Goal: Task Accomplishment & Management: Complete application form

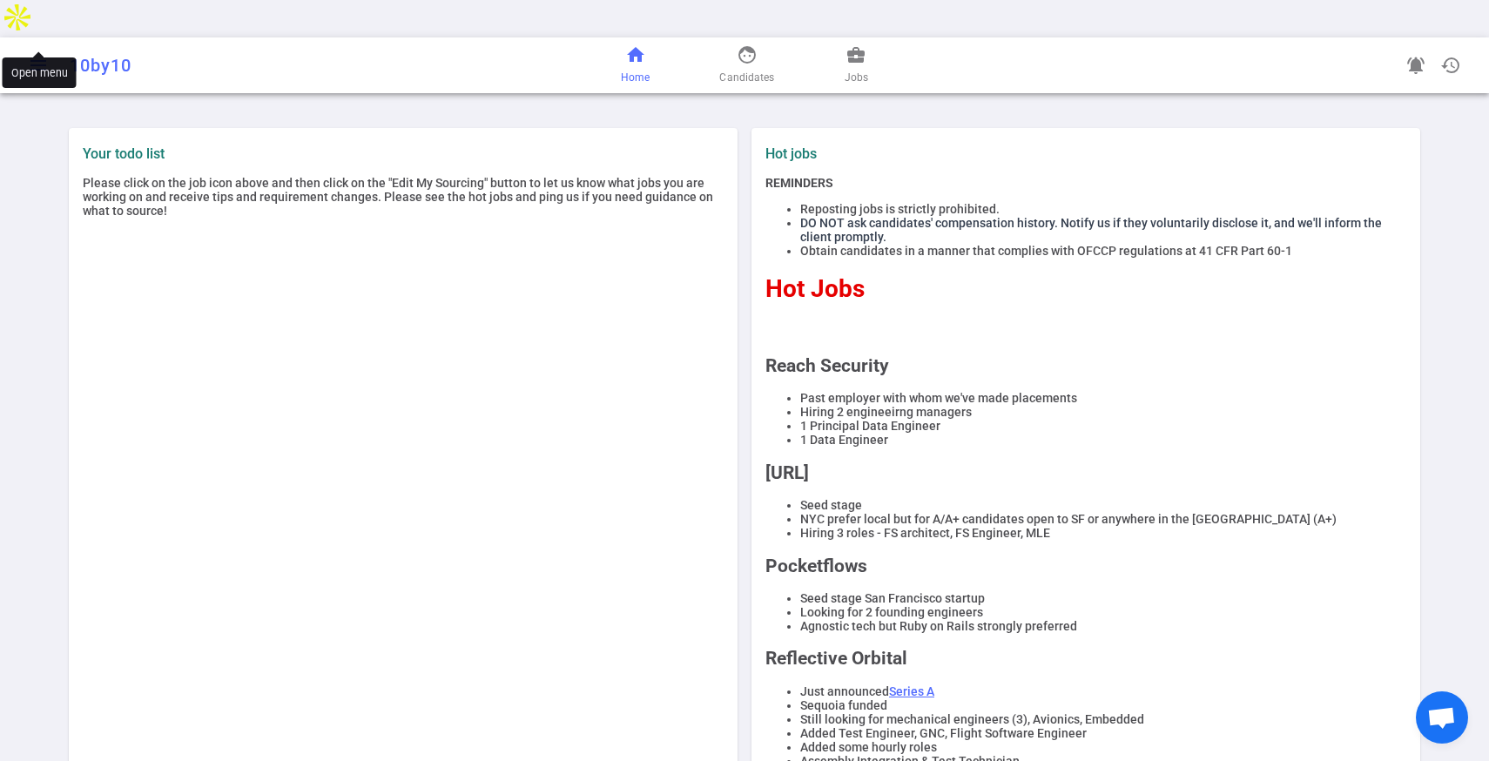
click at [42, 55] on span "menu" at bounding box center [38, 65] width 21 height 21
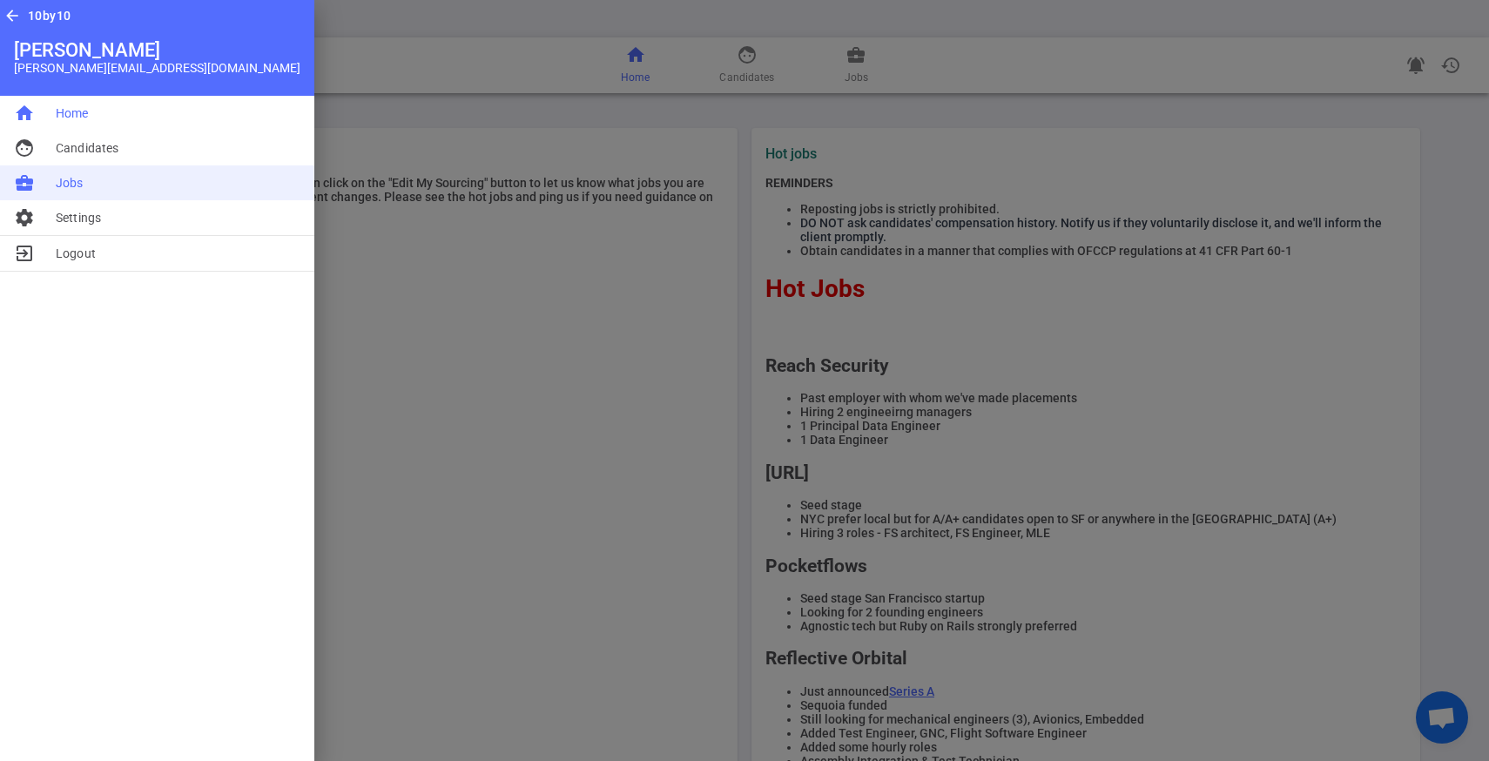
click at [95, 175] on li "business_center Jobs" at bounding box center [157, 182] width 314 height 35
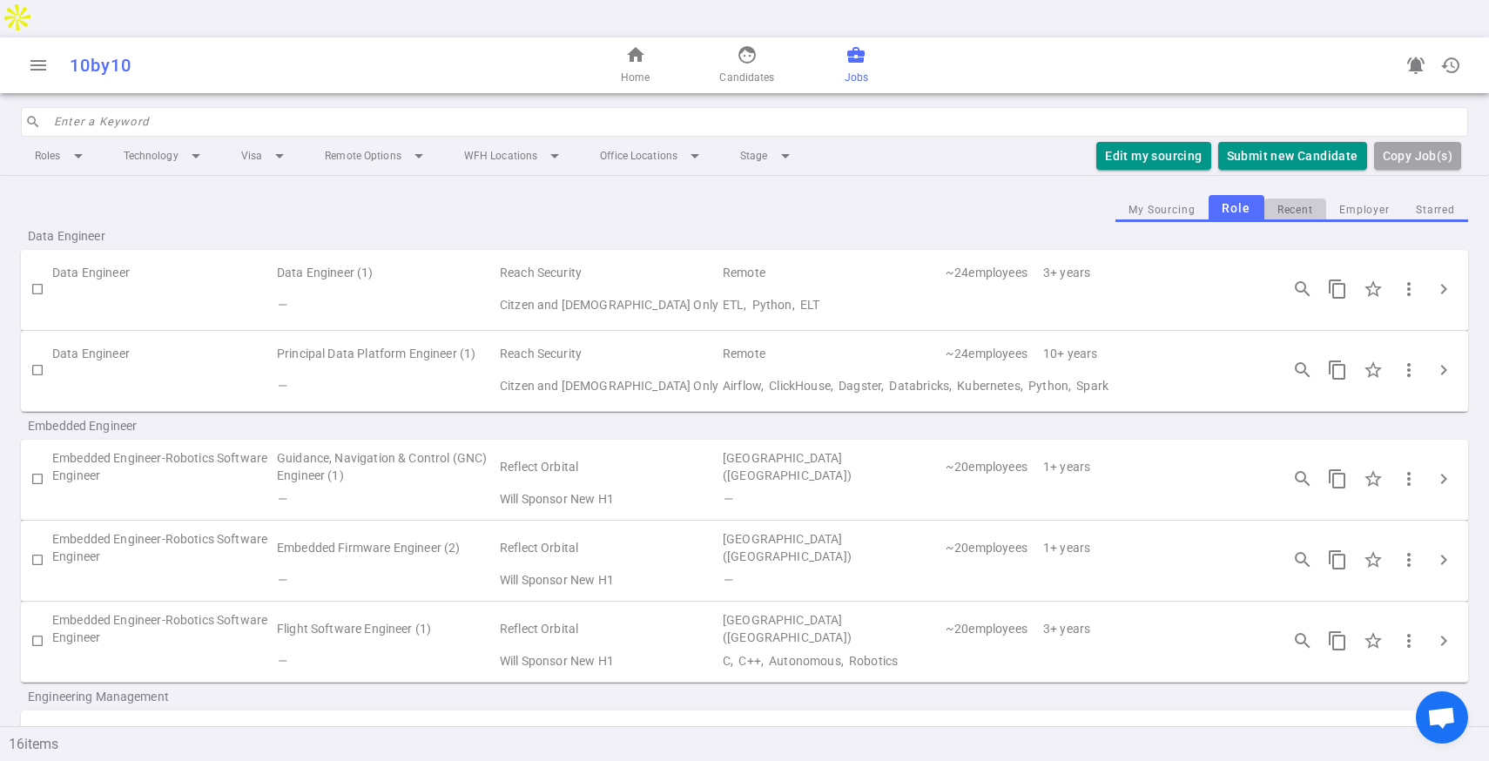
click at [1300, 199] on button "Recent" at bounding box center [1295, 211] width 62 height 24
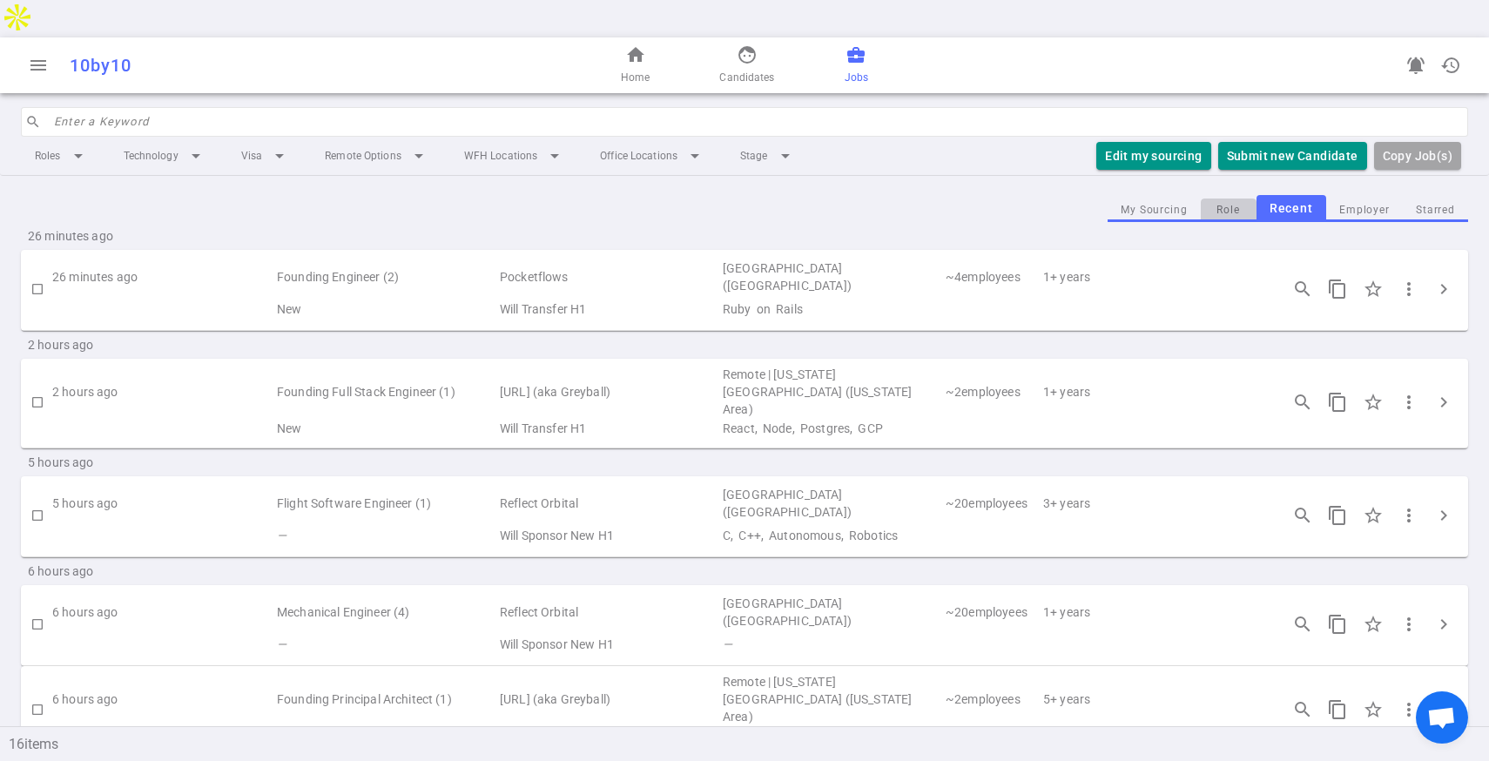
click at [1234, 199] on button "Role" at bounding box center [1229, 211] width 56 height 24
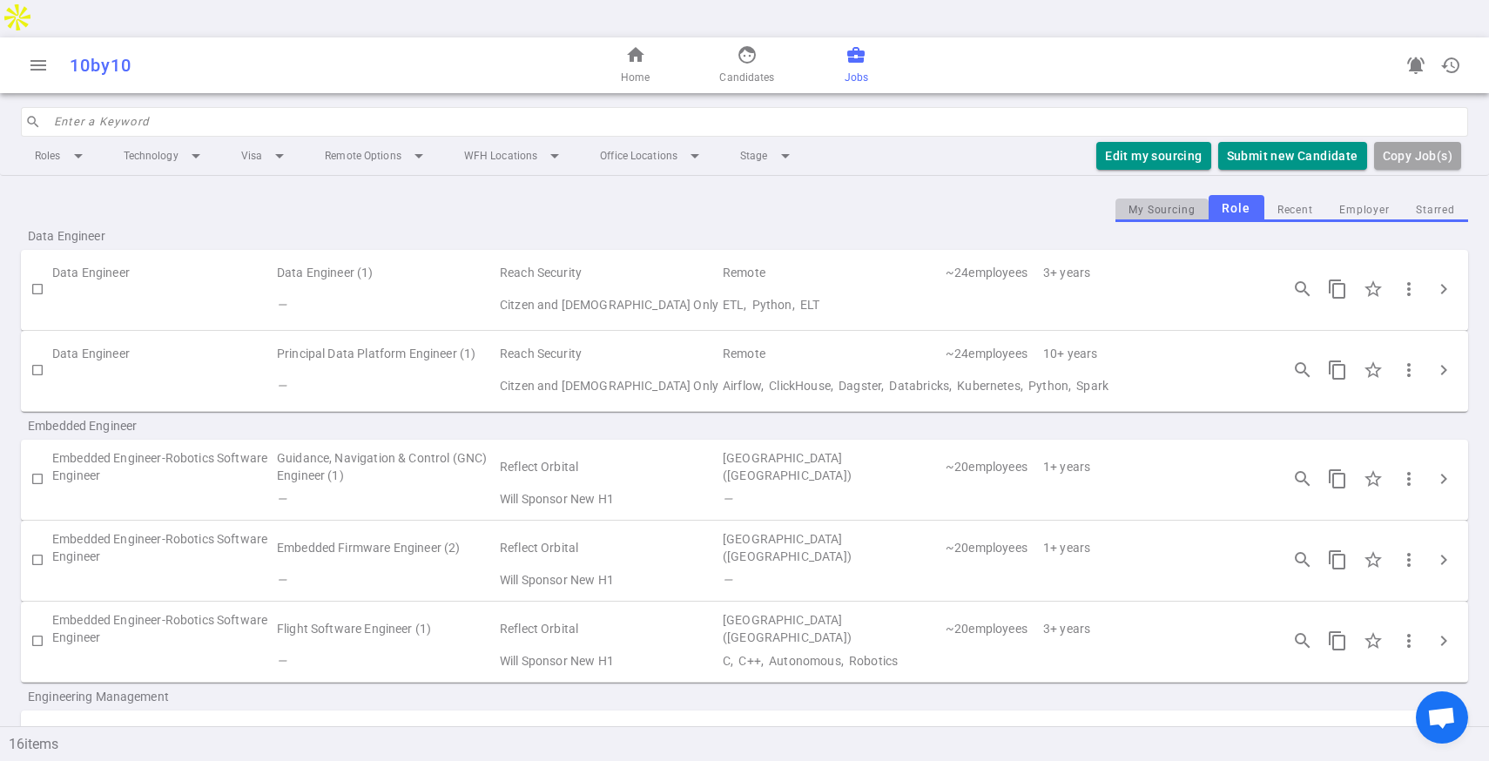
click at [1161, 199] on button "My Sourcing" at bounding box center [1161, 211] width 93 height 24
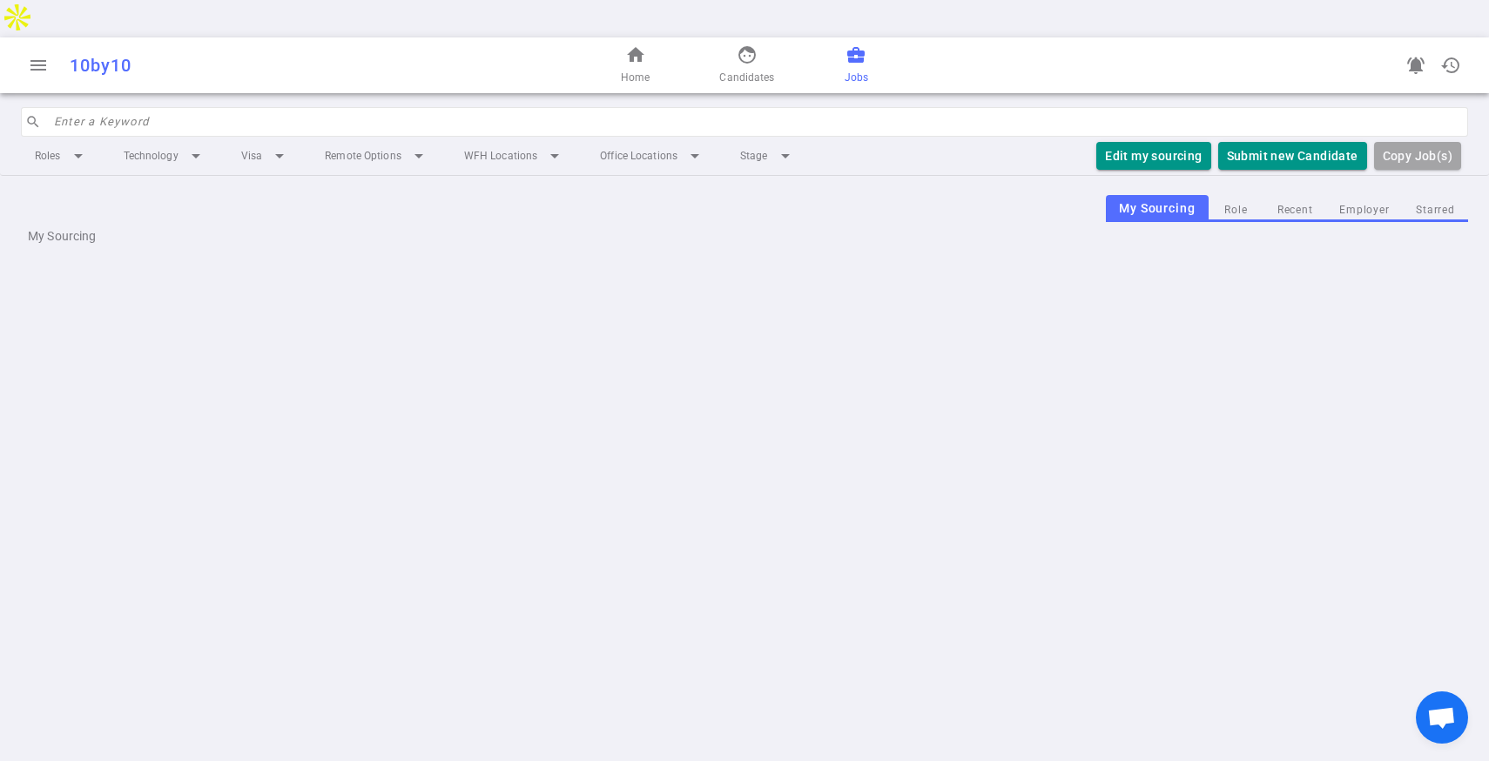
click at [1230, 199] on button "Role" at bounding box center [1236, 211] width 56 height 24
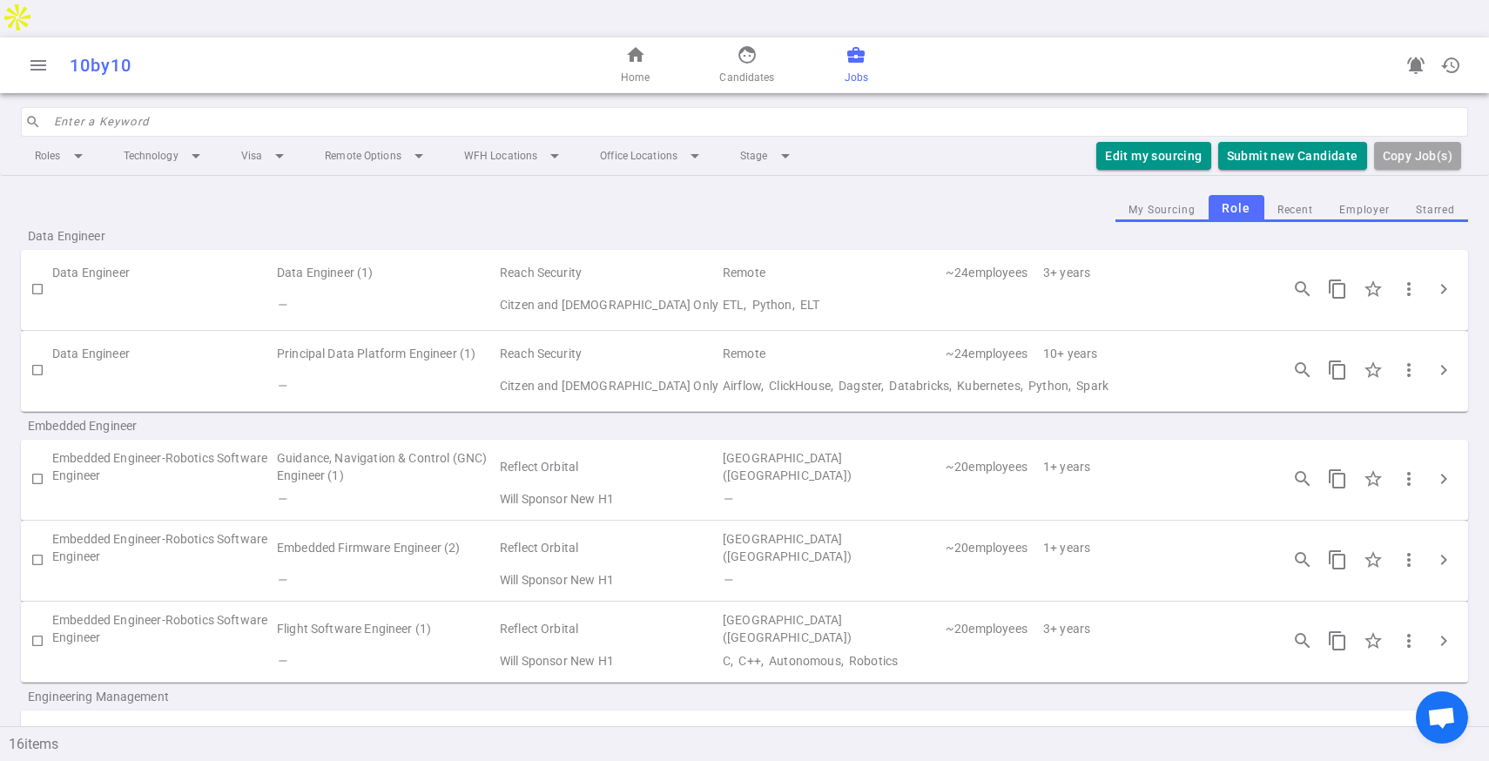
click at [398, 338] on td "Principal Data Platform Engineer (1)" at bounding box center [386, 354] width 223 height 32
click at [1437, 279] on span "chevron_right" at bounding box center [1443, 289] width 21 height 21
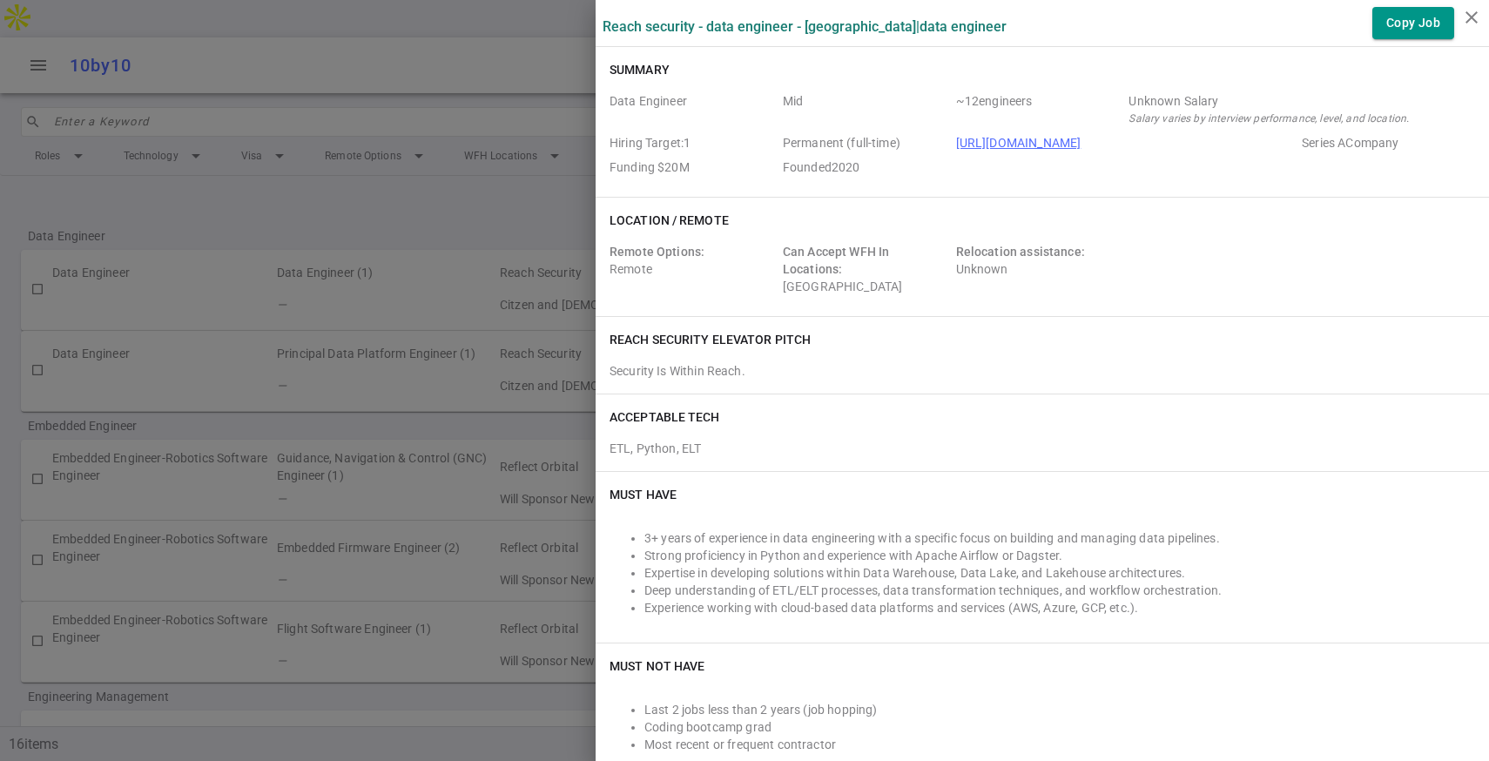
click at [273, 373] on div at bounding box center [744, 380] width 1489 height 761
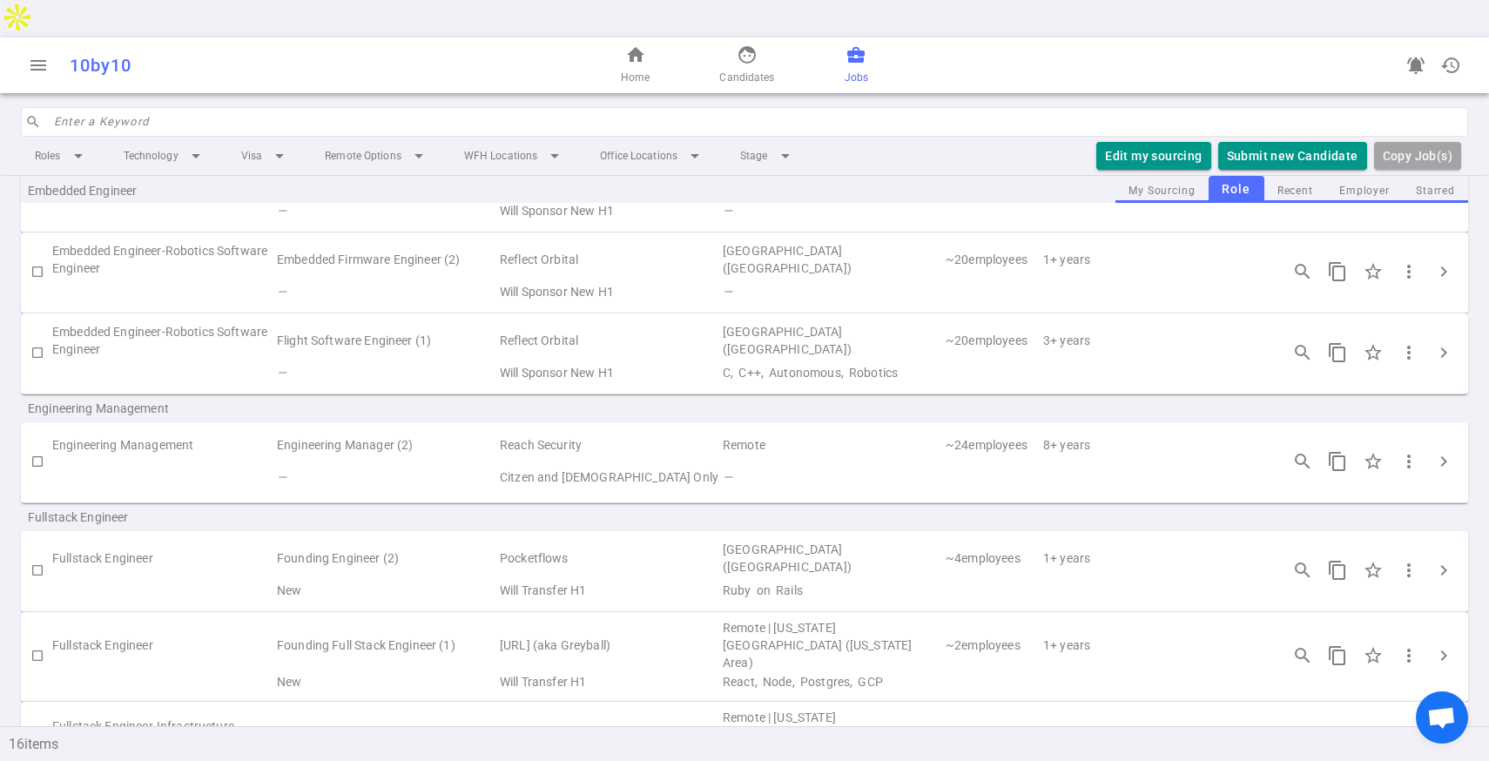
scroll to position [290, 0]
click at [1448, 558] on span "chevron_right" at bounding box center [1443, 568] width 21 height 21
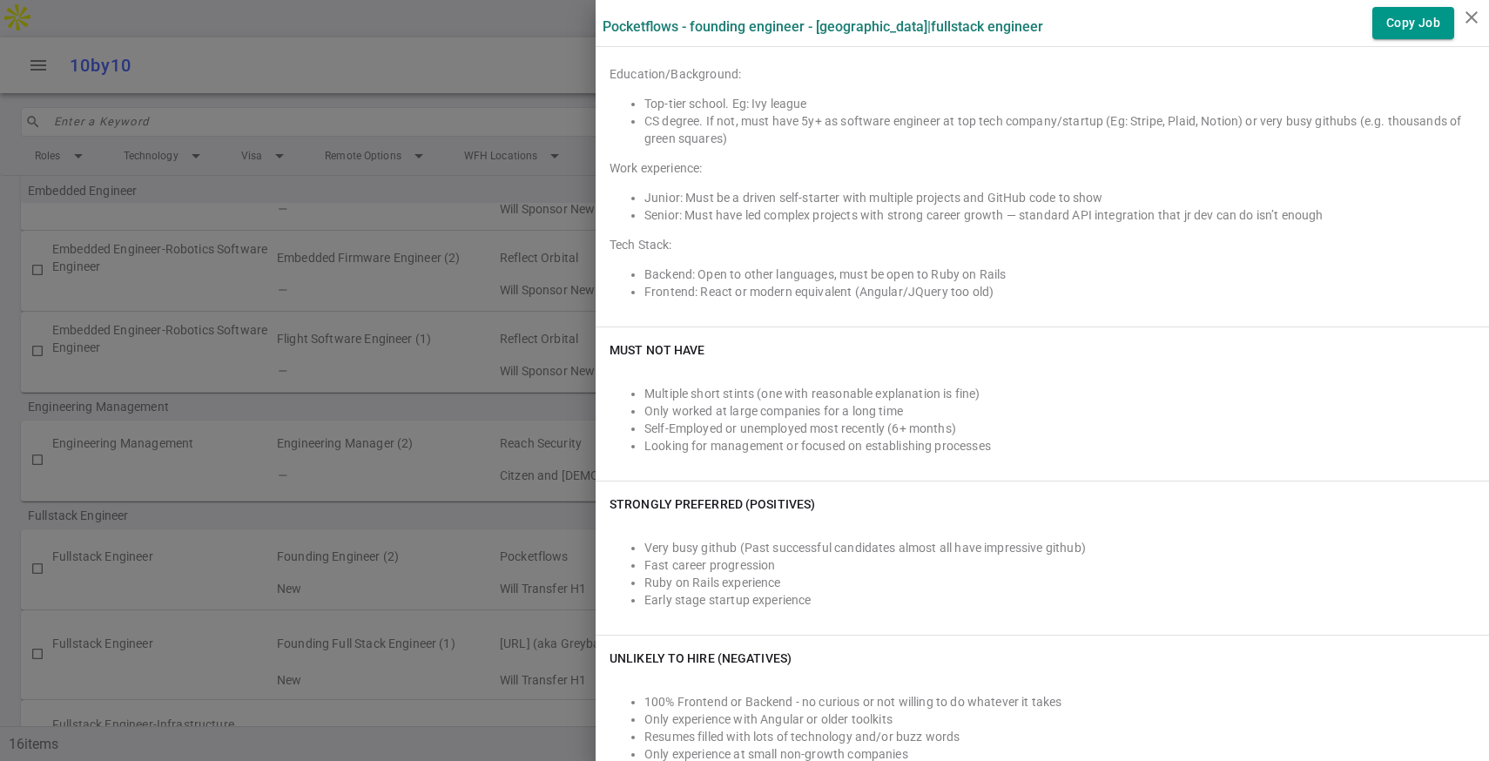
scroll to position [754, 0]
click at [1464, 17] on icon "close" at bounding box center [1471, 17] width 21 height 21
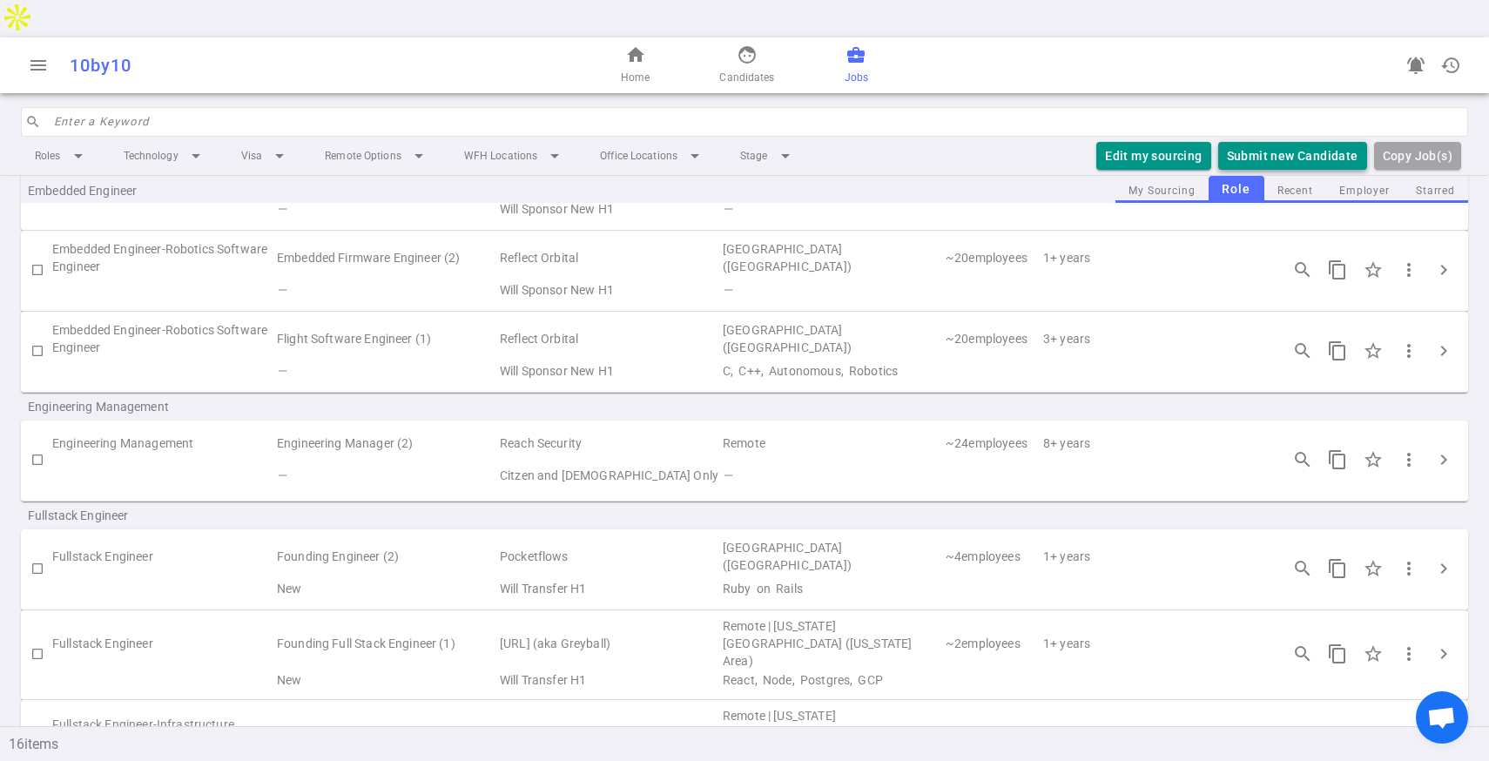
click at [1275, 142] on button "Submit new Candidate" at bounding box center [1292, 156] width 149 height 29
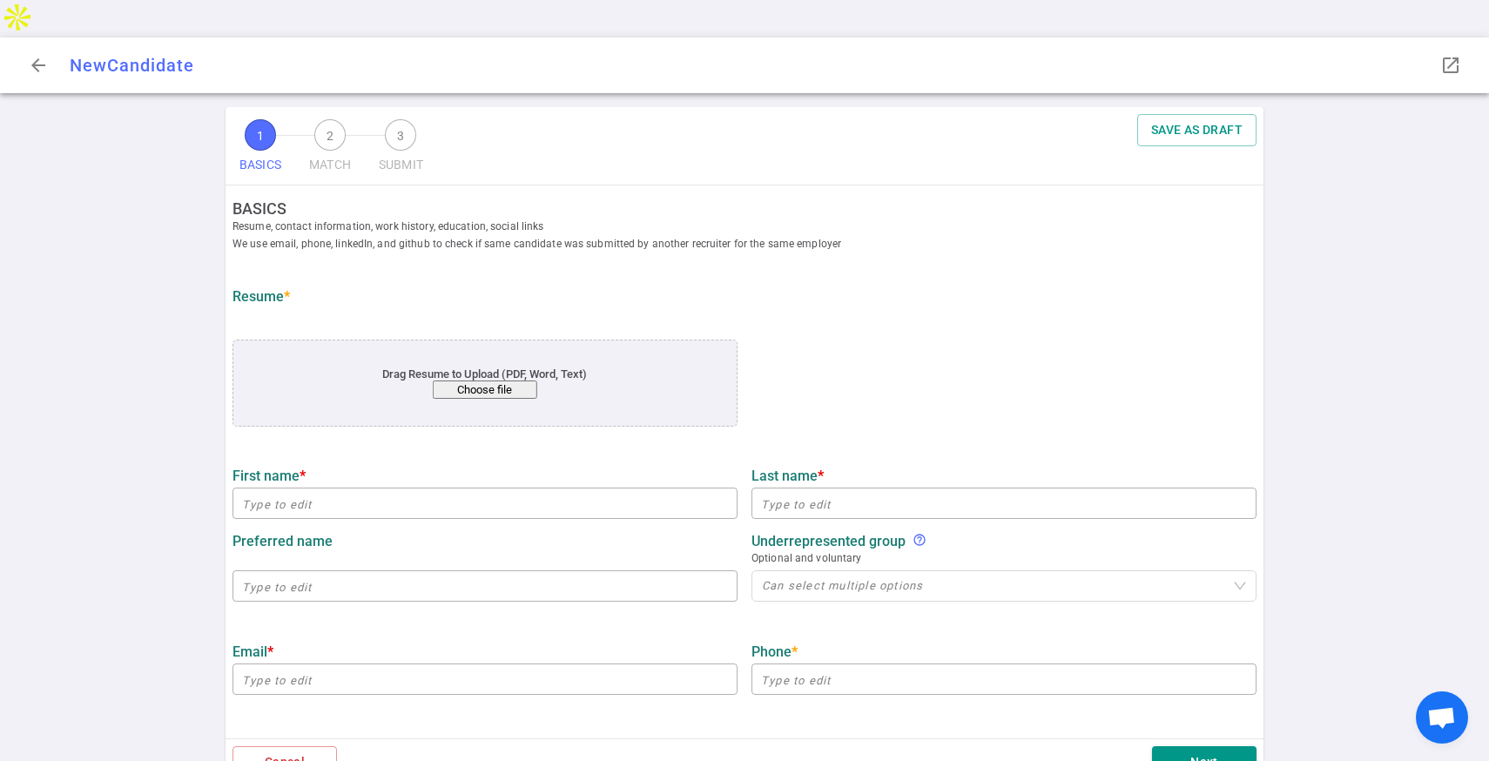
click at [462, 380] on button "Choose file" at bounding box center [485, 389] width 104 height 18
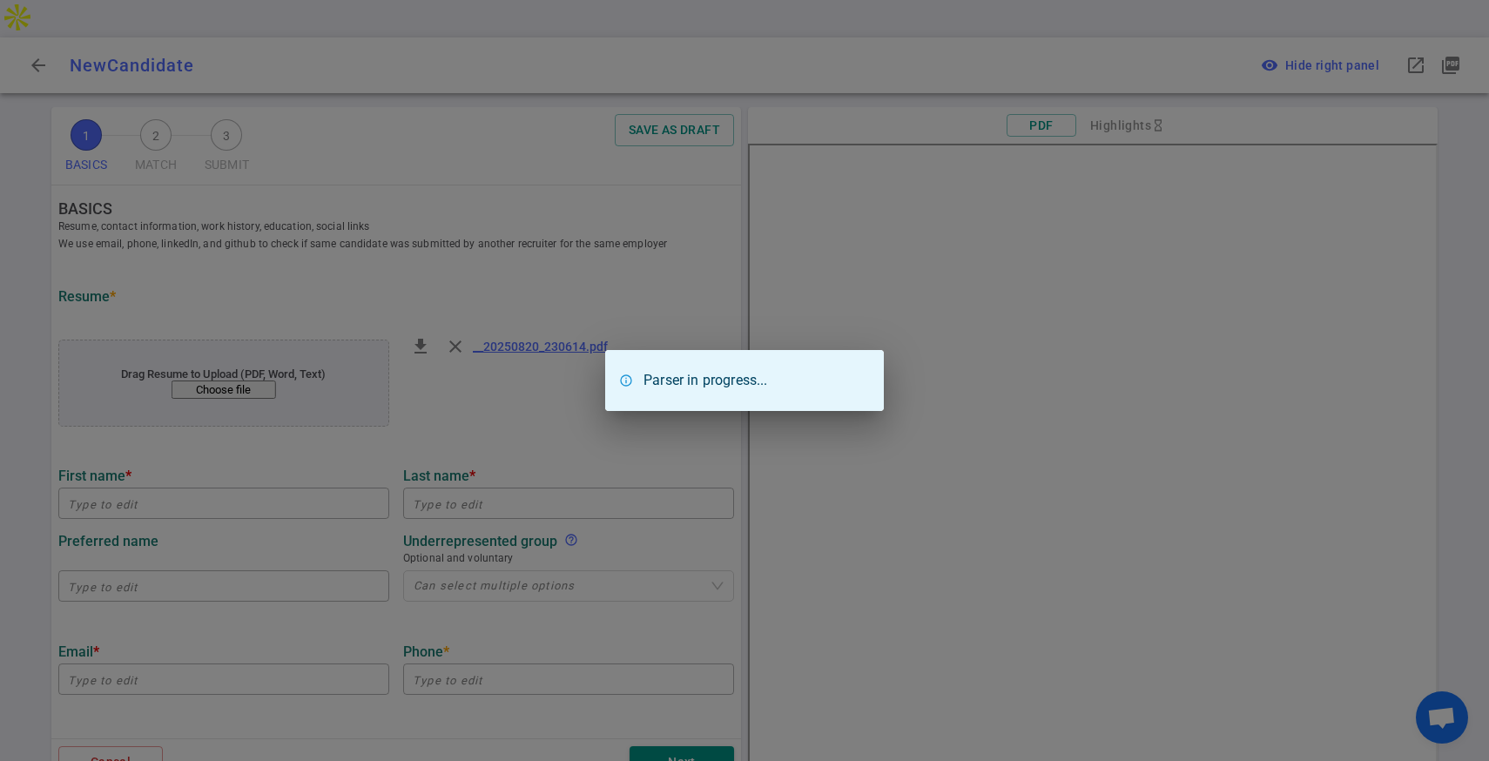
type input "Xinying"
type input "Hu"
type input "[EMAIL_ADDRESS][DOMAIN_NAME]"
type input "[PHONE_NUMBER]"
type input "[URL][DOMAIN_NAME]"
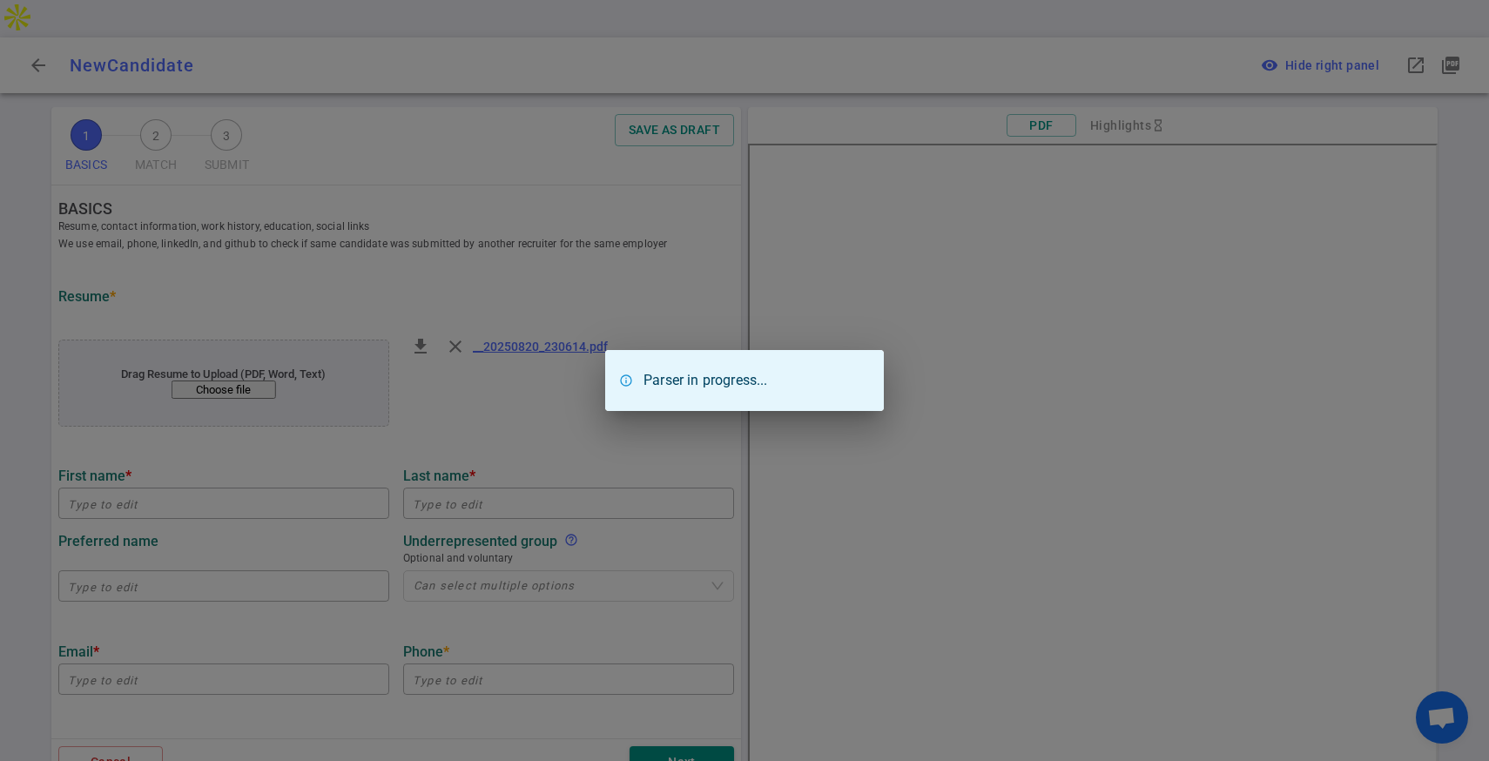
type input "Pi Network"
type textarea "Software Engineer"
type input "3"
type input "[GEOGRAPHIC_DATA][US_STATE]"
type input "Eng"
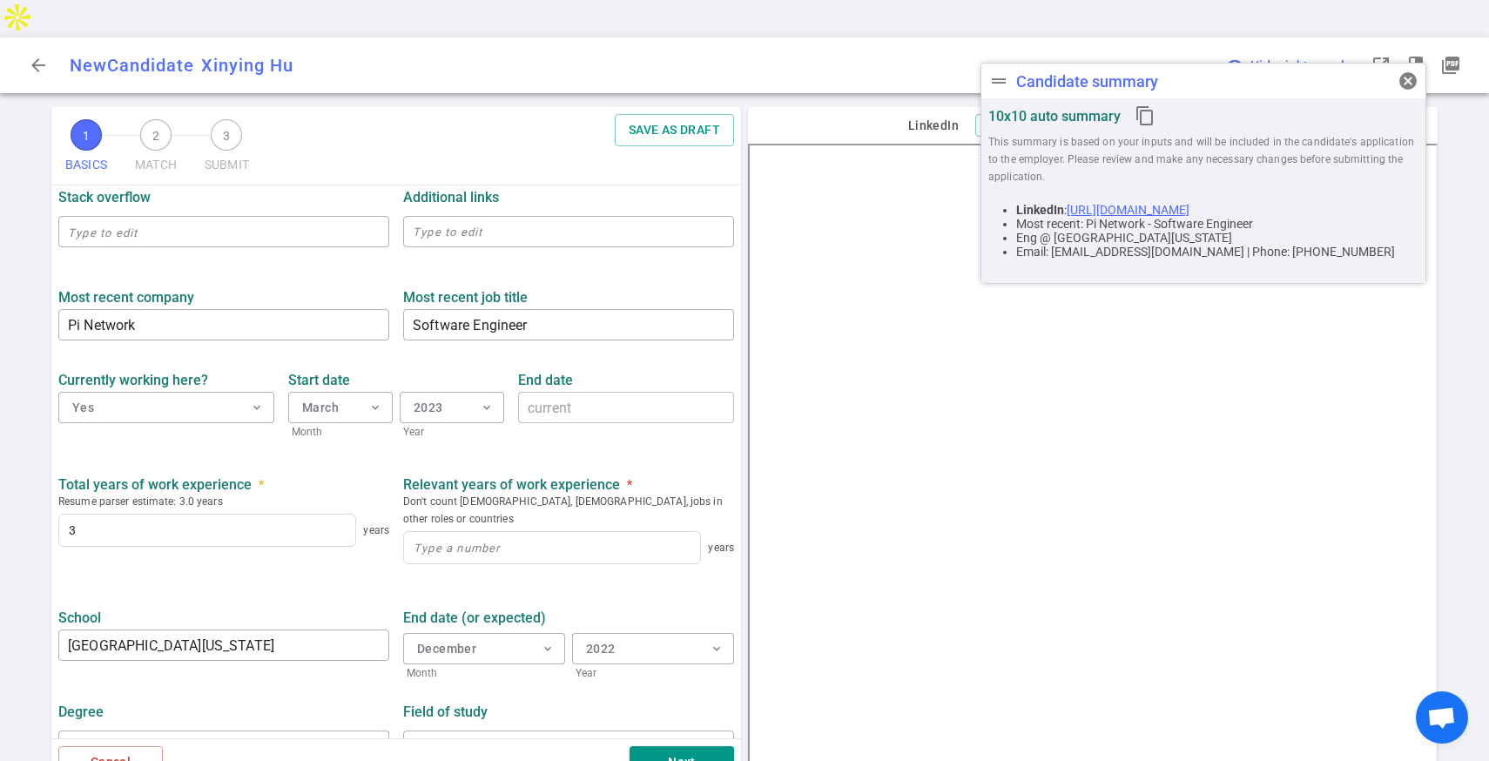
scroll to position [656, 0]
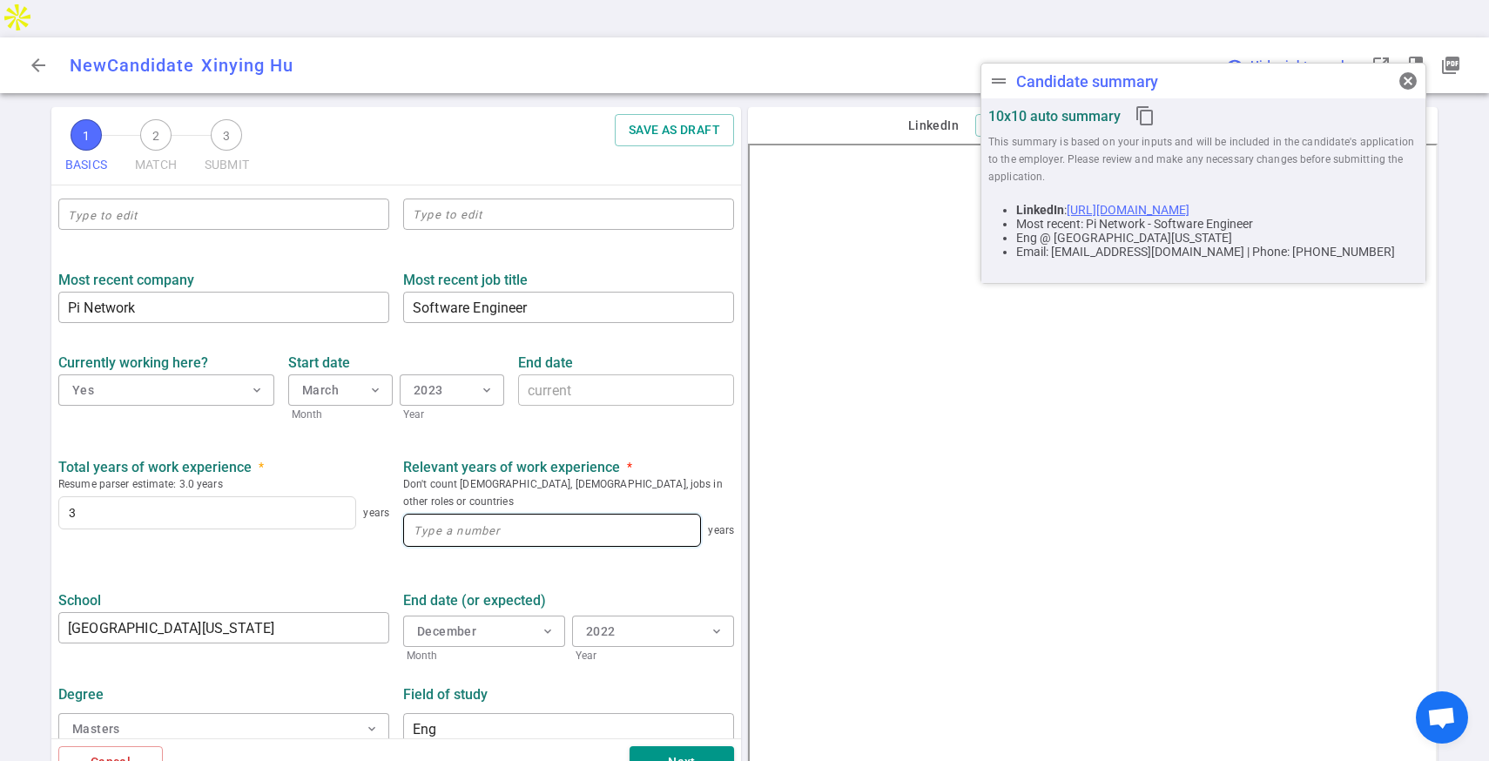
click at [582, 515] on input at bounding box center [552, 530] width 296 height 31
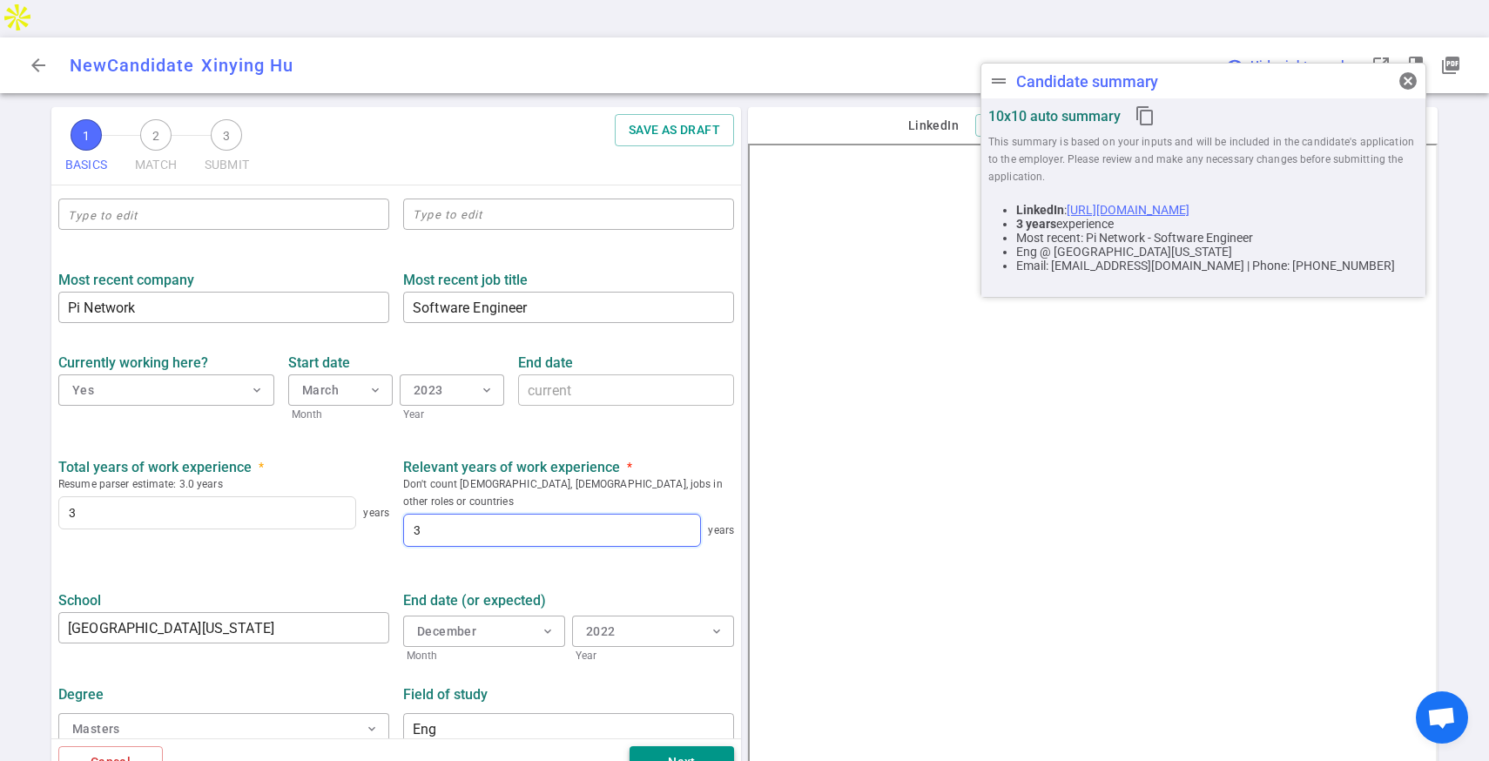
type input "3"
click at [675, 746] on button "Next" at bounding box center [681, 762] width 104 height 32
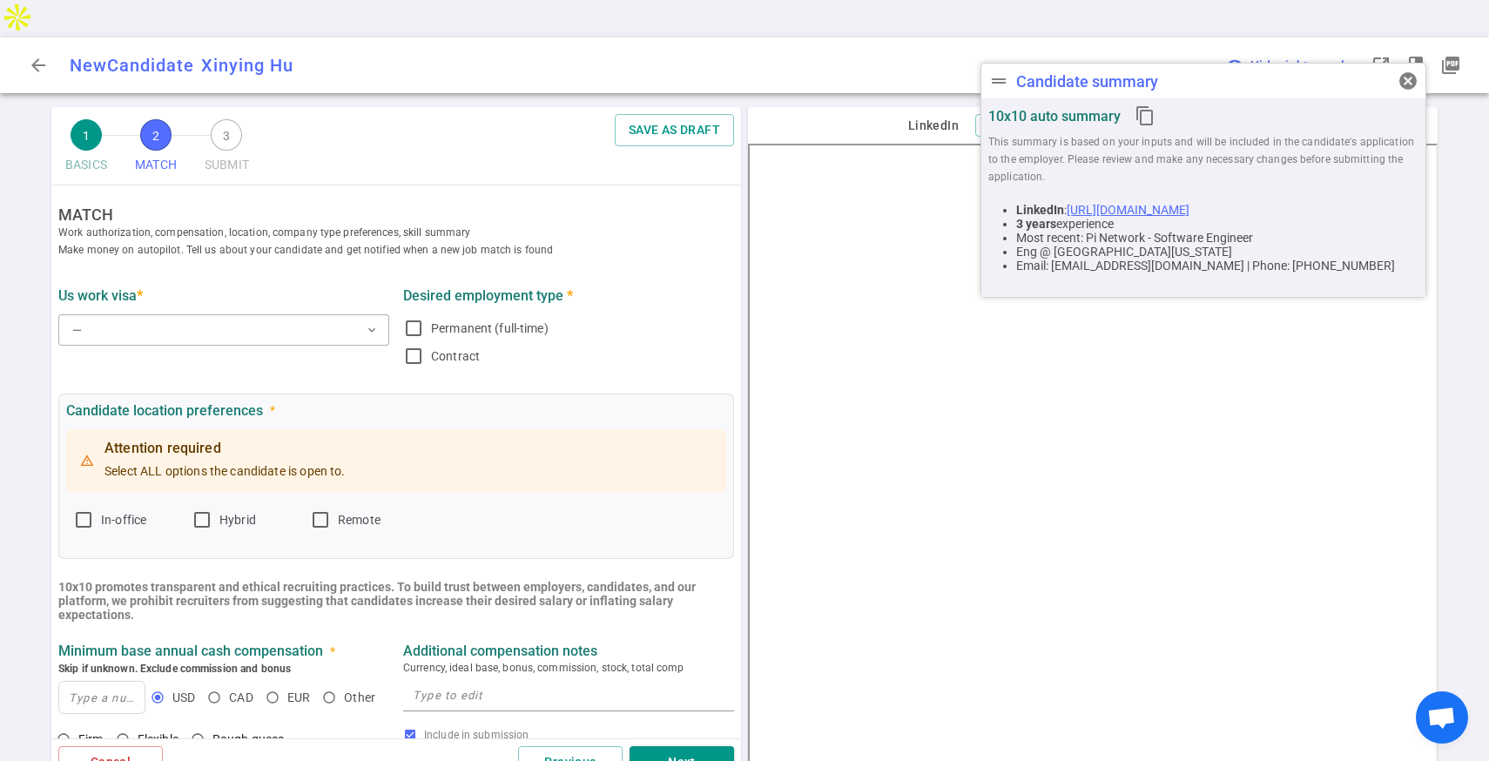
scroll to position [0, 0]
click at [204, 510] on input "Hybrid" at bounding box center [202, 520] width 21 height 21
checkbox input "true"
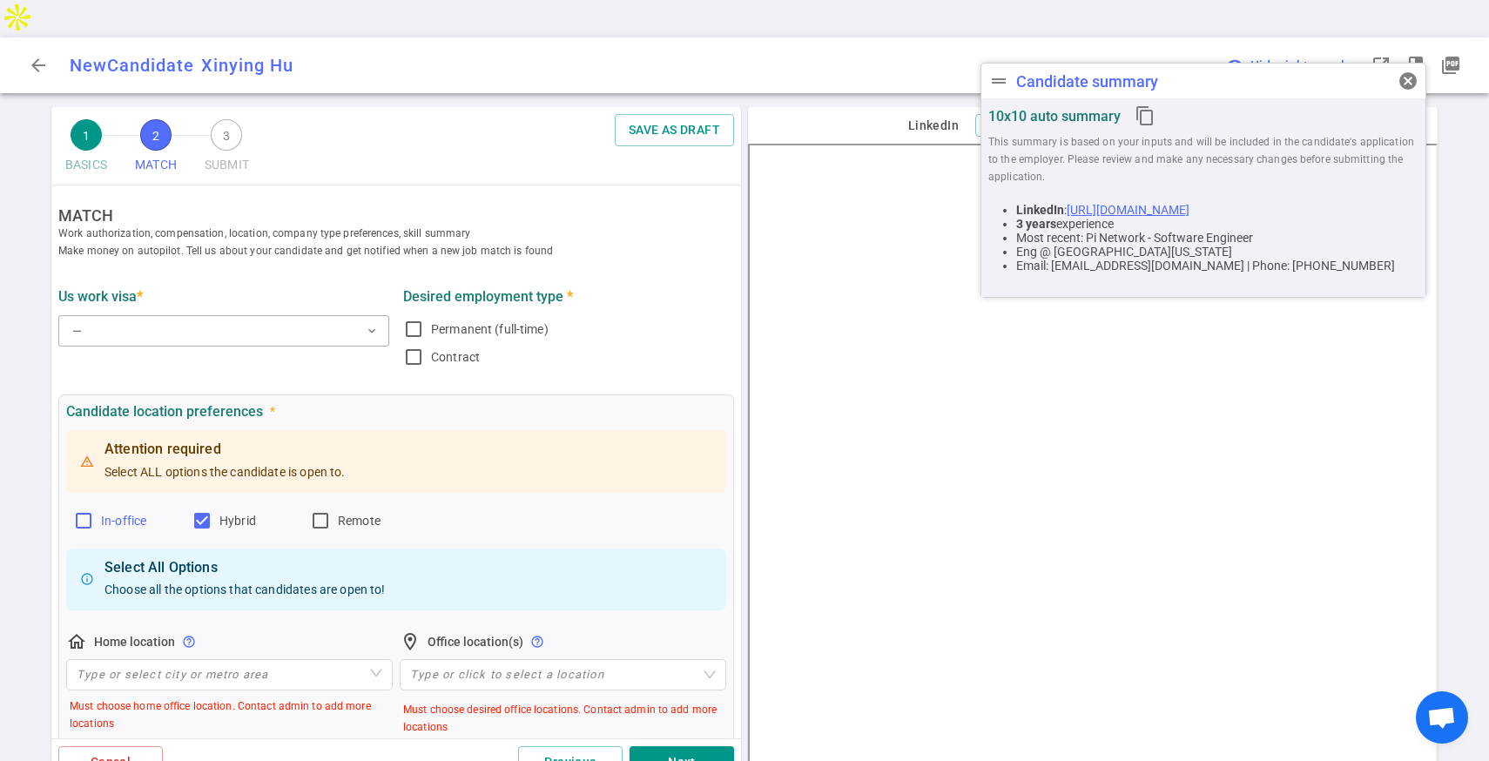
click at [99, 507] on label "In-office" at bounding box center [125, 521] width 104 height 28
click at [94, 510] on input "In-office" at bounding box center [83, 520] width 21 height 21
checkbox input "true"
click at [338, 514] on span "Remote" at bounding box center [359, 521] width 43 height 14
click at [331, 510] on input "Remote" at bounding box center [320, 520] width 21 height 21
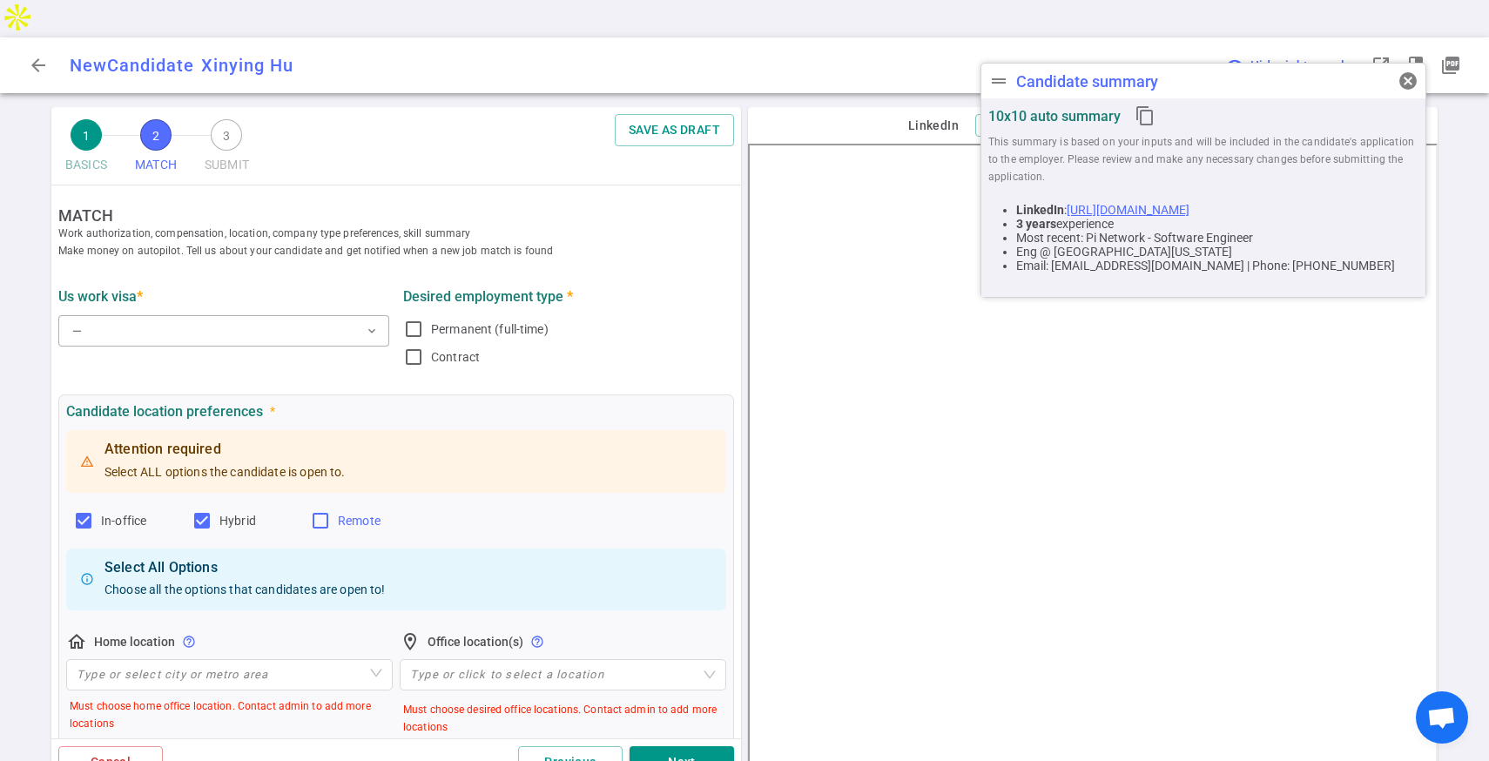
checkbox input "true"
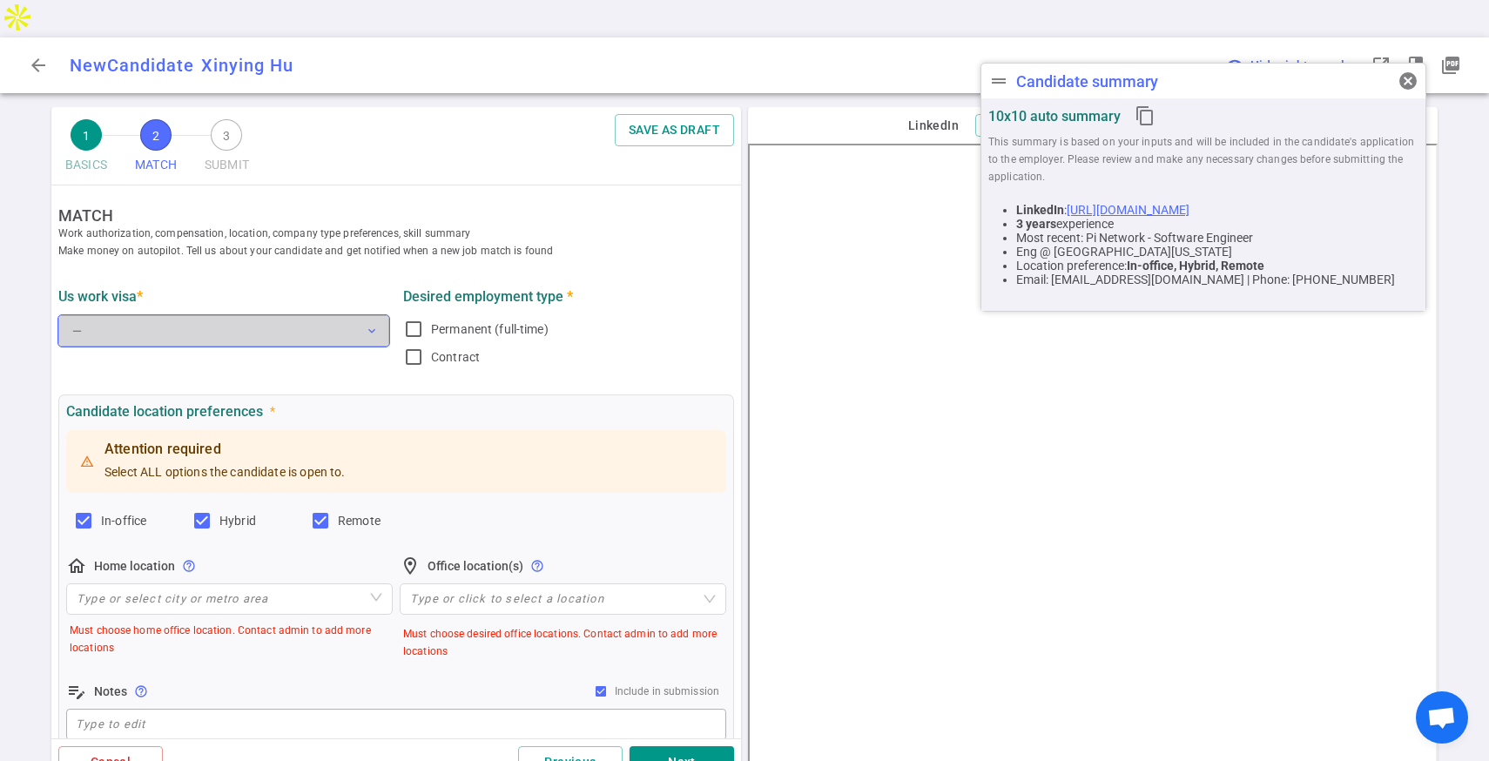
click at [326, 315] on button "— expand_more" at bounding box center [223, 330] width 331 height 31
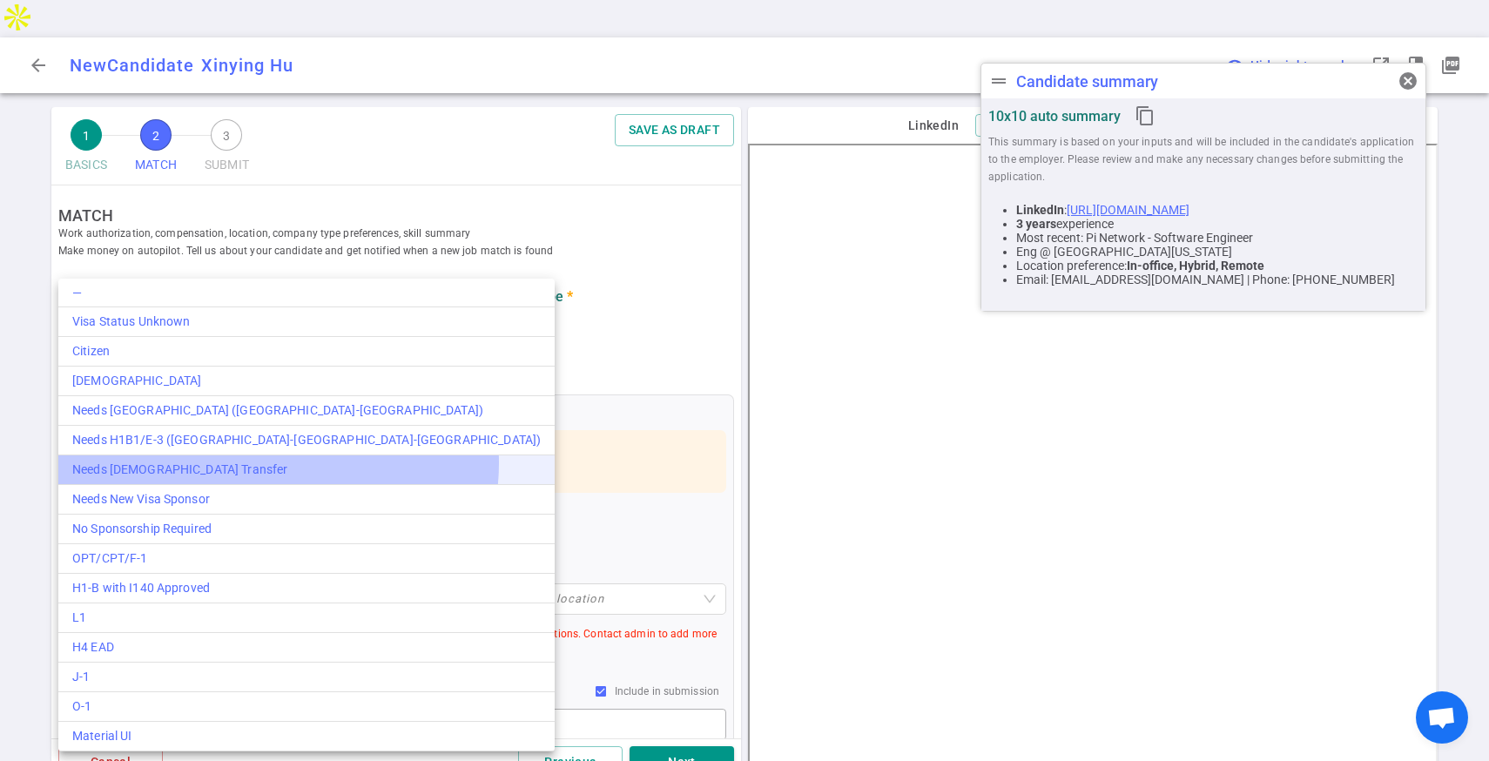
click at [278, 463] on div "Needs [DEMOGRAPHIC_DATA] Transfer" at bounding box center [306, 470] width 468 height 18
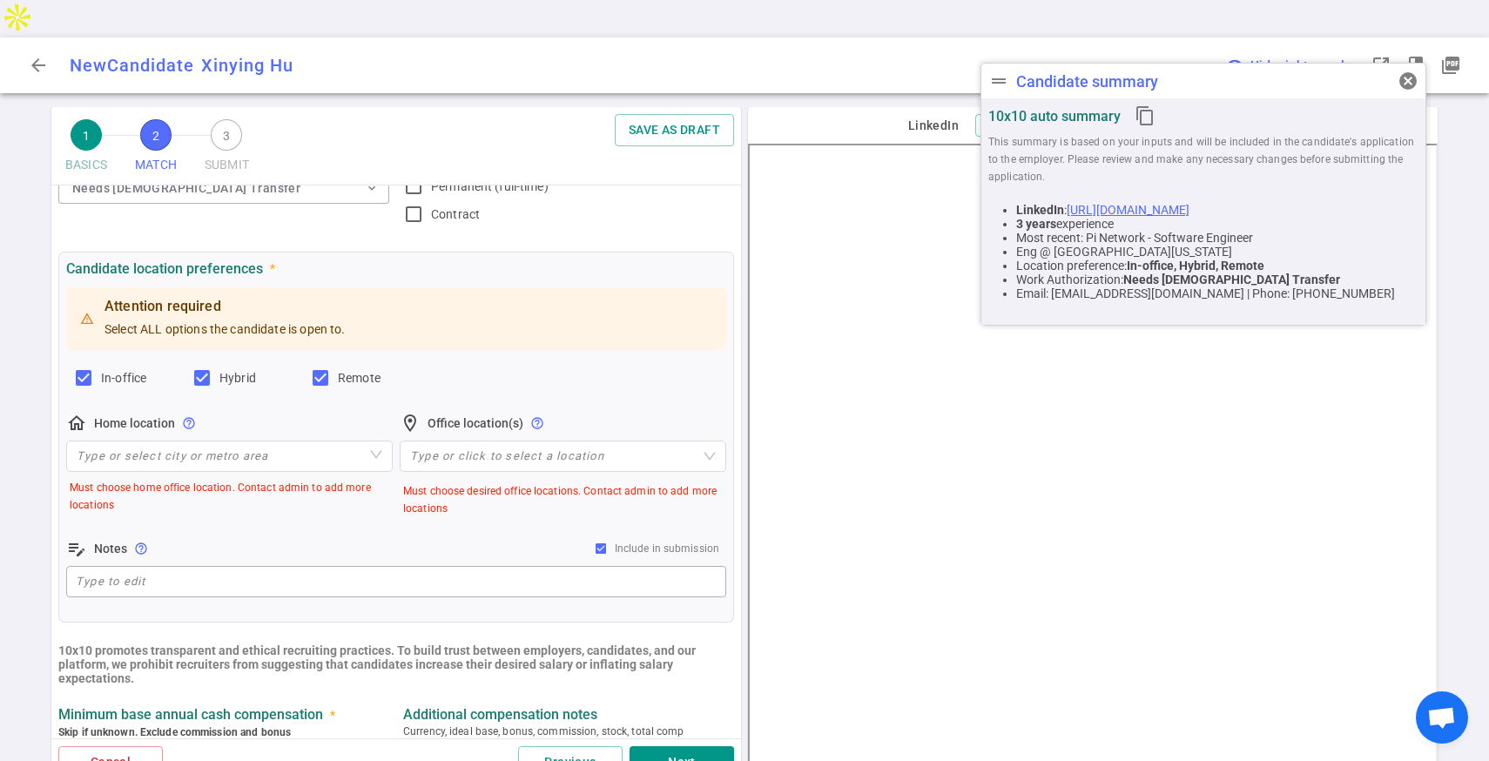
scroll to position [153, 0]
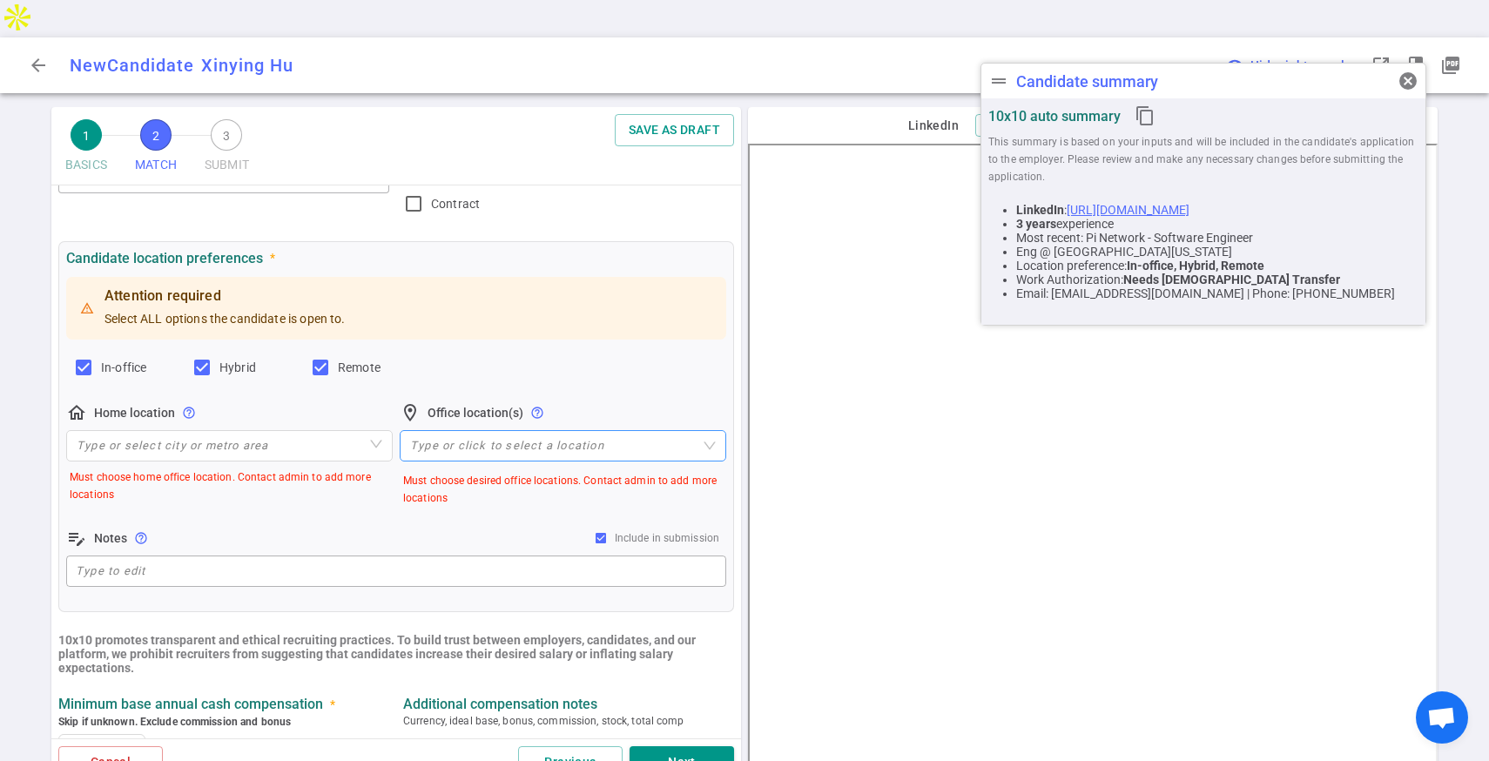
click at [495, 439] on div at bounding box center [553, 445] width 301 height 13
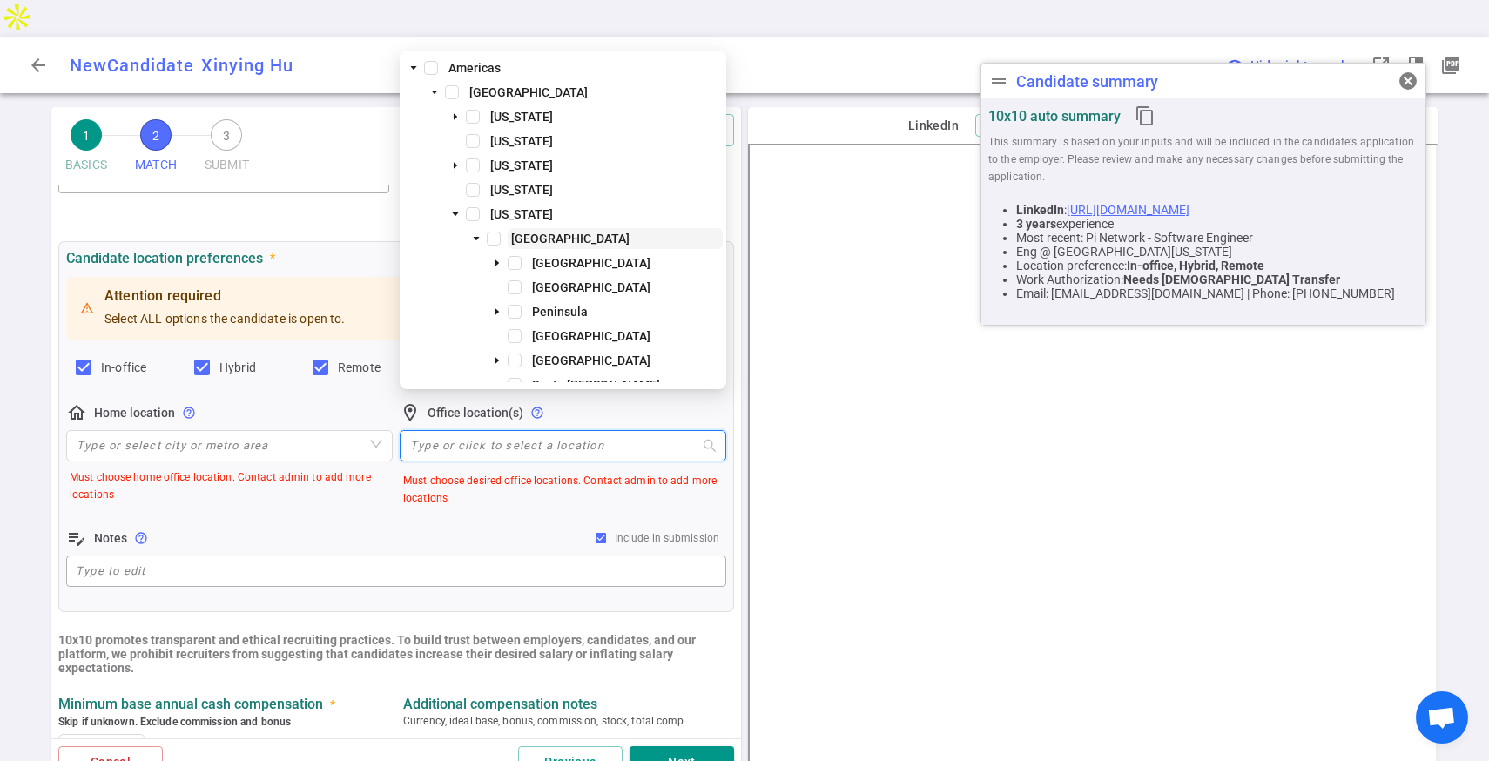
click at [527, 232] on span "[GEOGRAPHIC_DATA]" at bounding box center [570, 239] width 118 height 14
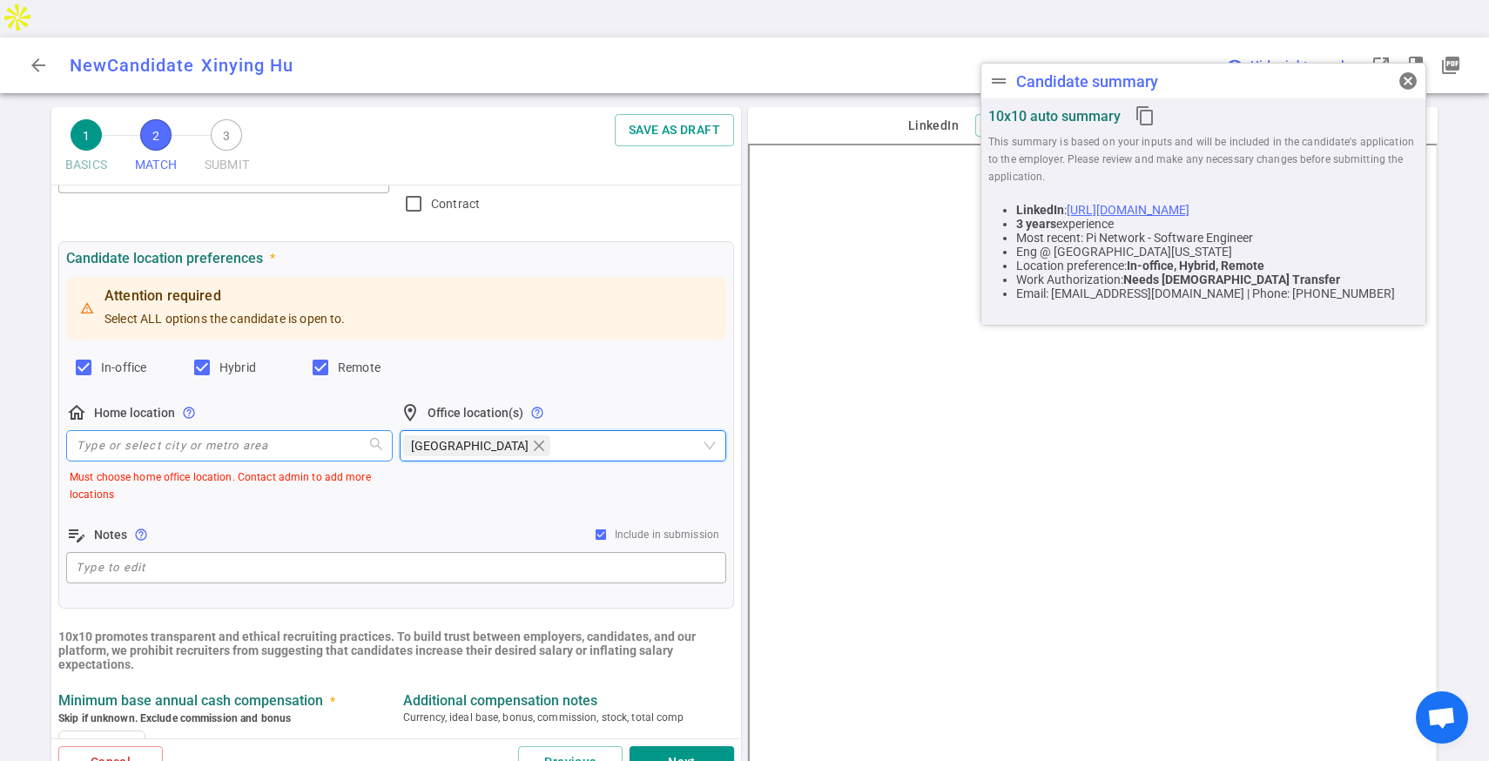
click at [210, 431] on input "search" at bounding box center [230, 446] width 306 height 30
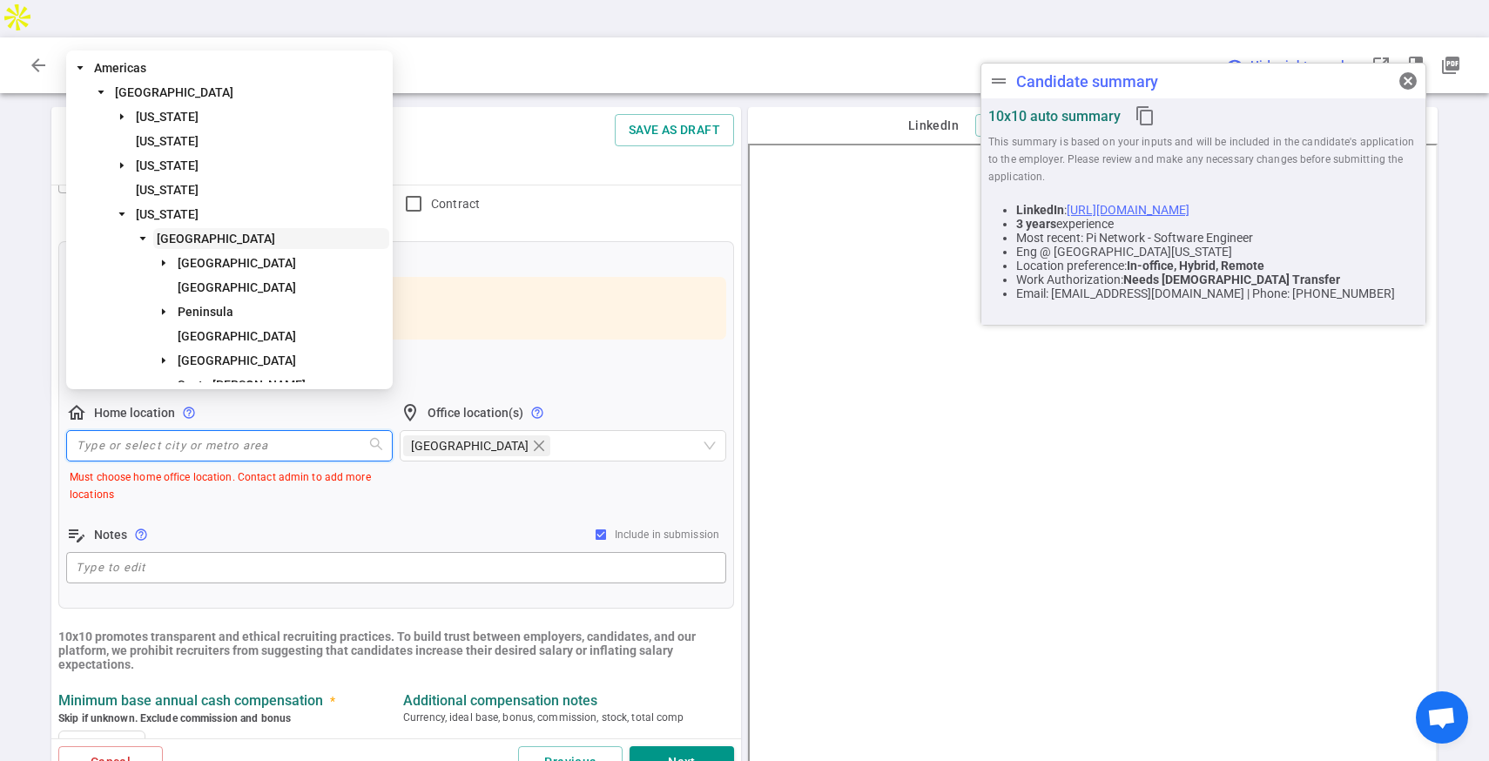
click at [261, 230] on span "[GEOGRAPHIC_DATA]" at bounding box center [271, 238] width 236 height 21
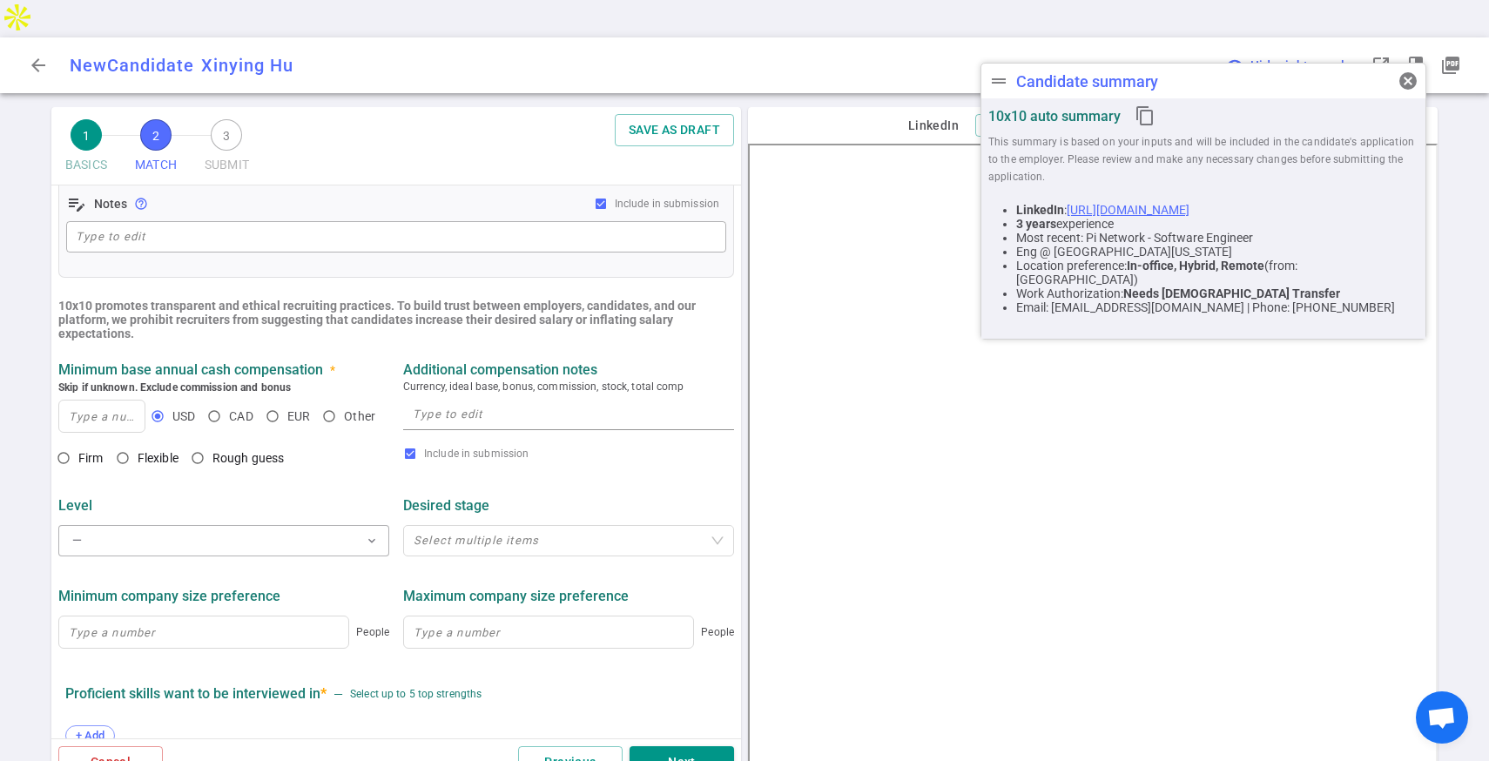
scroll to position [460, 0]
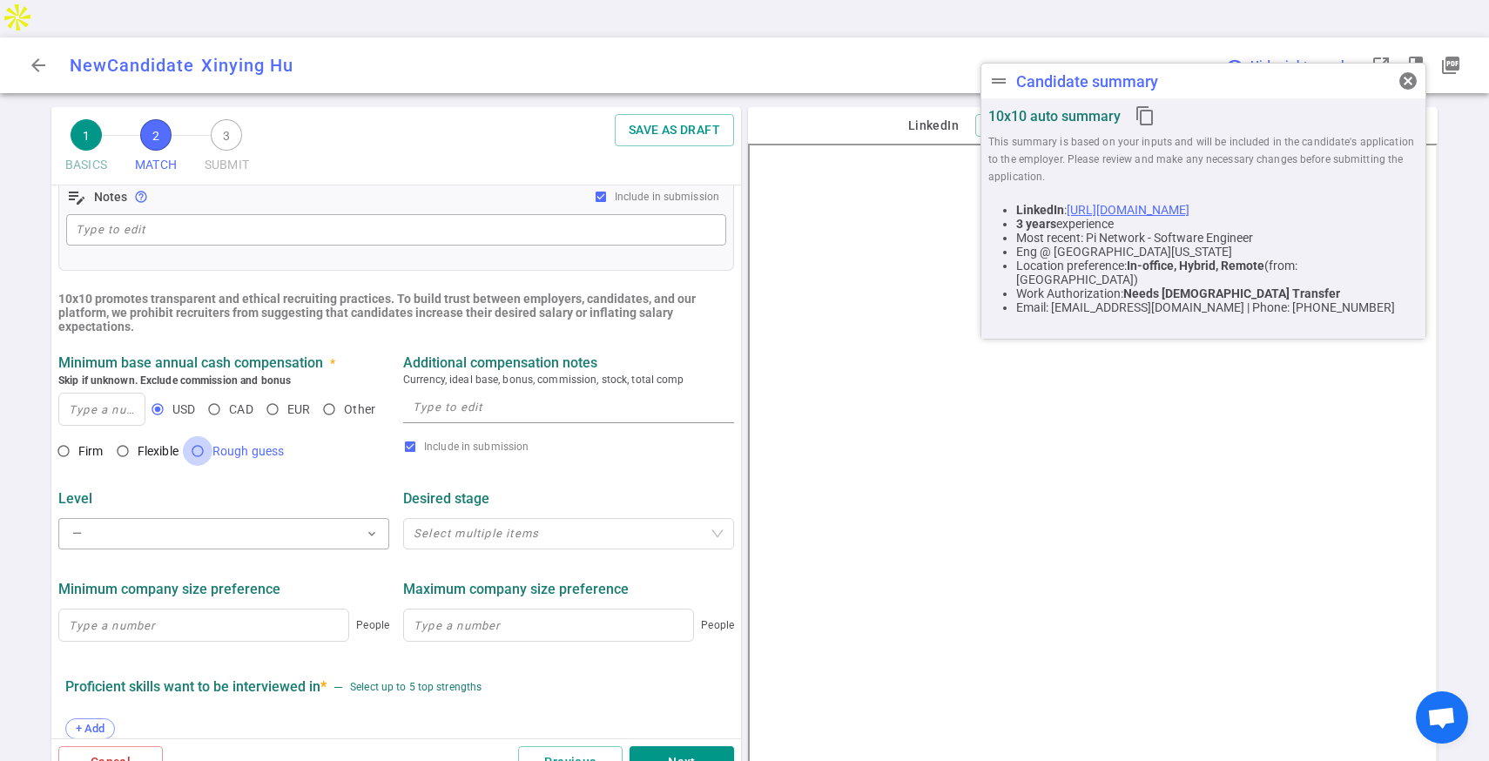
click at [212, 436] on input "Rough guess" at bounding box center [198, 451] width 30 height 30
radio input "true"
click at [97, 394] on input at bounding box center [101, 409] width 85 height 31
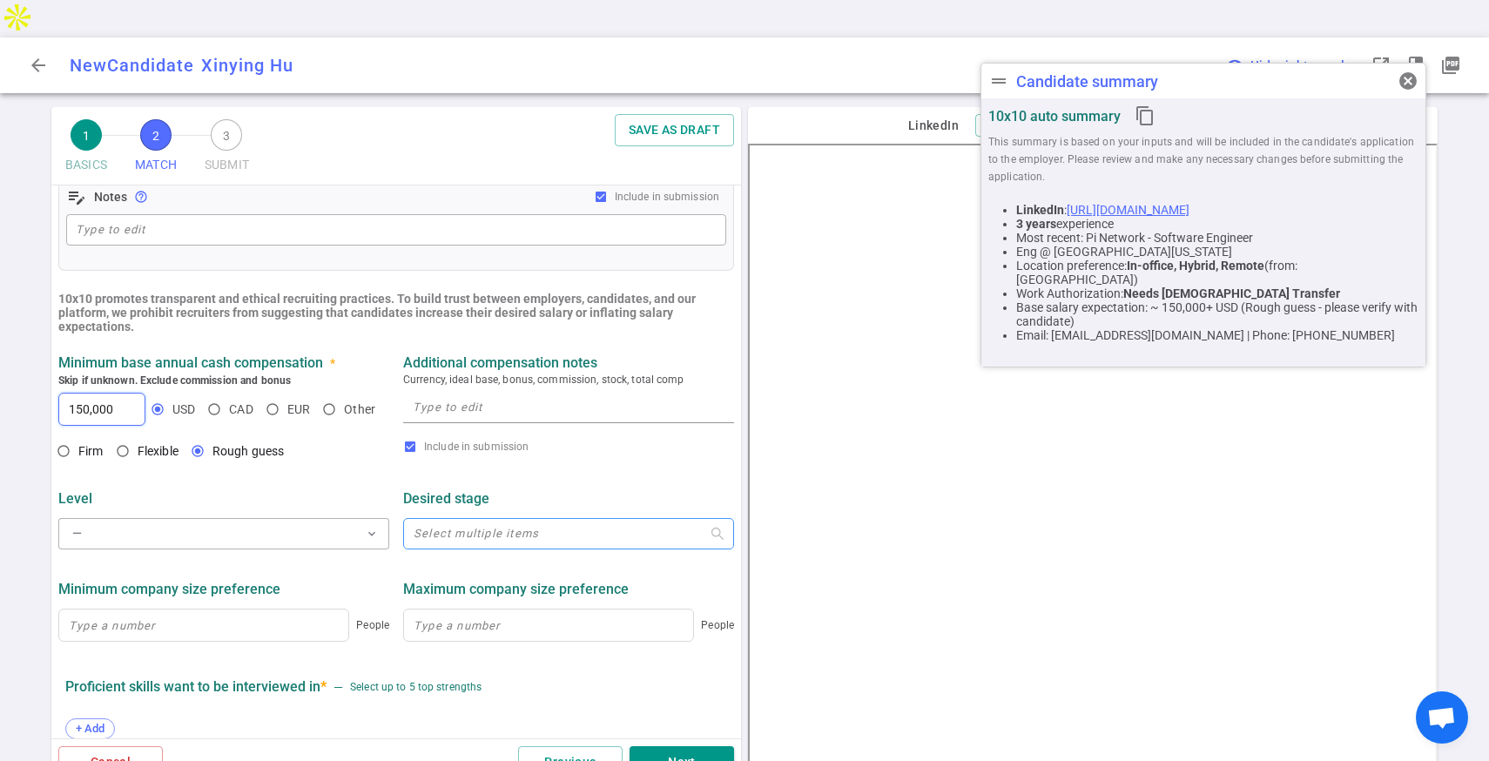
click at [486, 518] on div "Select multiple items" at bounding box center [568, 533] width 331 height 31
type input "150,000"
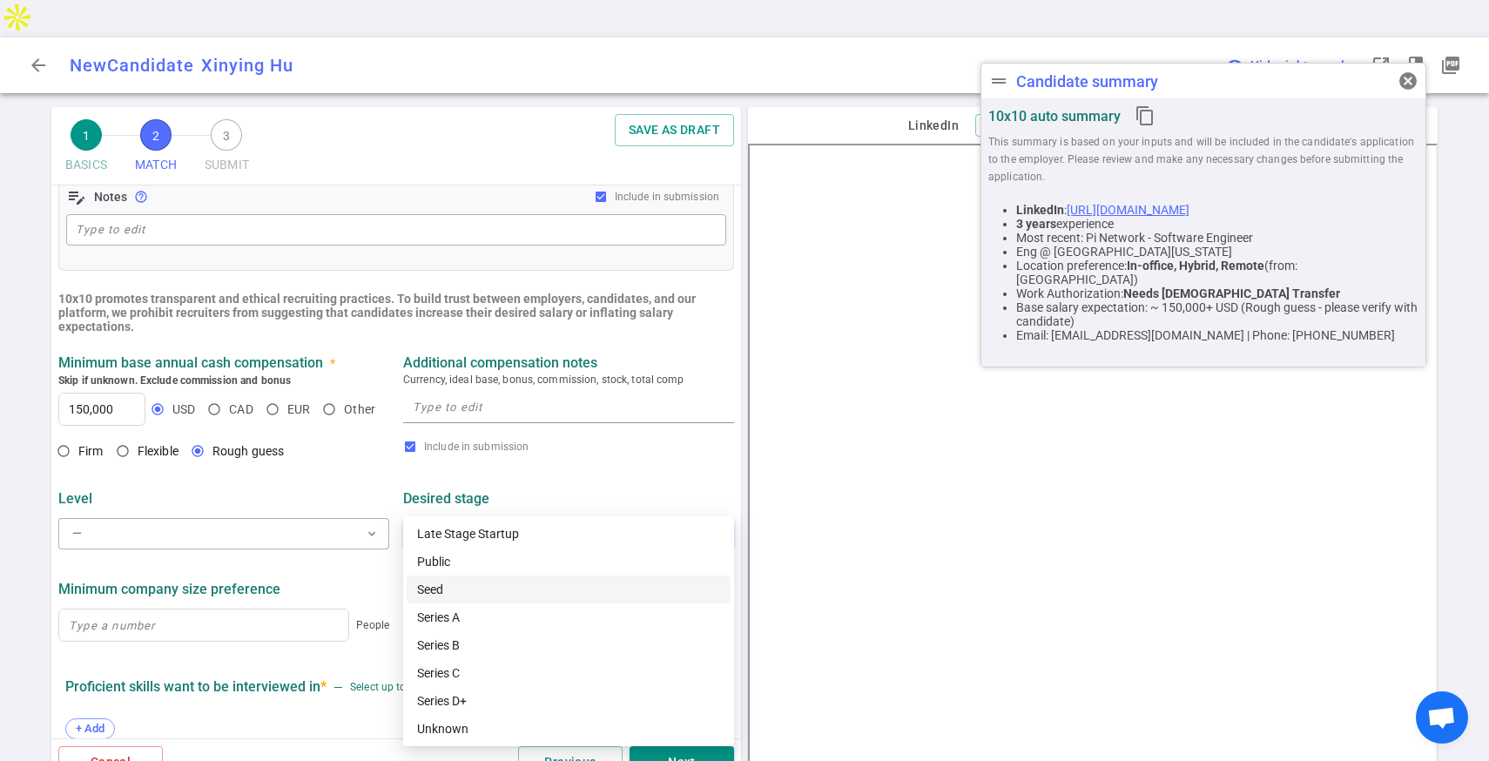
click at [479, 582] on div "Seed" at bounding box center [568, 589] width 303 height 19
click at [483, 617] on div "Series A" at bounding box center [568, 617] width 303 height 19
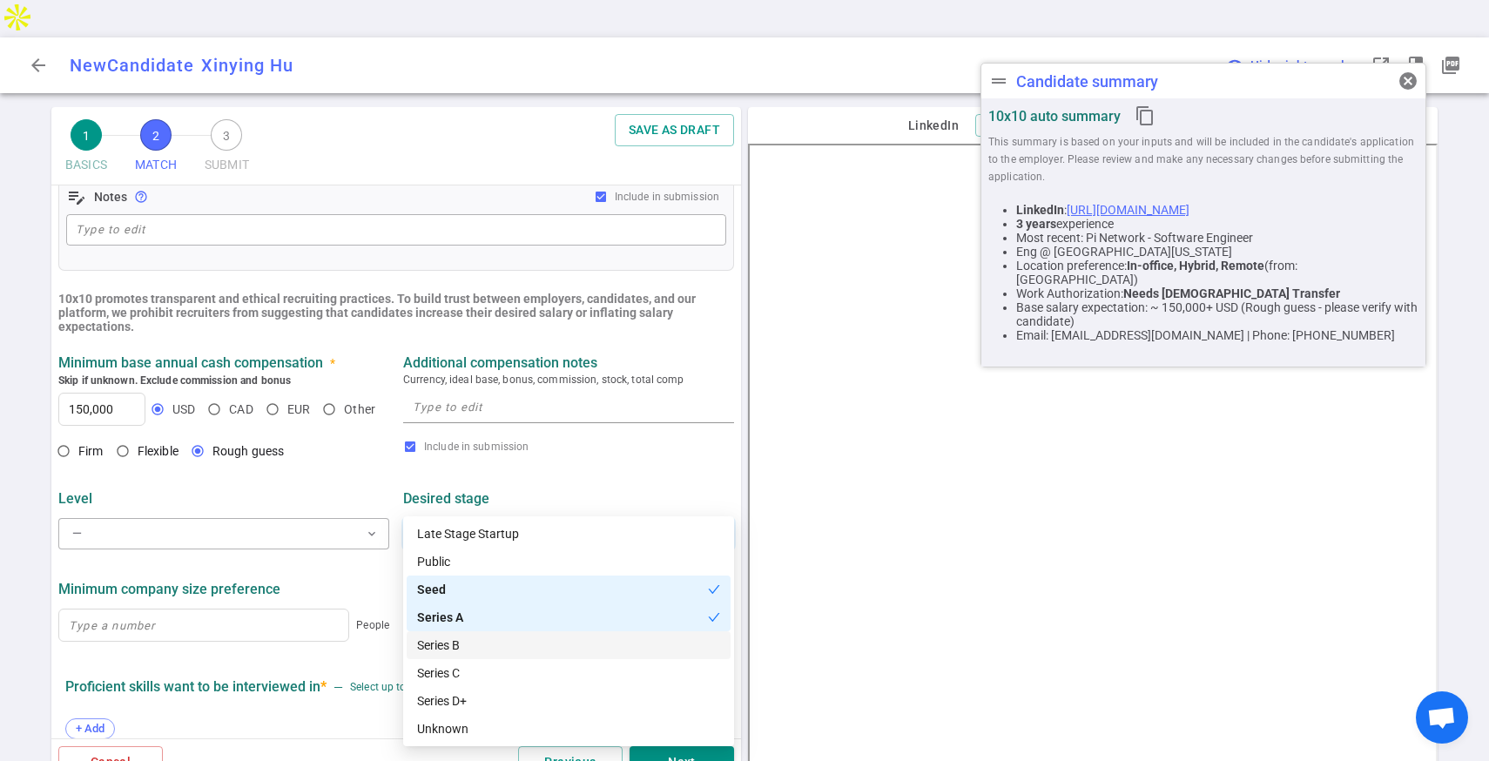
click at [479, 643] on div "Series B" at bounding box center [568, 645] width 303 height 19
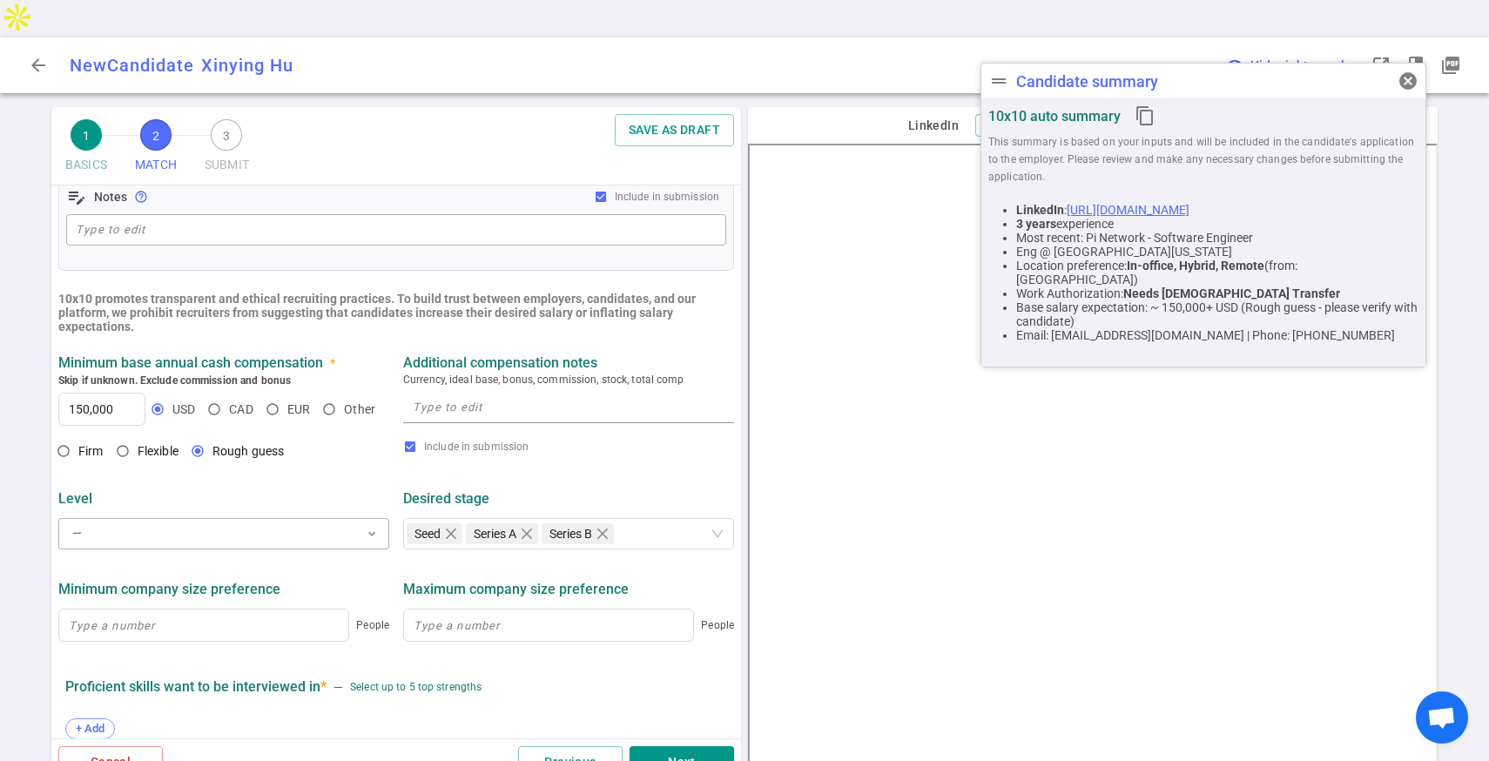
click at [388, 619] on ul "MATCH Work authorization, compensation, location, company type preferences, ski…" at bounding box center [396, 344] width 690 height 1236
click at [315, 609] on input at bounding box center [203, 624] width 289 height 31
type input "2"
click at [521, 609] on input at bounding box center [548, 624] width 289 height 31
type input "1"
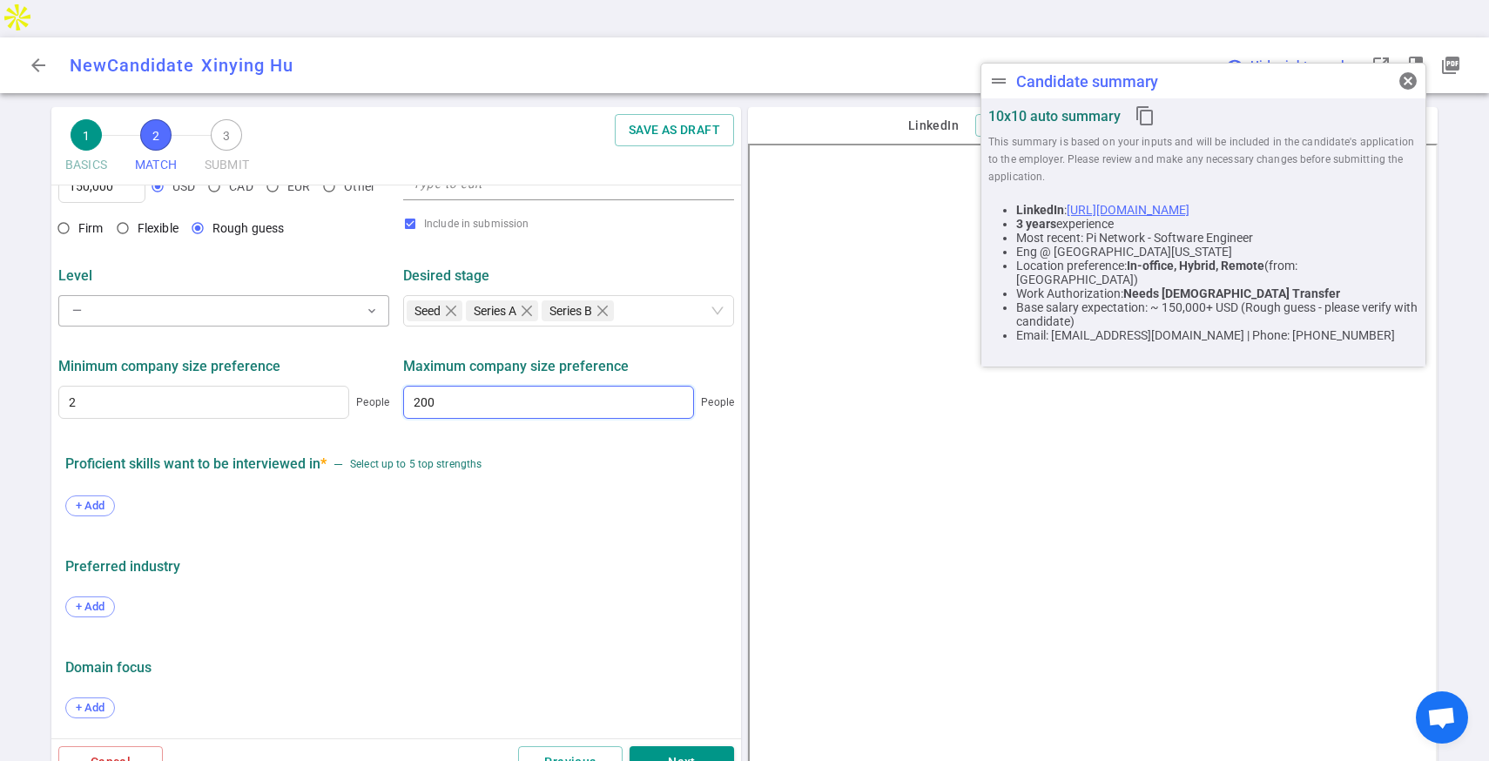
scroll to position [684, 0]
type input "200"
click at [84, 488] on div "+ Add" at bounding box center [396, 507] width 662 height 38
click at [100, 498] on span "+ Add" at bounding box center [90, 504] width 41 height 13
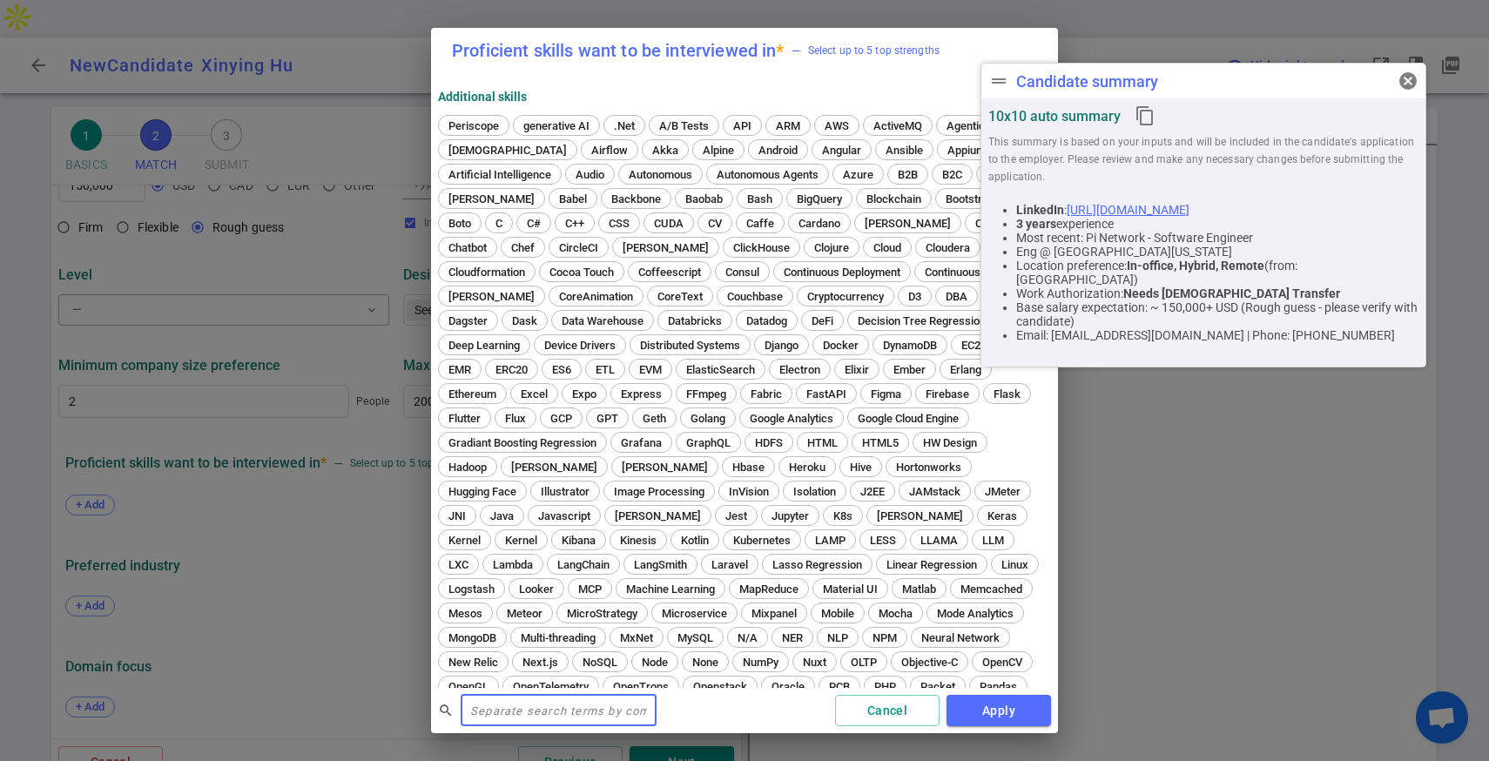
click at [502, 711] on input "text" at bounding box center [559, 711] width 196 height 28
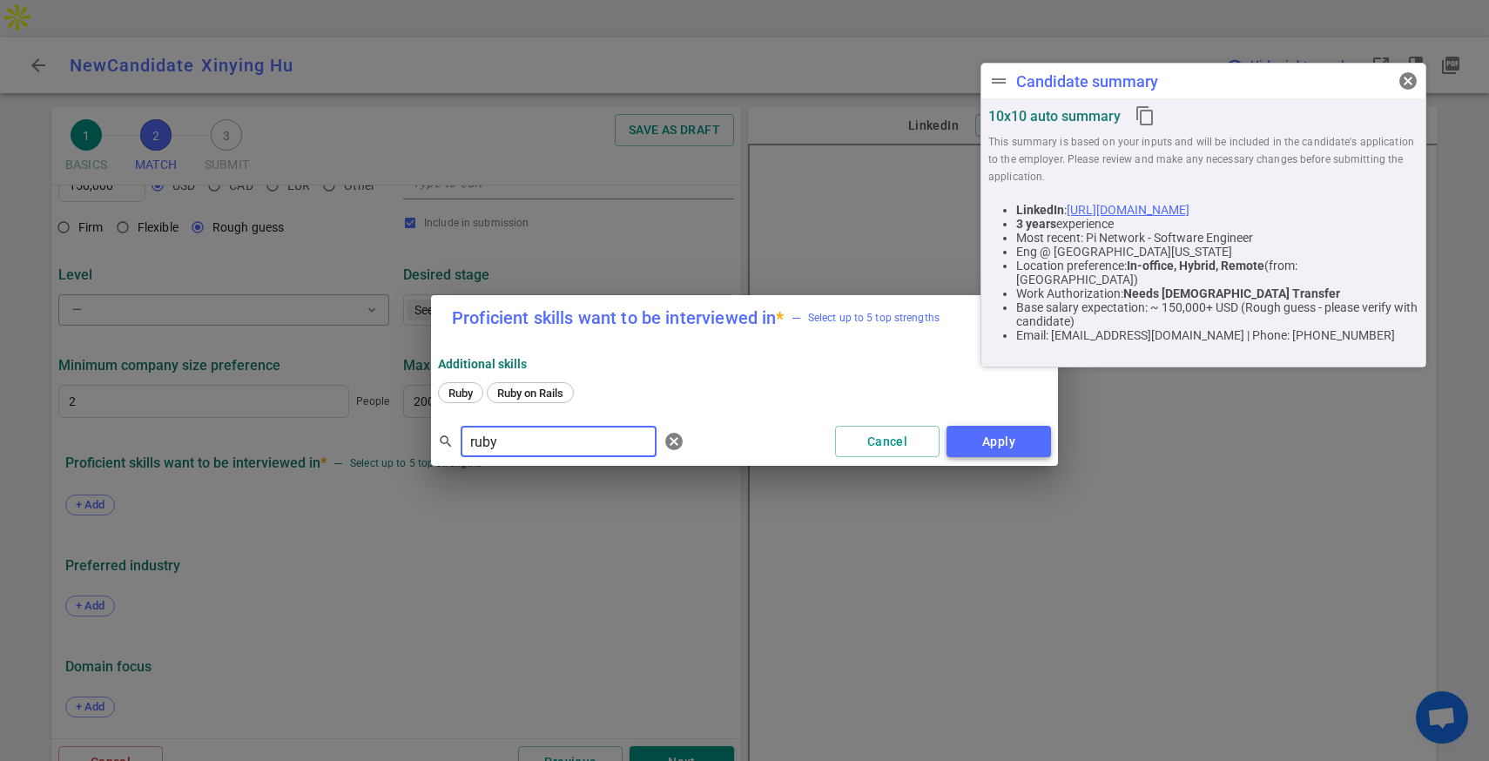
type input "ruby"
click at [982, 451] on button "Apply" at bounding box center [998, 442] width 104 height 32
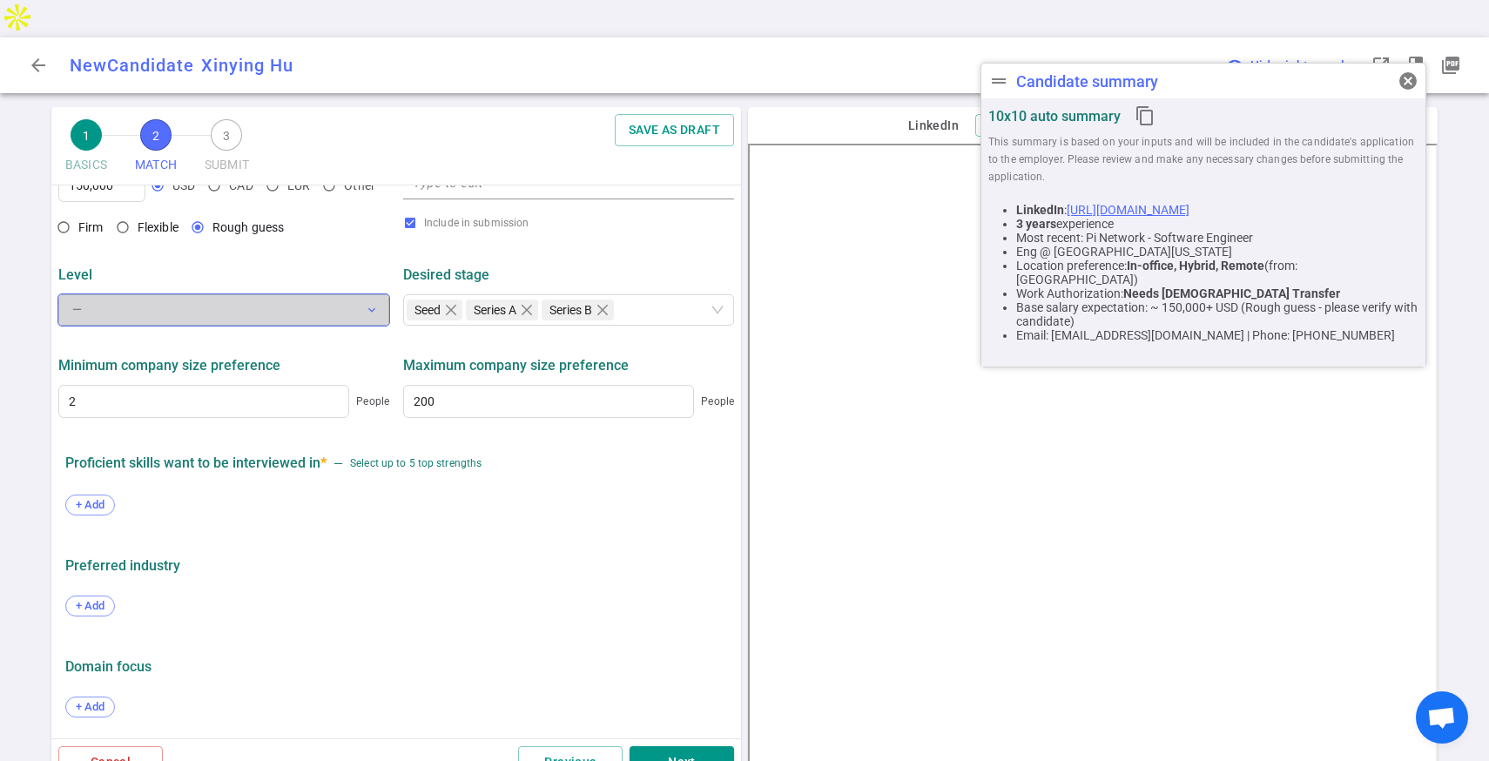
click at [313, 294] on button "— expand_more" at bounding box center [223, 309] width 331 height 31
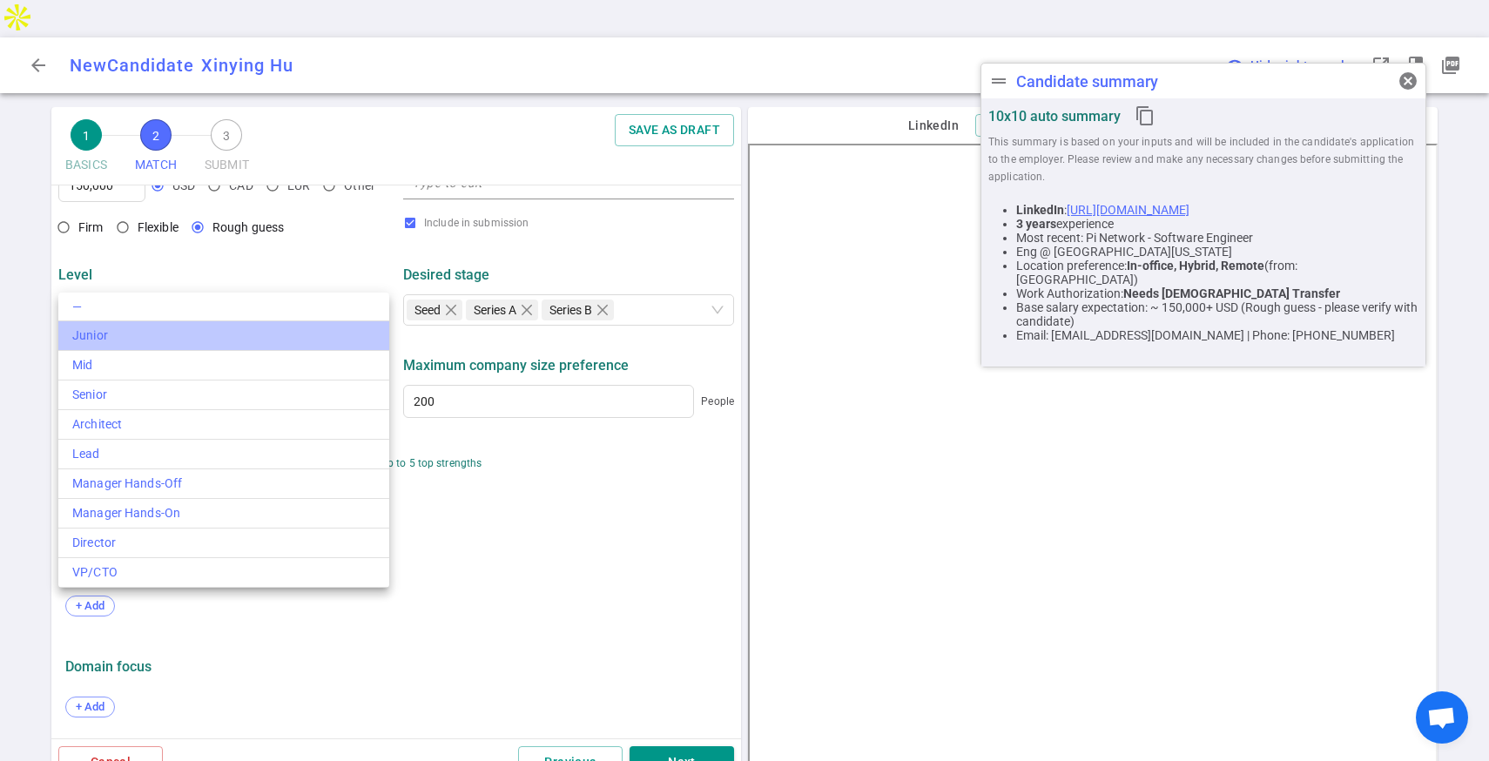
click at [283, 345] on li "Junior" at bounding box center [223, 336] width 331 height 30
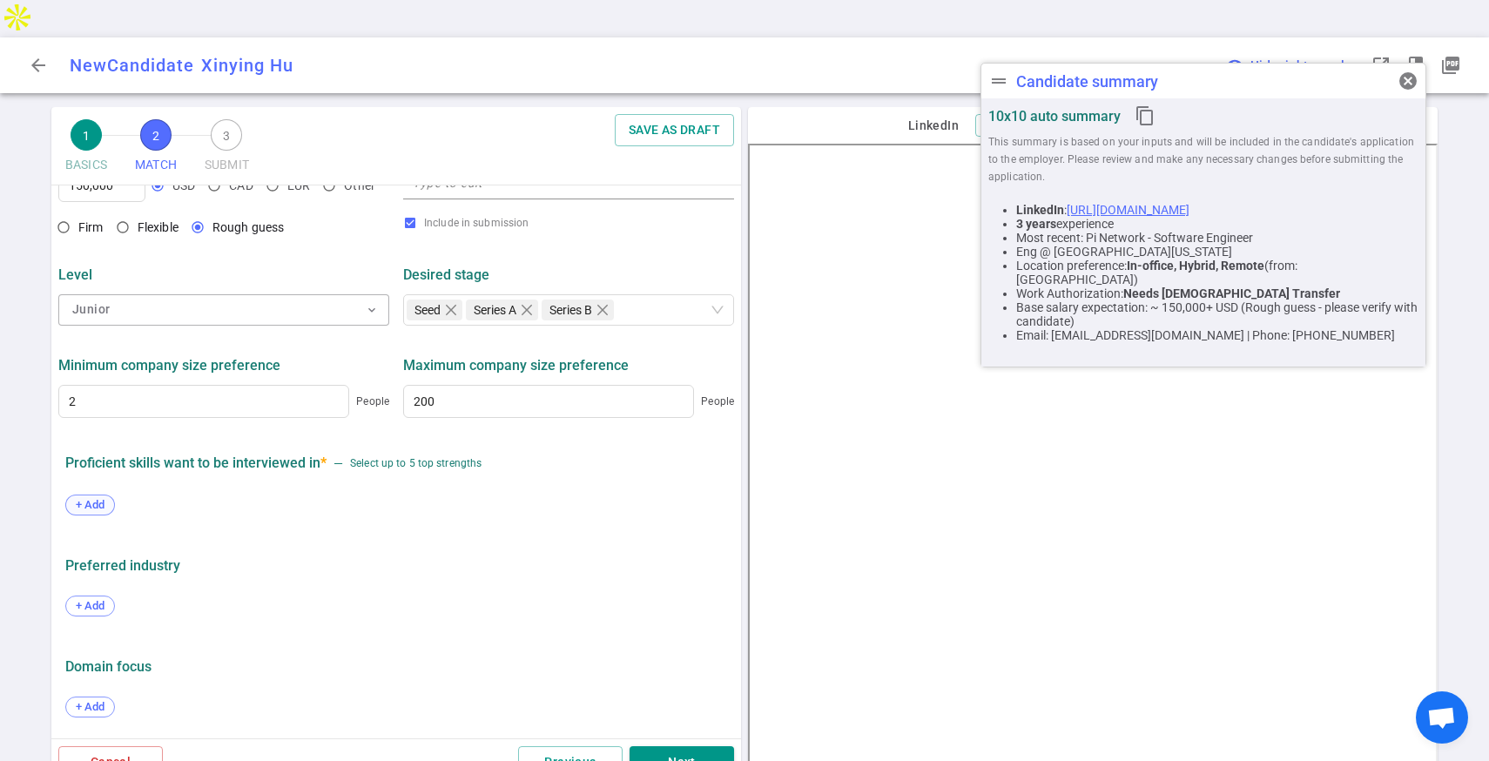
click at [102, 498] on span "+ Add" at bounding box center [90, 504] width 41 height 13
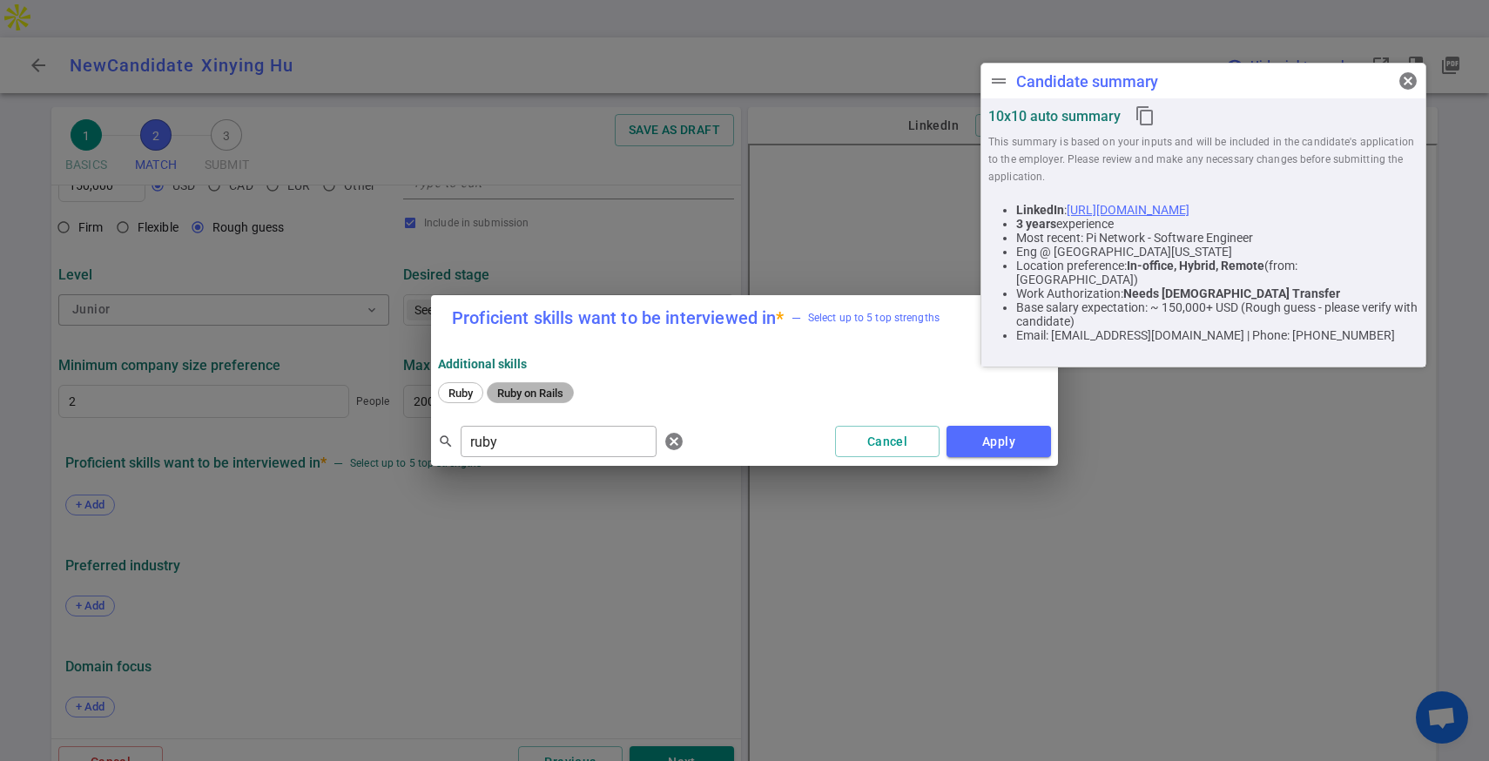
click at [523, 393] on span "Ruby on Rails" at bounding box center [530, 393] width 78 height 13
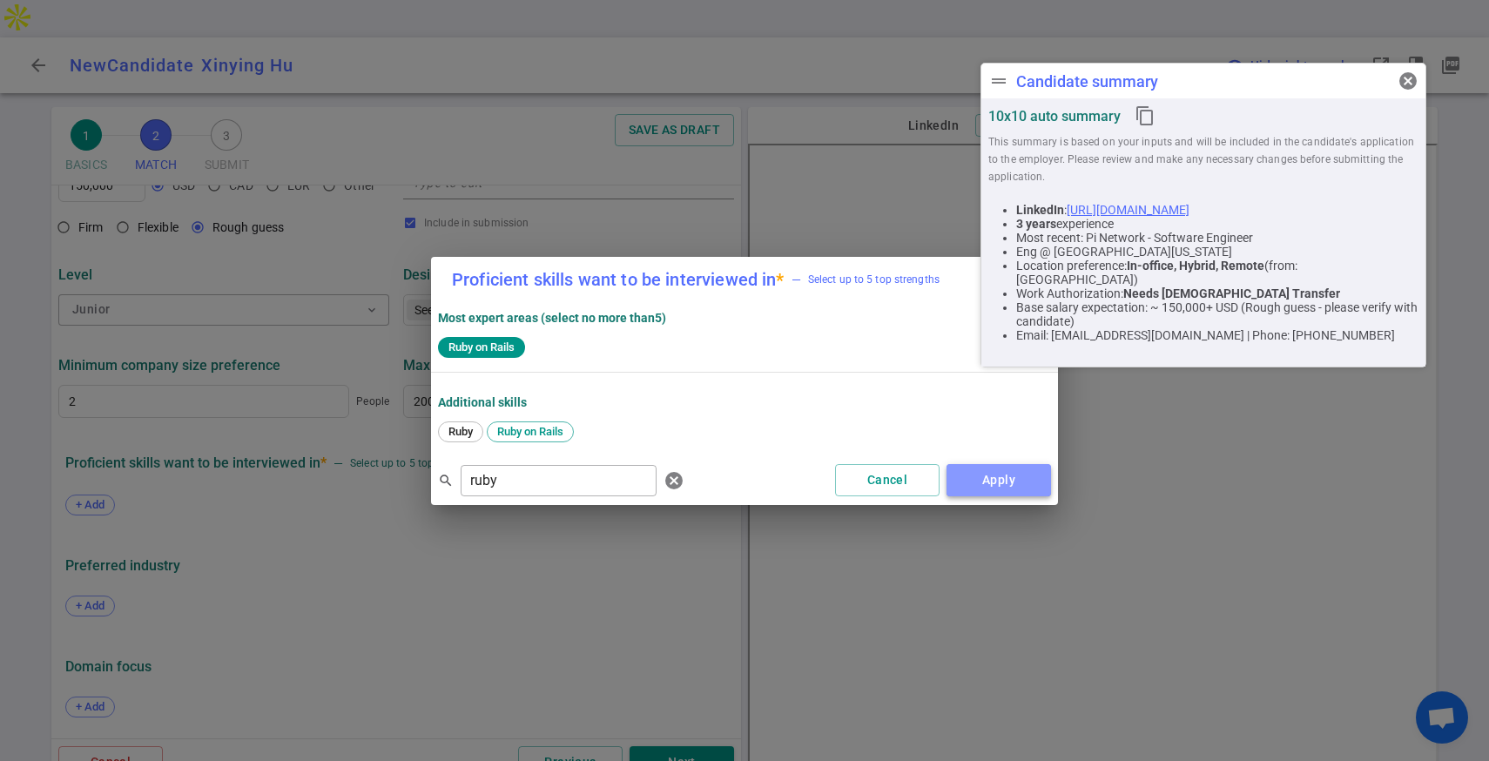
click at [975, 476] on button "Apply" at bounding box center [998, 480] width 104 height 32
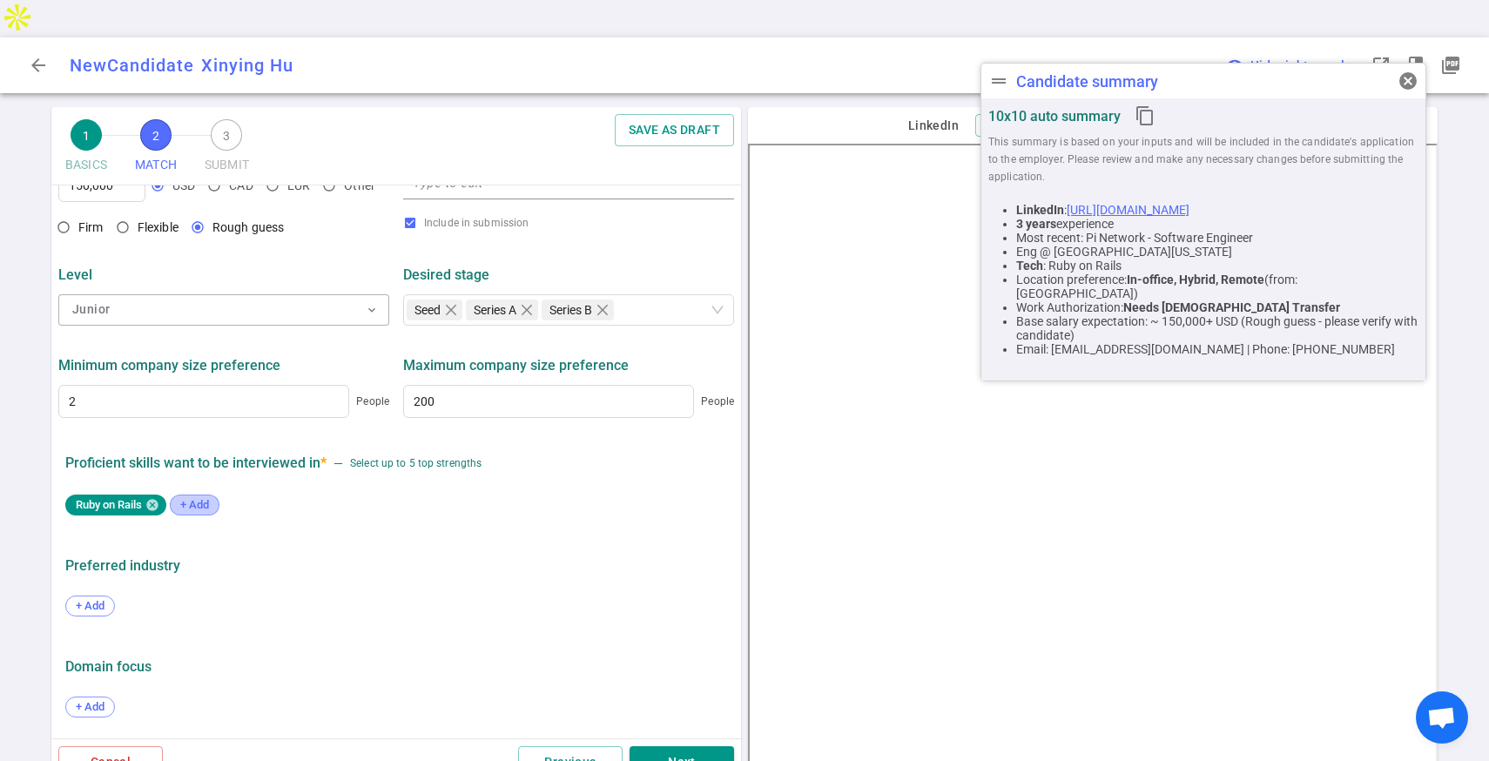
click at [192, 498] on span "+ Add" at bounding box center [194, 504] width 41 height 13
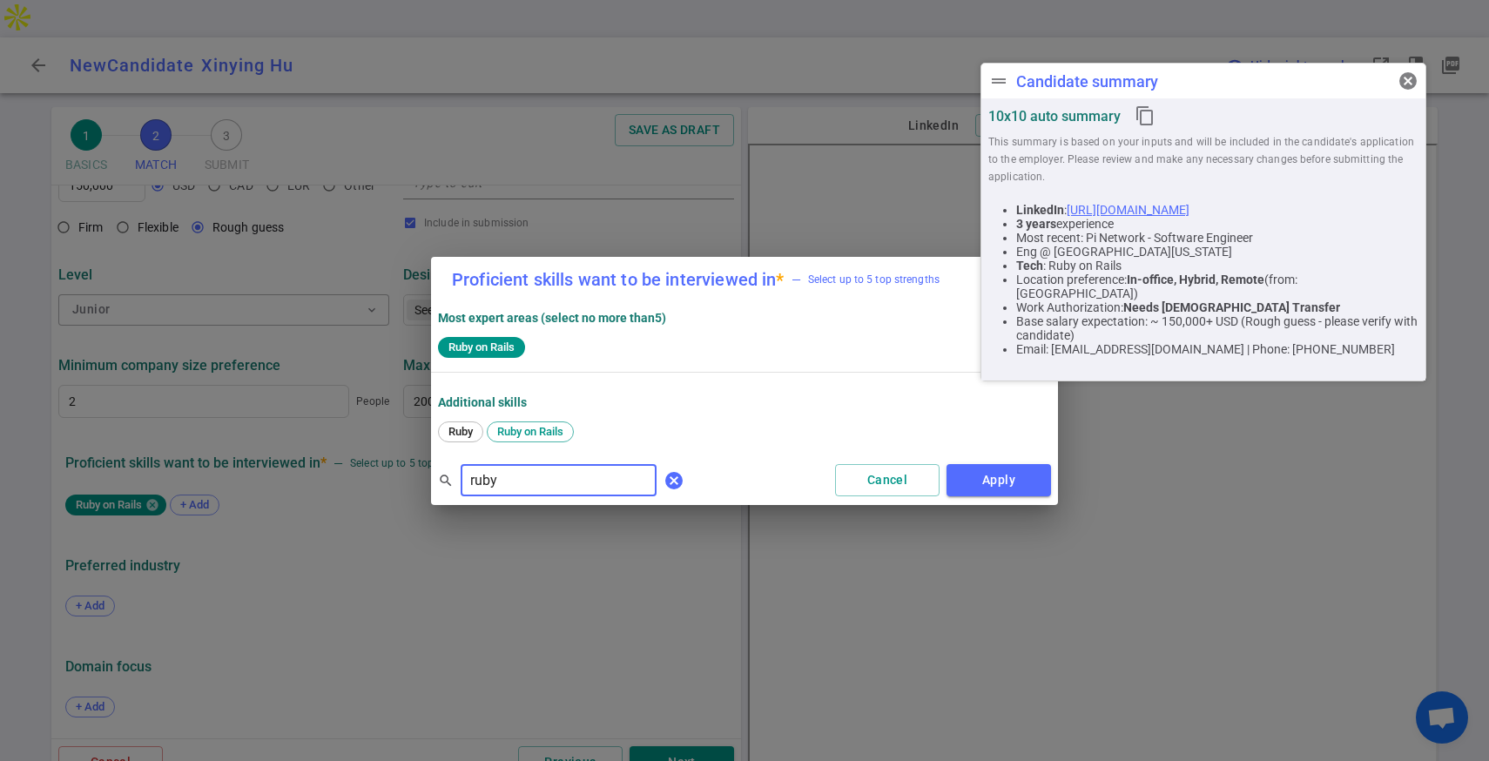
click at [663, 471] on span "cancel" at bounding box center [673, 480] width 21 height 21
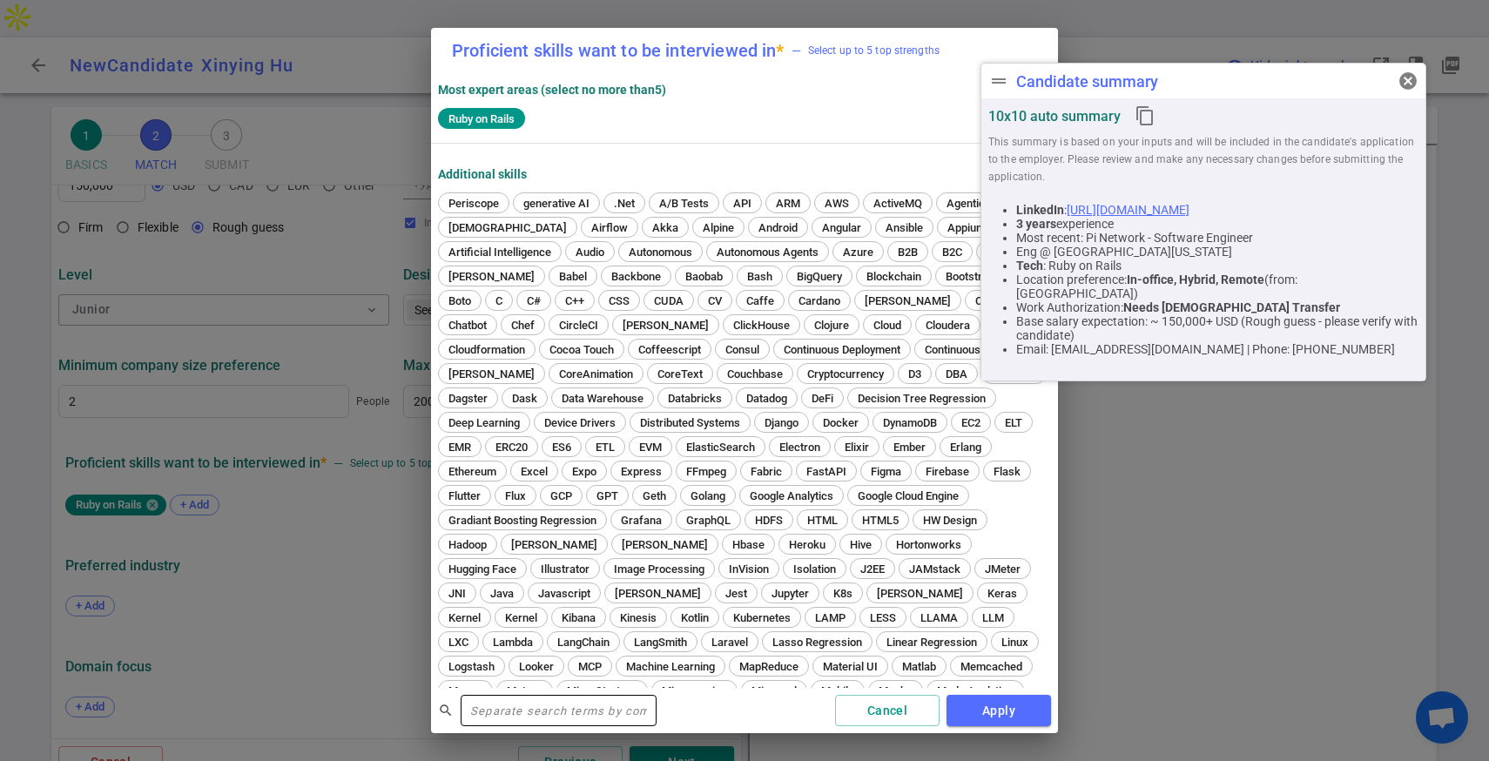
click at [482, 717] on input "text" at bounding box center [559, 711] width 196 height 28
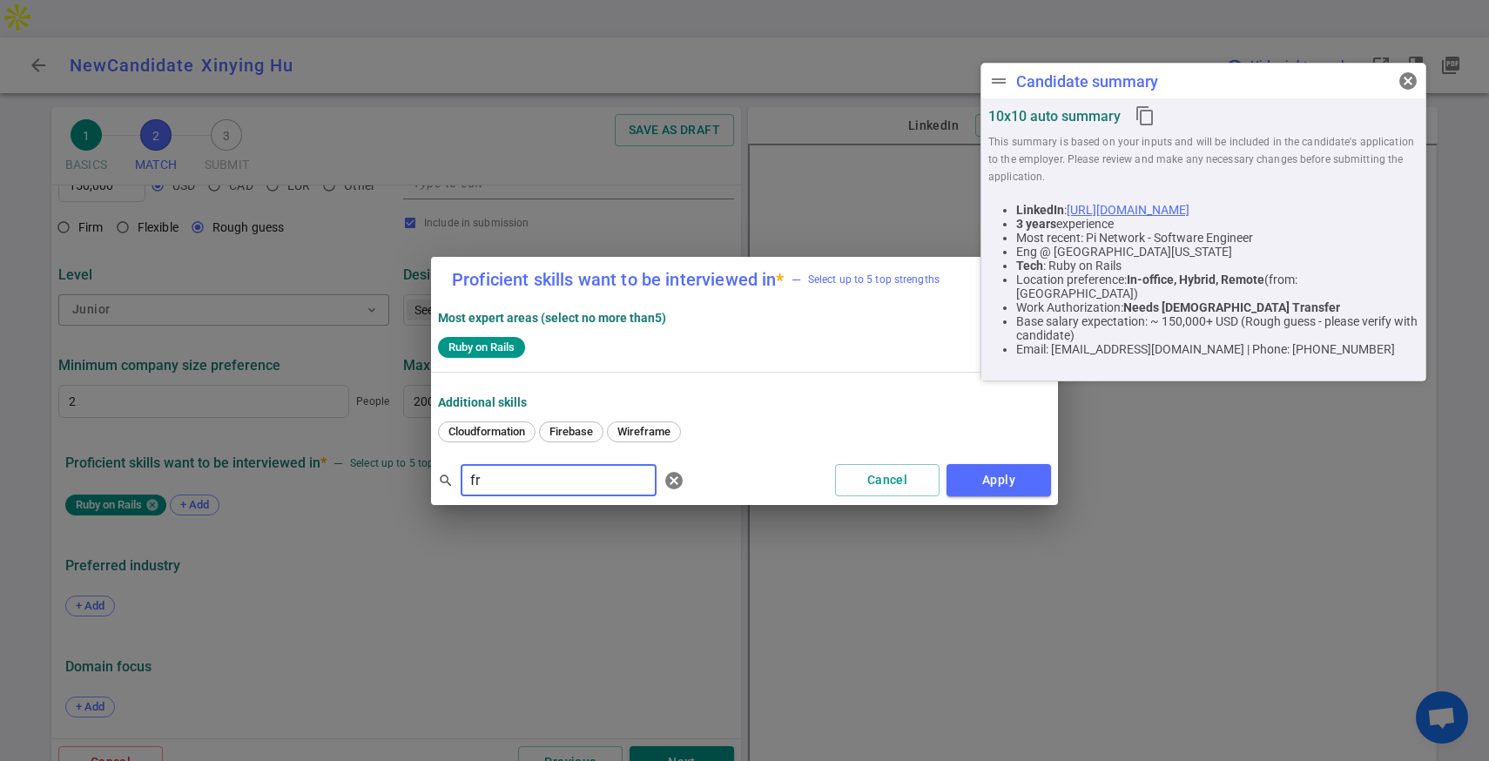
type input "f"
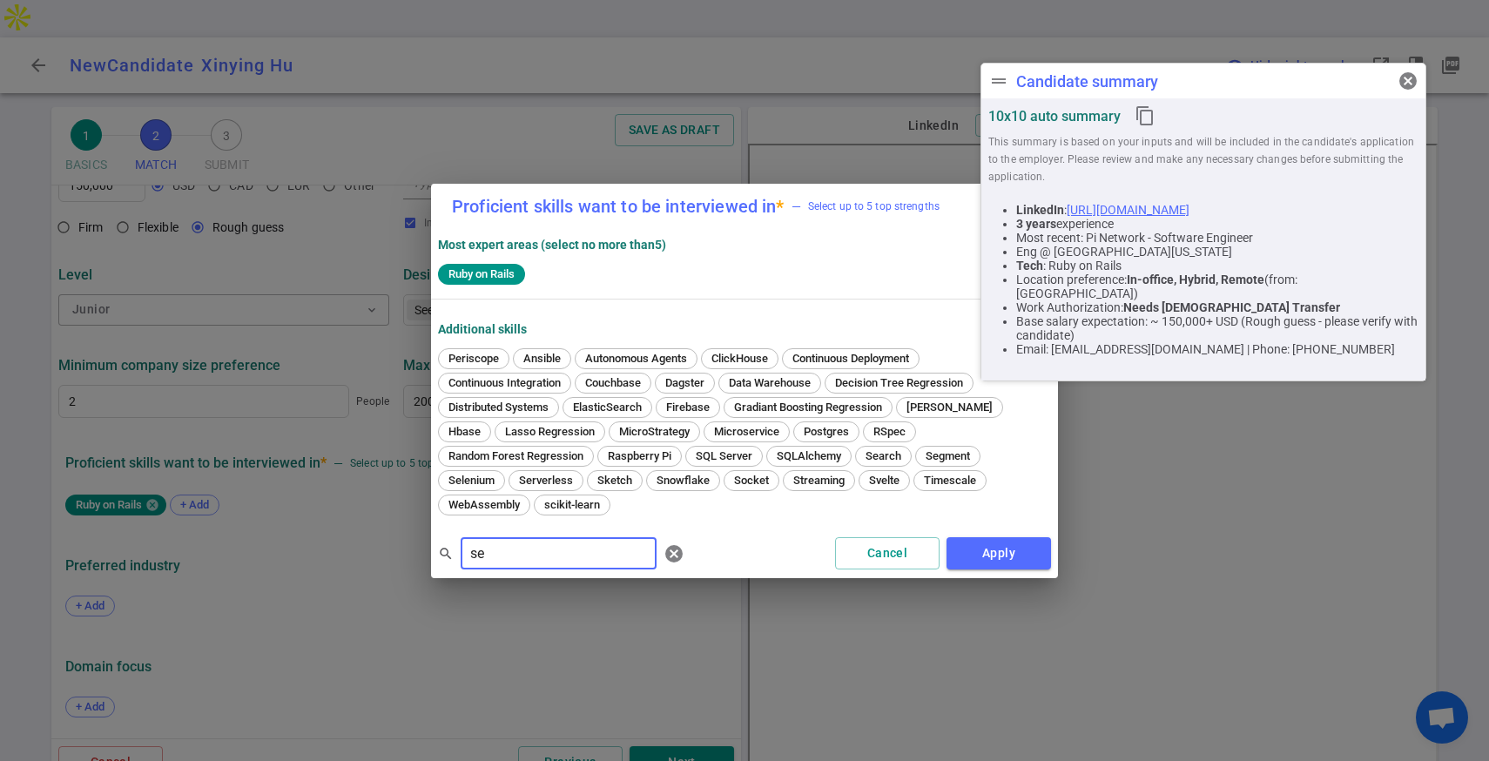
type input "s"
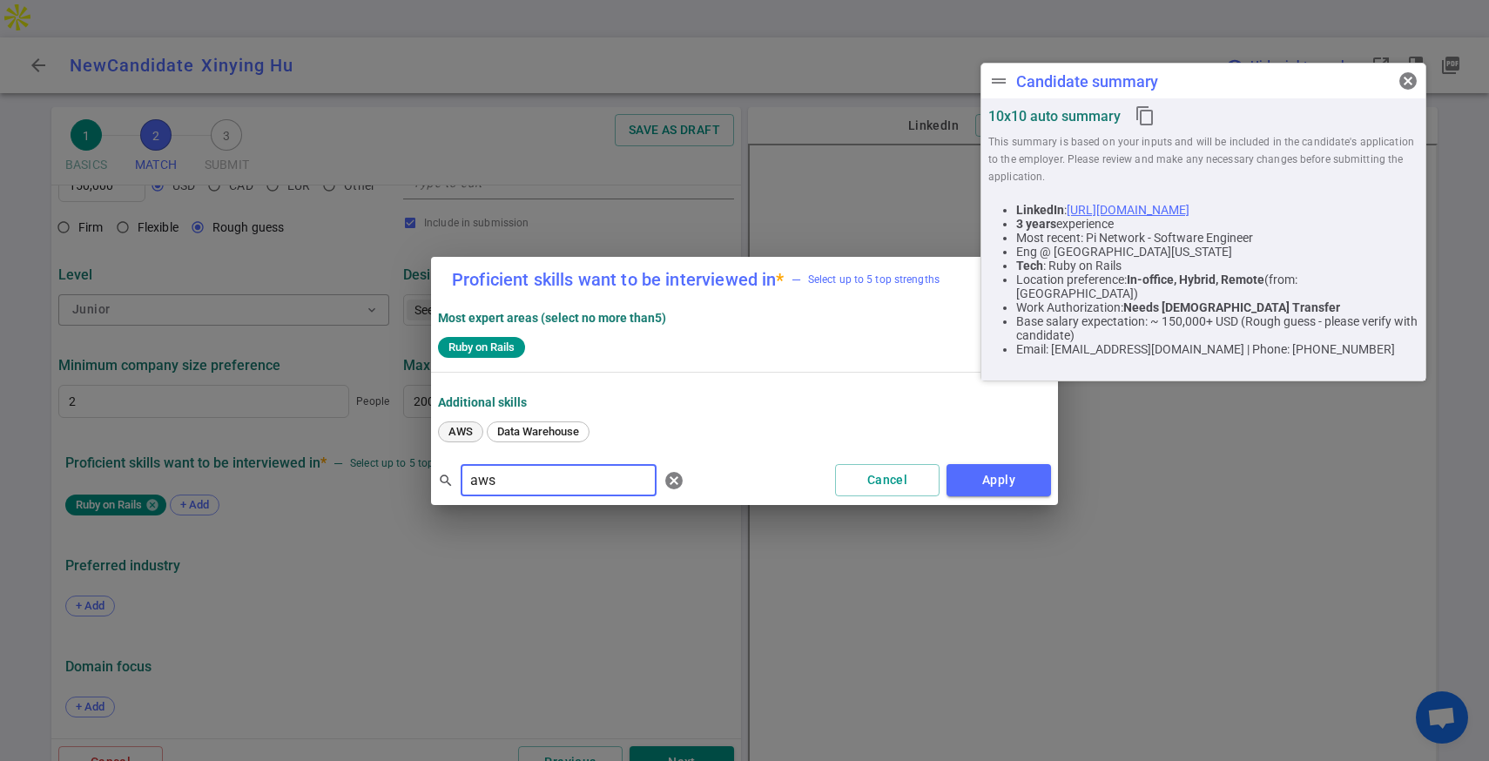
type input "aws"
click at [468, 433] on span "AWS" at bounding box center [460, 431] width 37 height 13
click at [1003, 480] on button "Apply" at bounding box center [998, 480] width 104 height 32
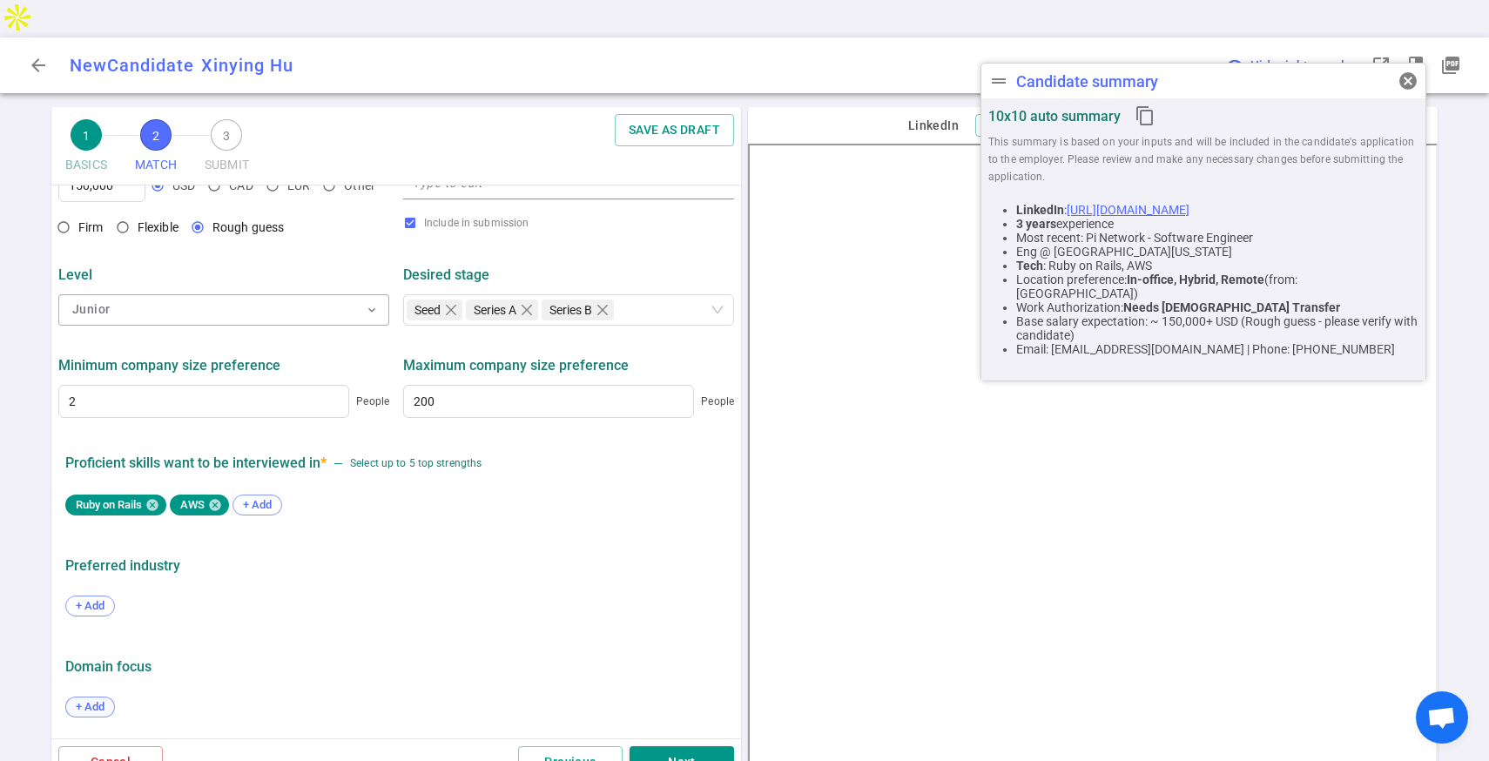
click at [94, 700] on span "+ Add" at bounding box center [90, 706] width 41 height 13
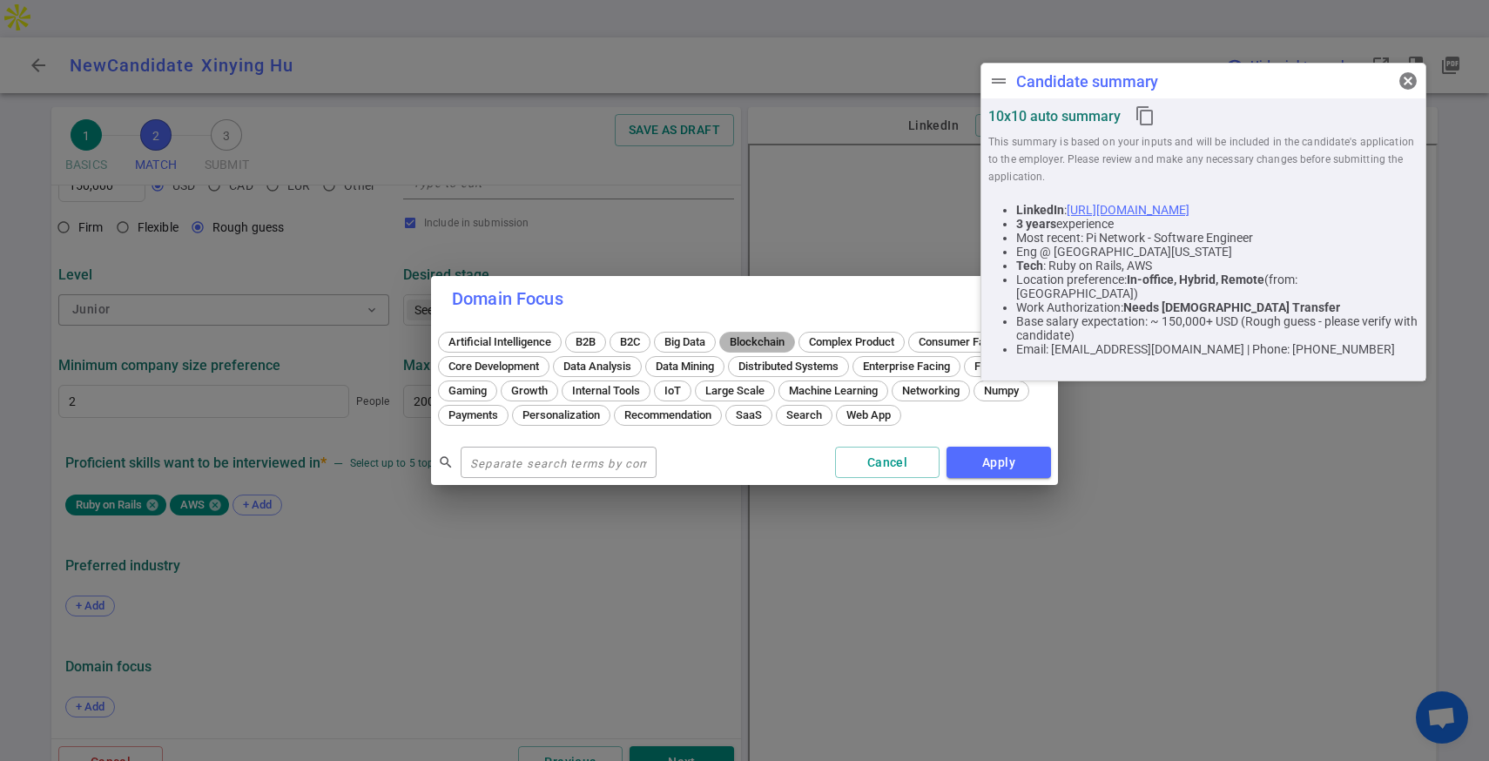
click at [761, 341] on span "Blockchain" at bounding box center [757, 341] width 67 height 13
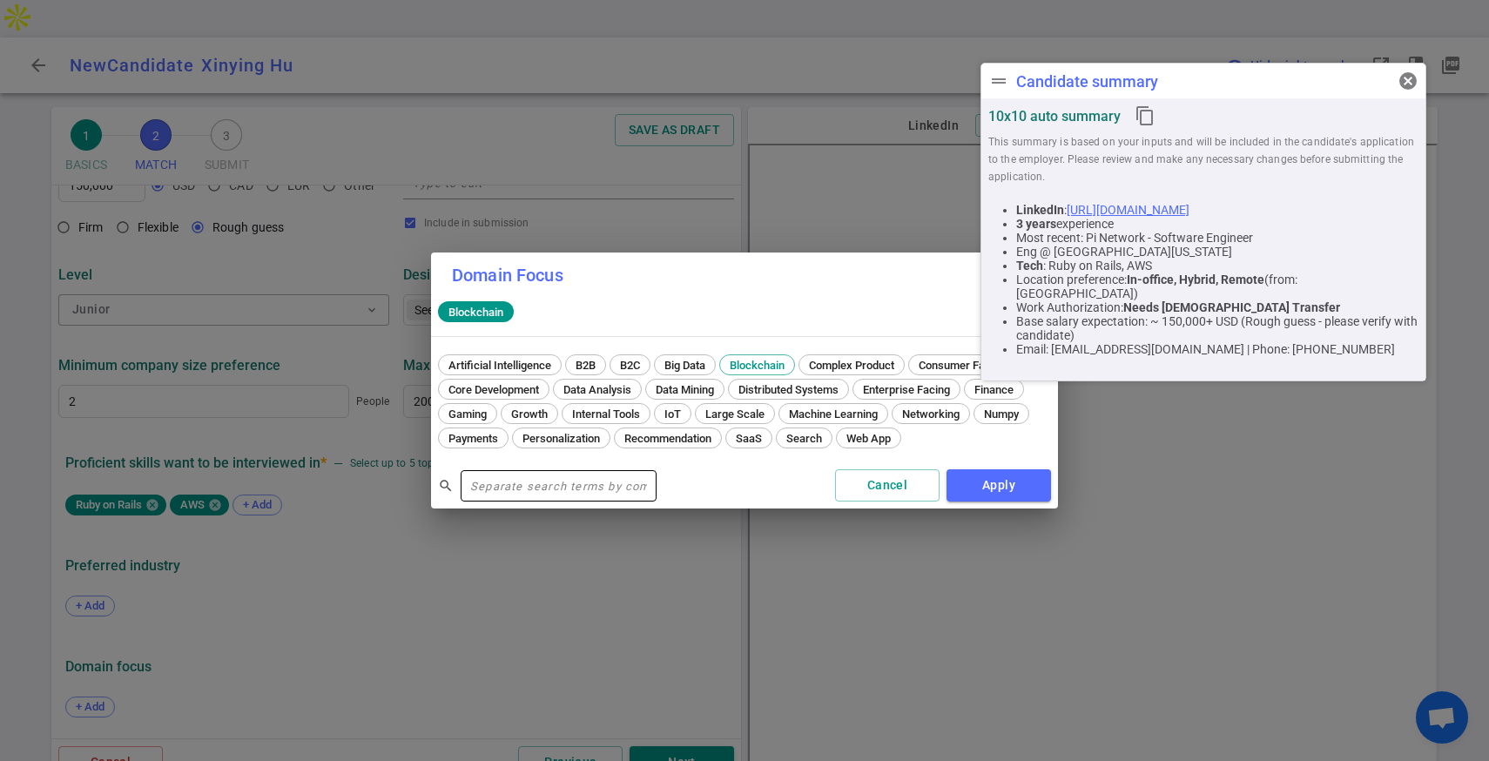
click at [544, 482] on input "text" at bounding box center [559, 486] width 196 height 28
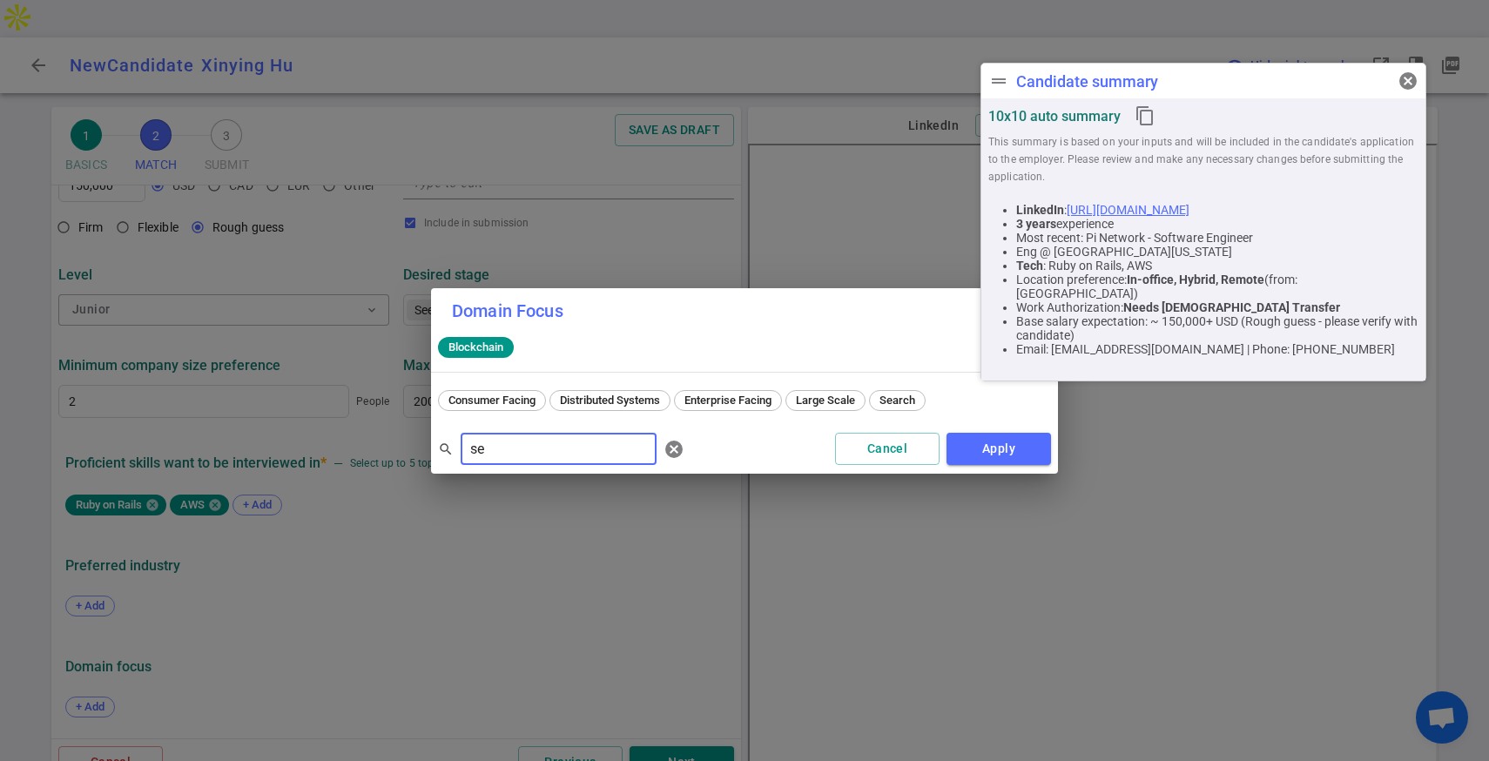
type input "s"
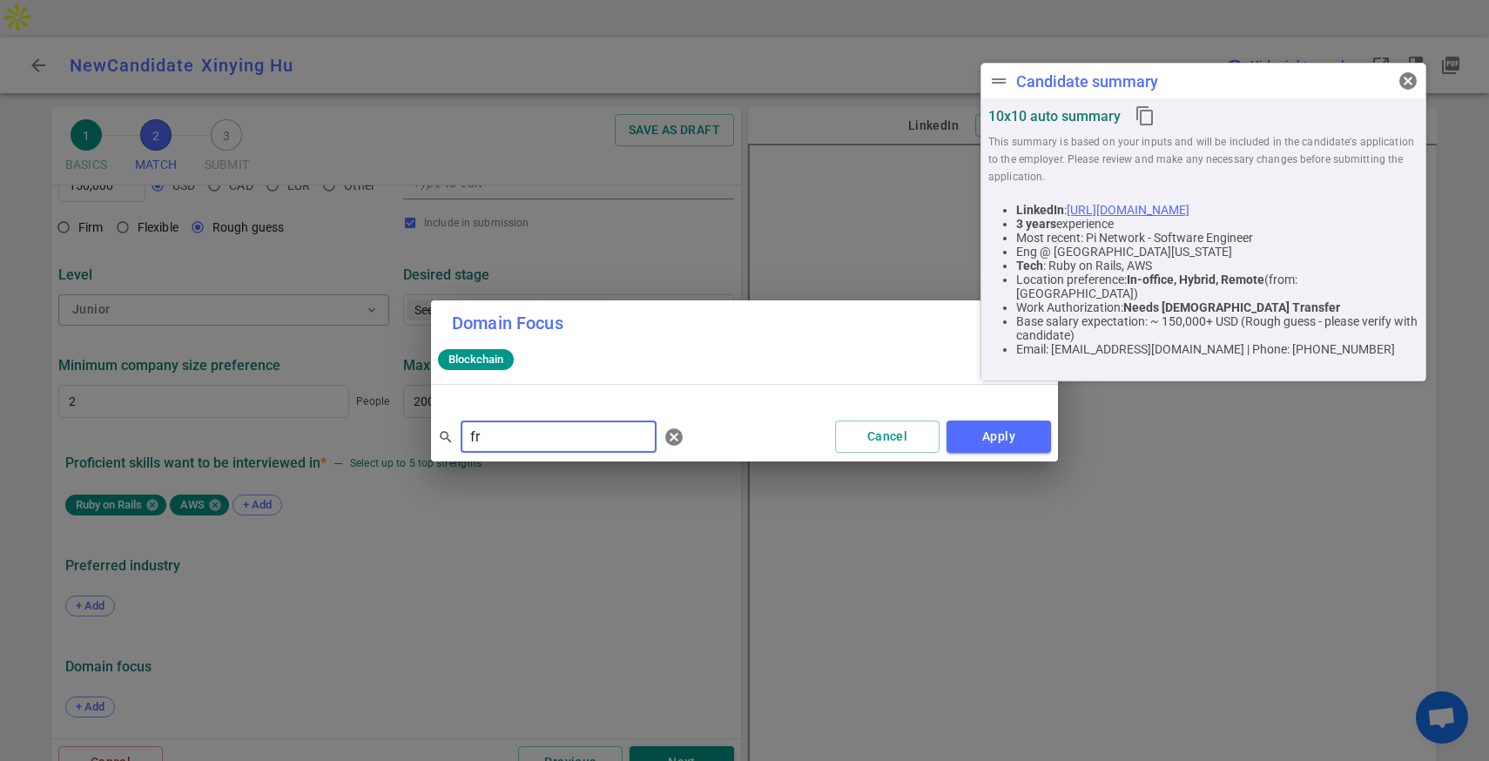
type input "f"
type input "b"
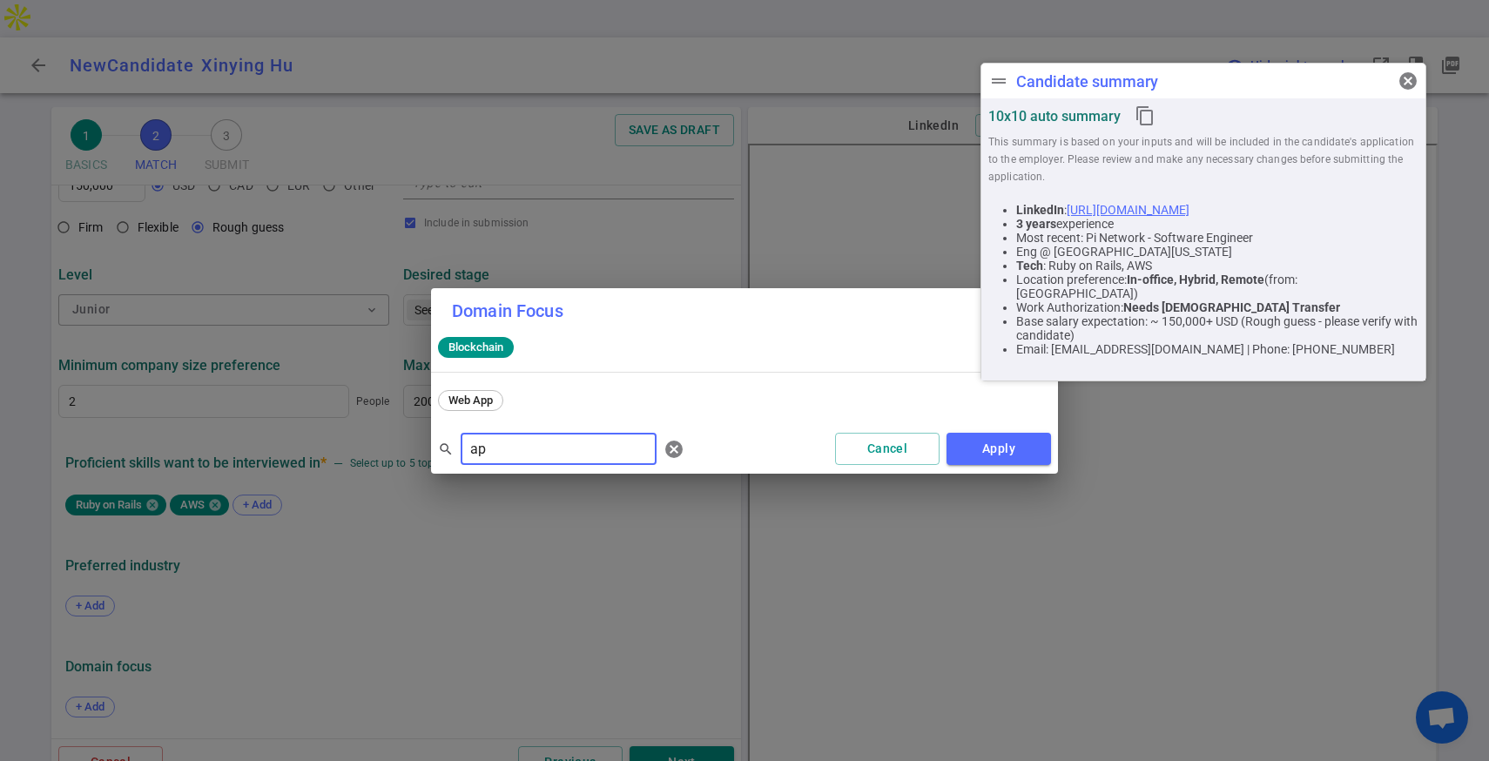
type input "a"
type input "web"
click at [486, 403] on span "Web App" at bounding box center [470, 400] width 57 height 13
click at [663, 452] on span "cancel" at bounding box center [673, 449] width 21 height 21
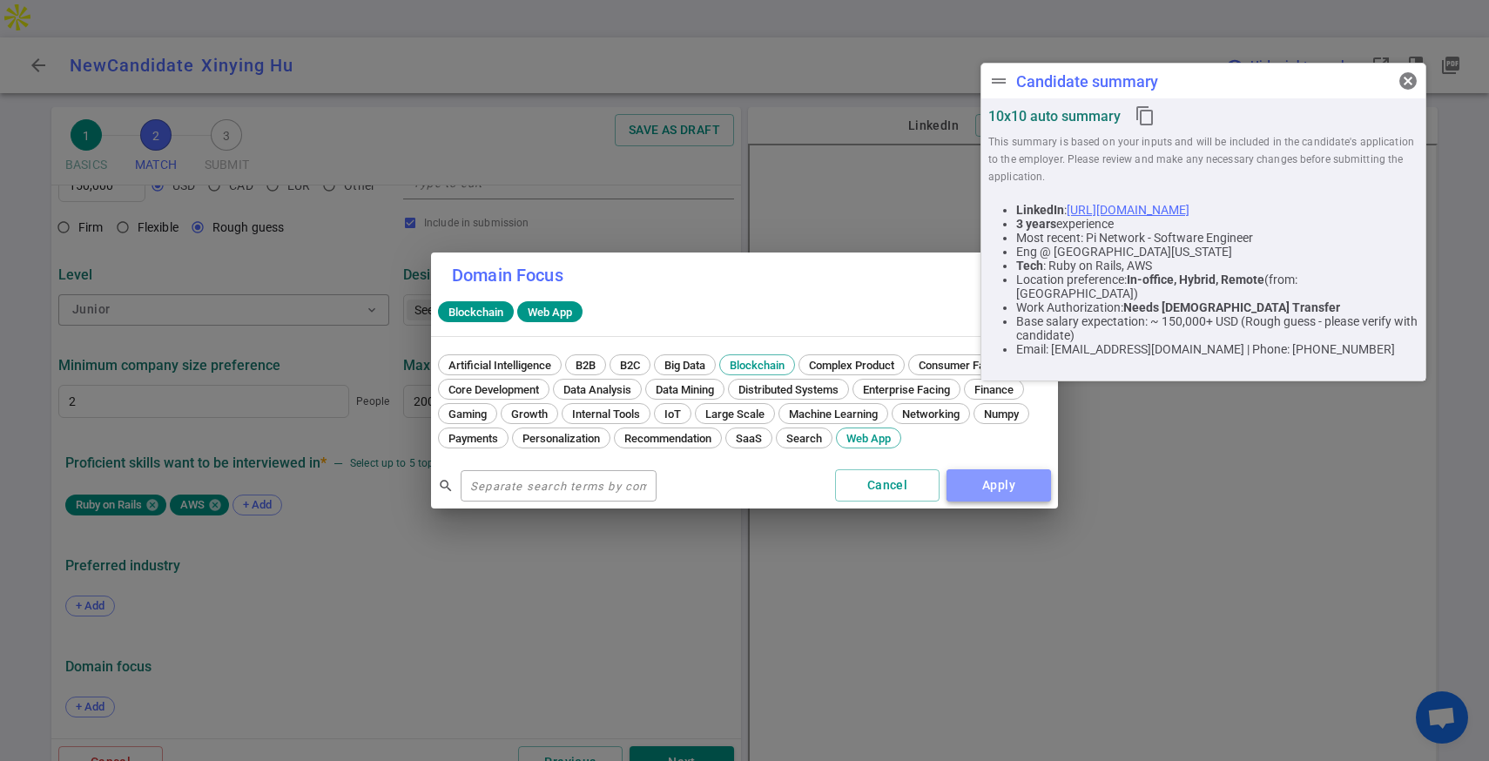
click at [1001, 485] on button "Apply" at bounding box center [998, 485] width 104 height 32
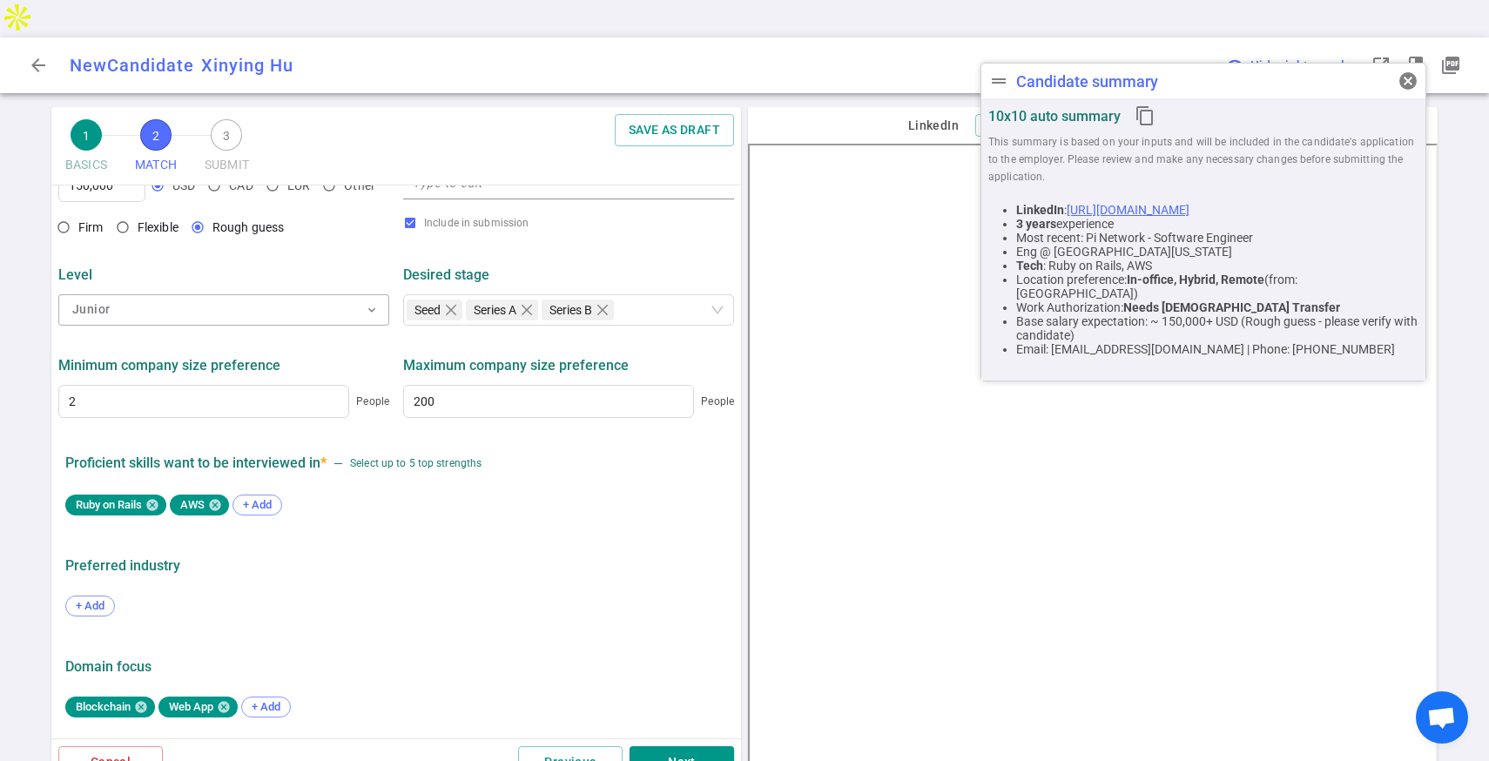
click at [657, 738] on div "Cancel Previous Next" at bounding box center [396, 761] width 690 height 47
click at [670, 746] on button "Next" at bounding box center [681, 762] width 104 height 32
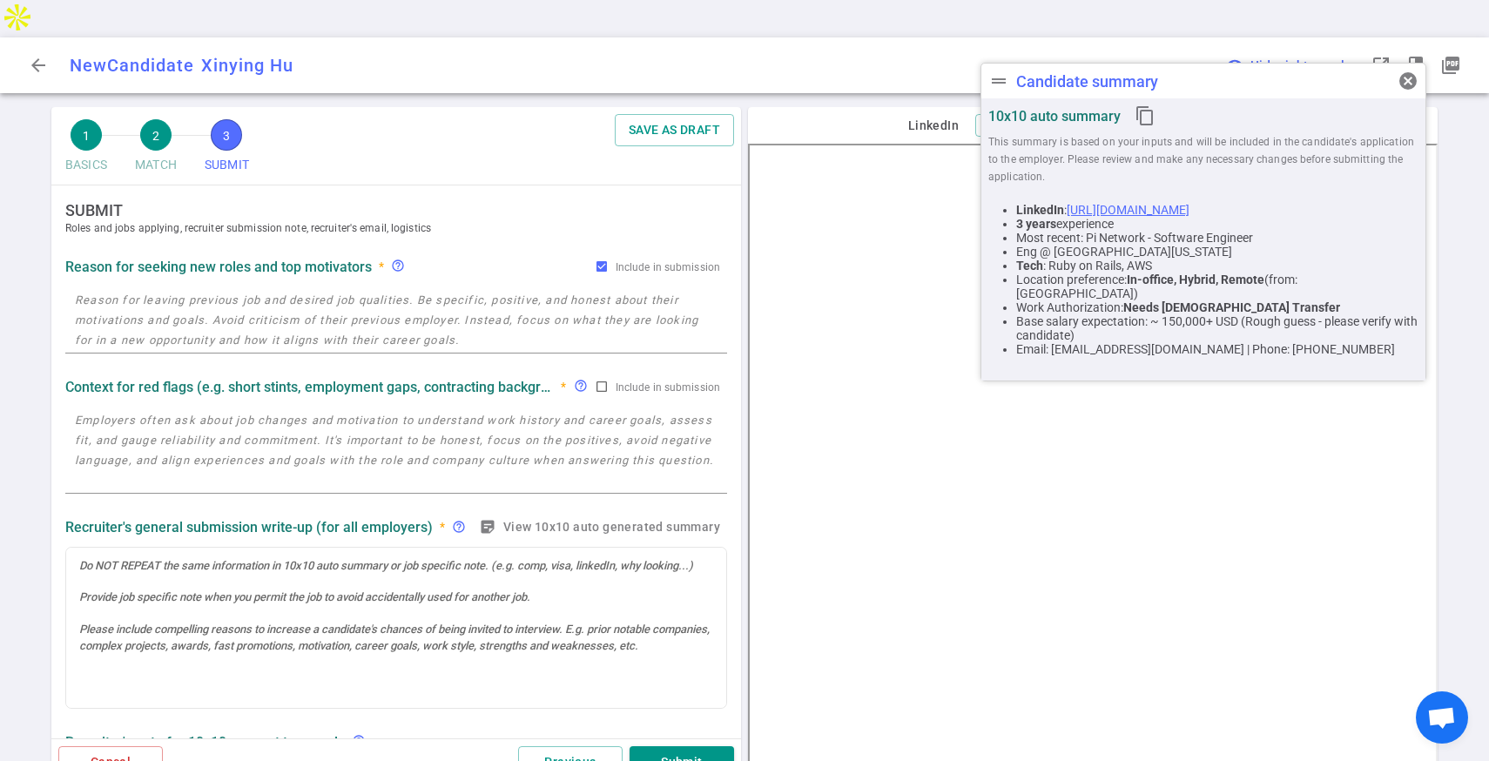
scroll to position [0, 0]
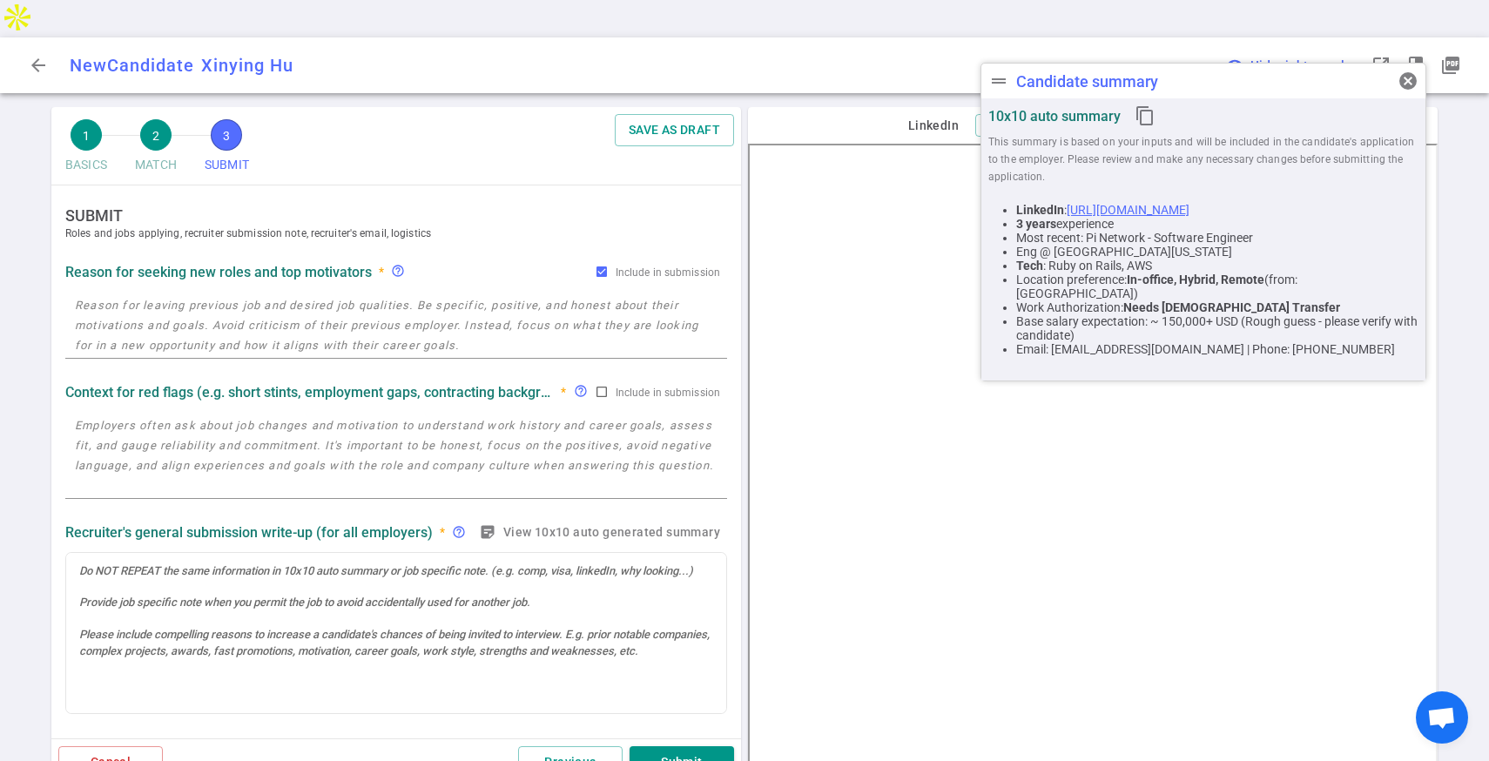
click at [442, 295] on textarea at bounding box center [396, 325] width 643 height 60
click at [279, 309] on textarea at bounding box center [396, 325] width 643 height 60
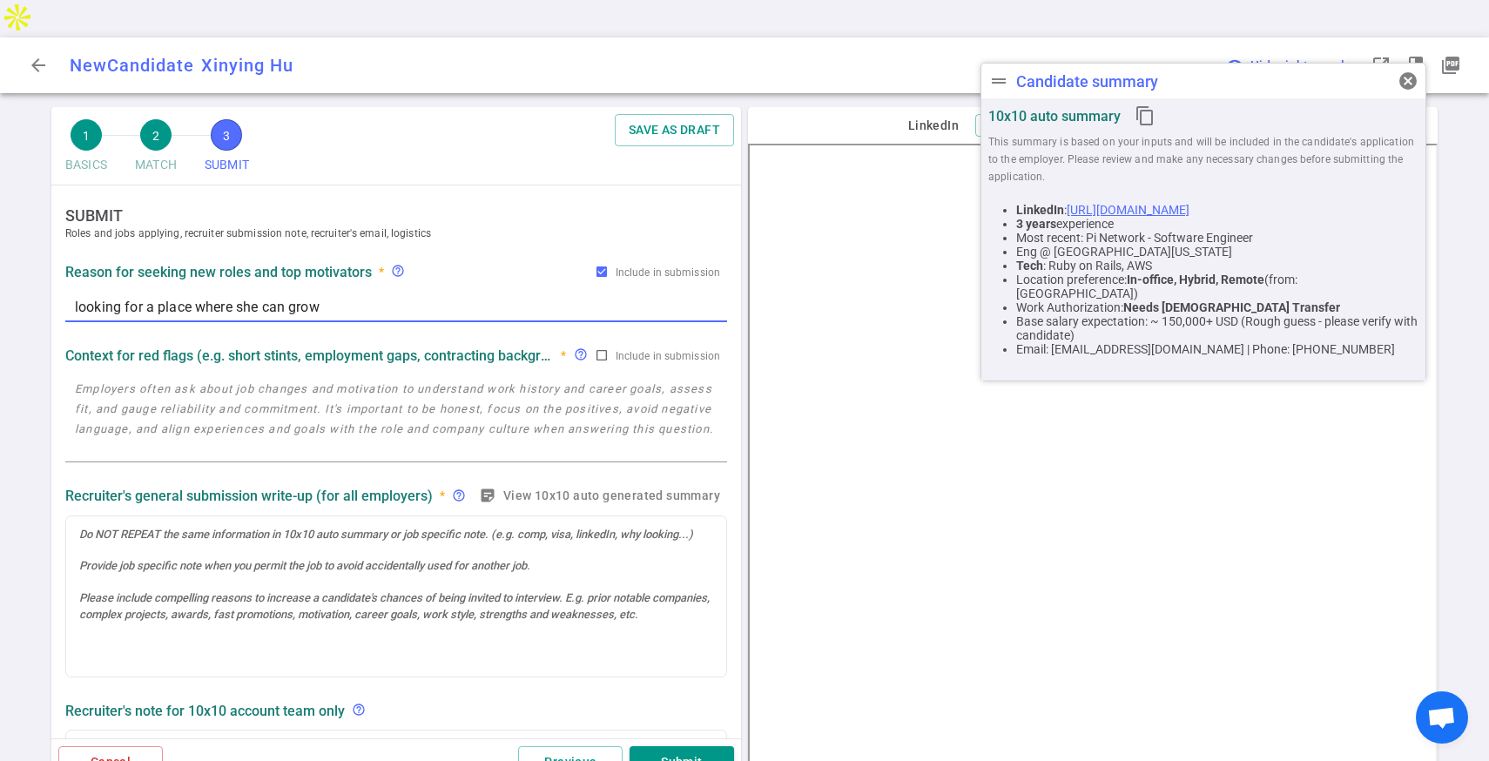
type textarea "looking for a place where she can grow"
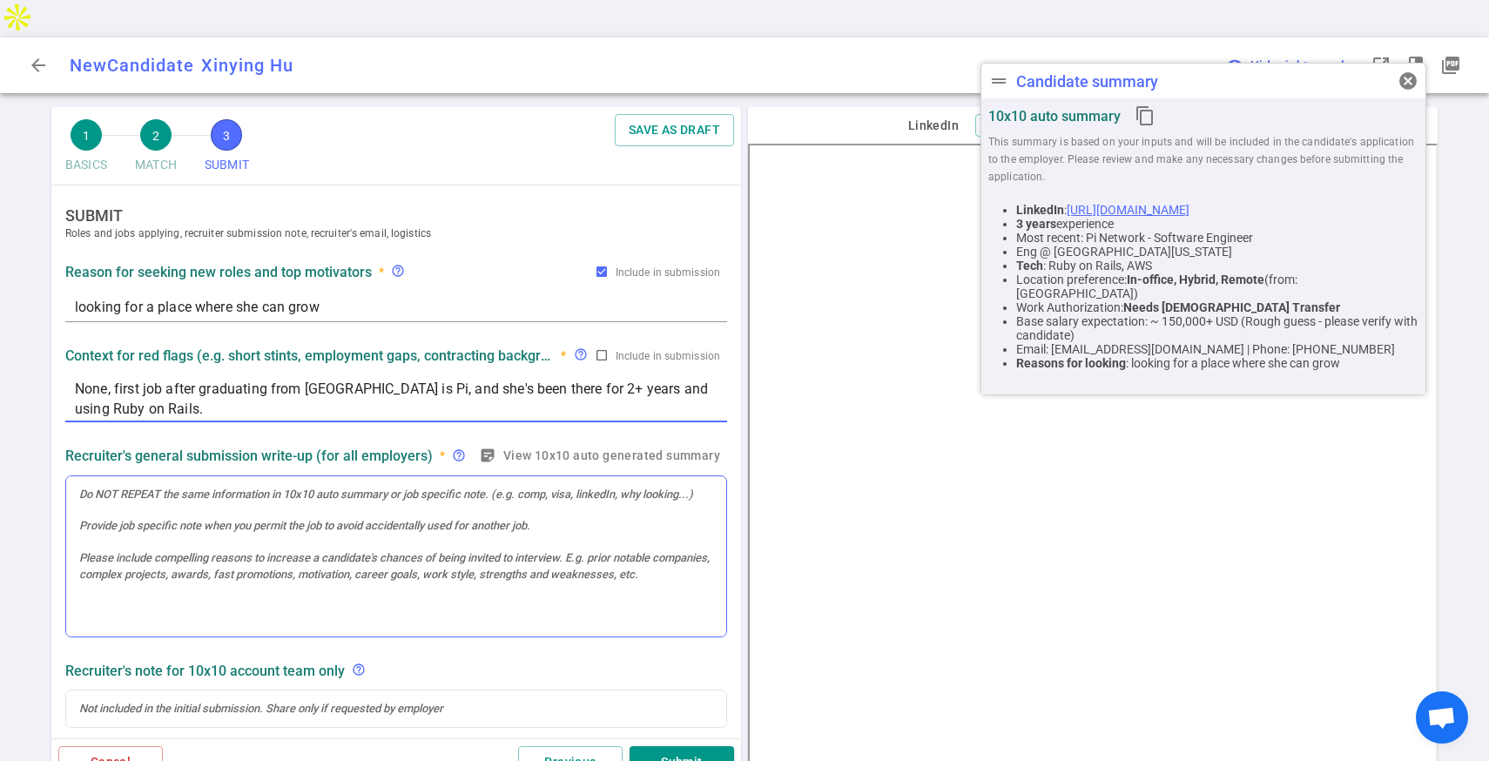
type textarea "None, first job after graduating from [GEOGRAPHIC_DATA] is Pi, and she's been t…"
click at [244, 476] on div at bounding box center [396, 556] width 660 height 161
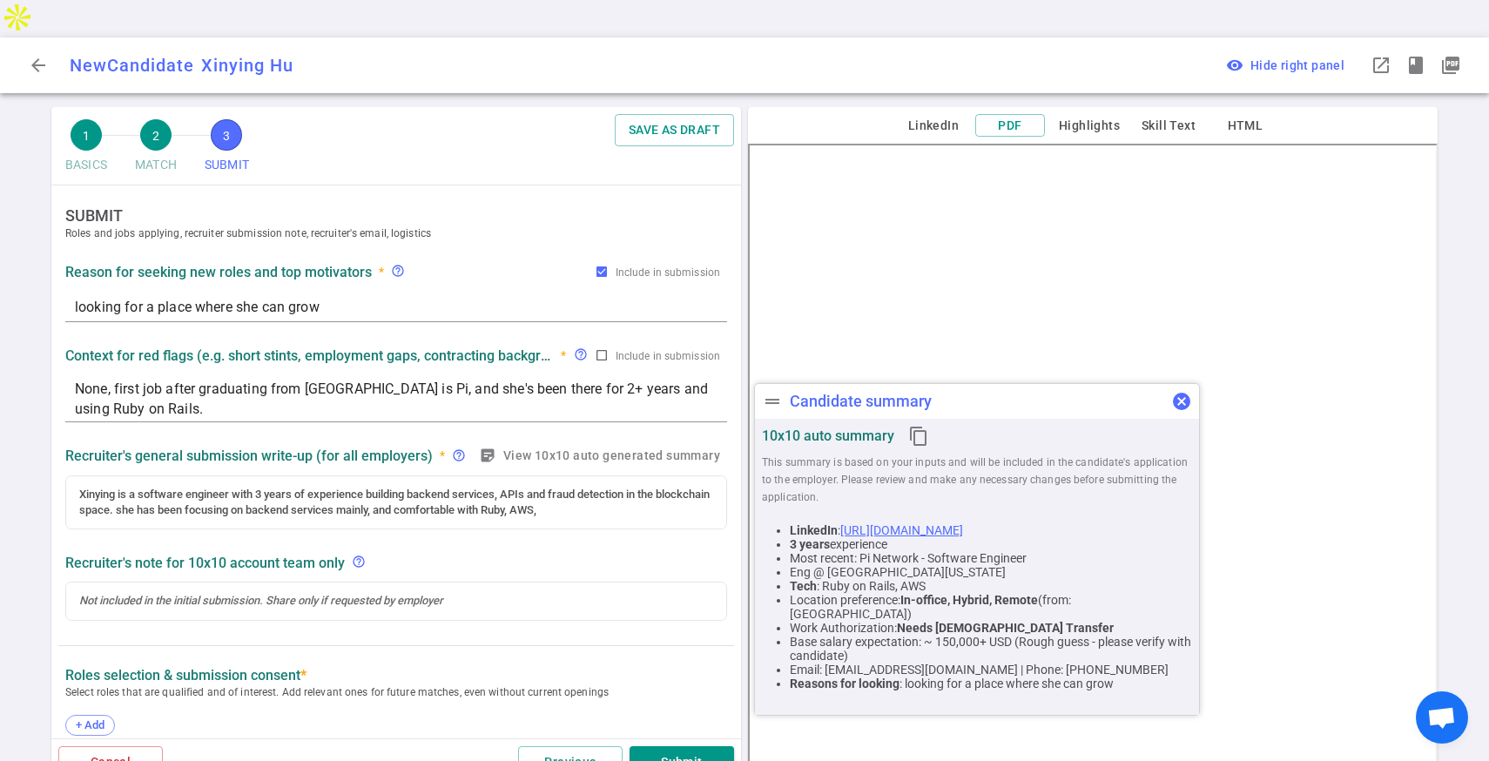
click at [1185, 406] on span "cancel" at bounding box center [1181, 401] width 21 height 21
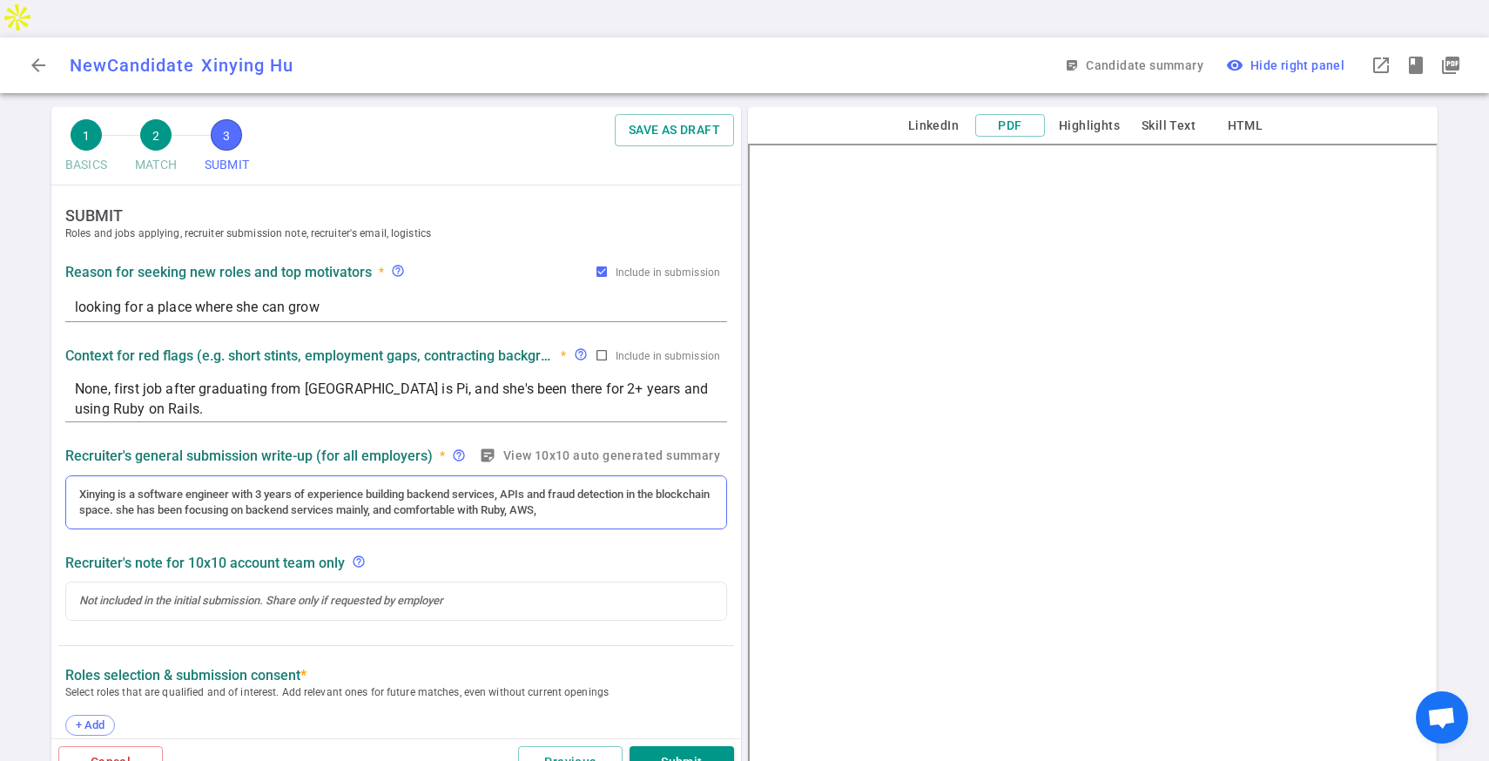
click at [617, 487] on div "Xinying is a software engineer with 3 years of experience building backend serv…" at bounding box center [396, 503] width 634 height 32
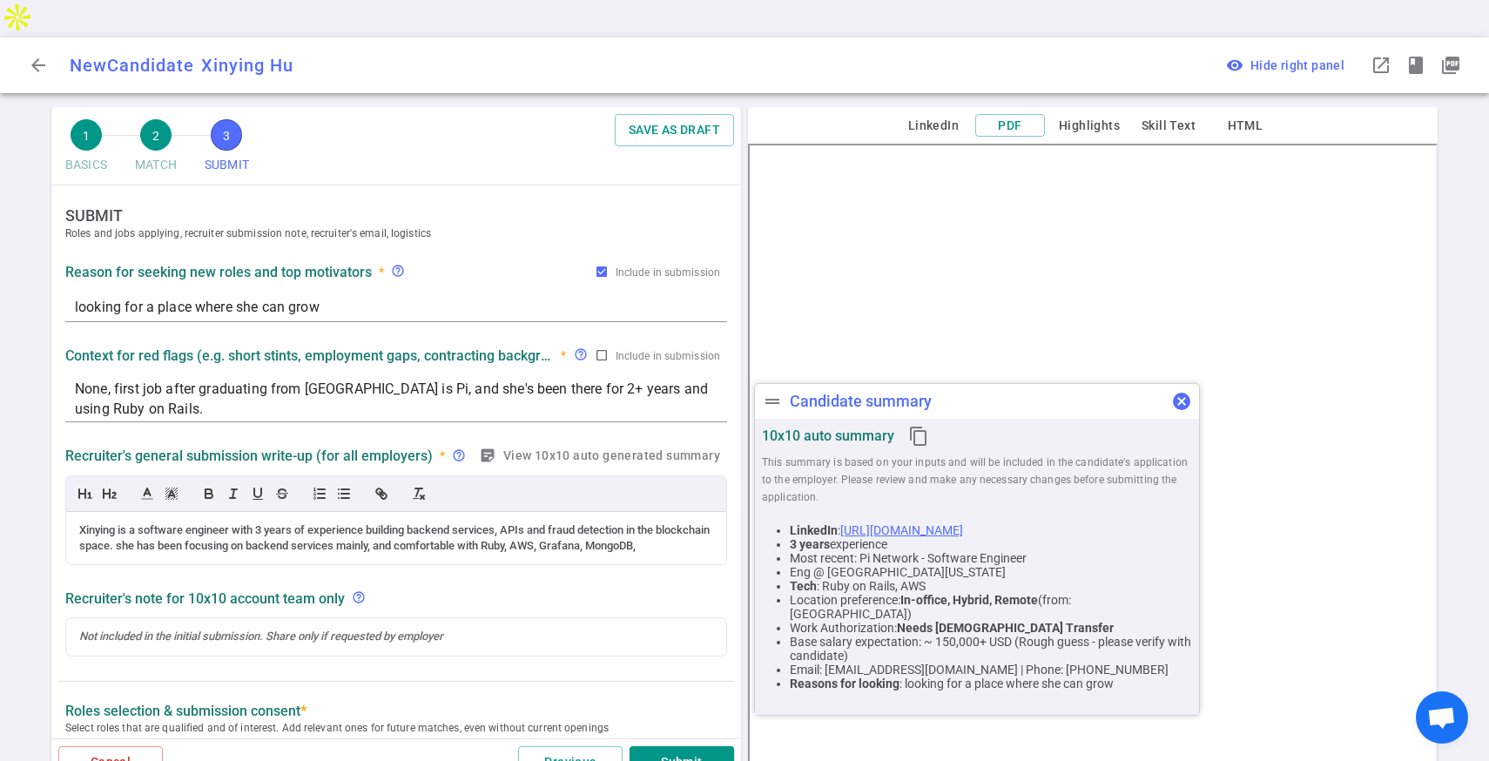
click at [1182, 399] on span "cancel" at bounding box center [1181, 401] width 21 height 21
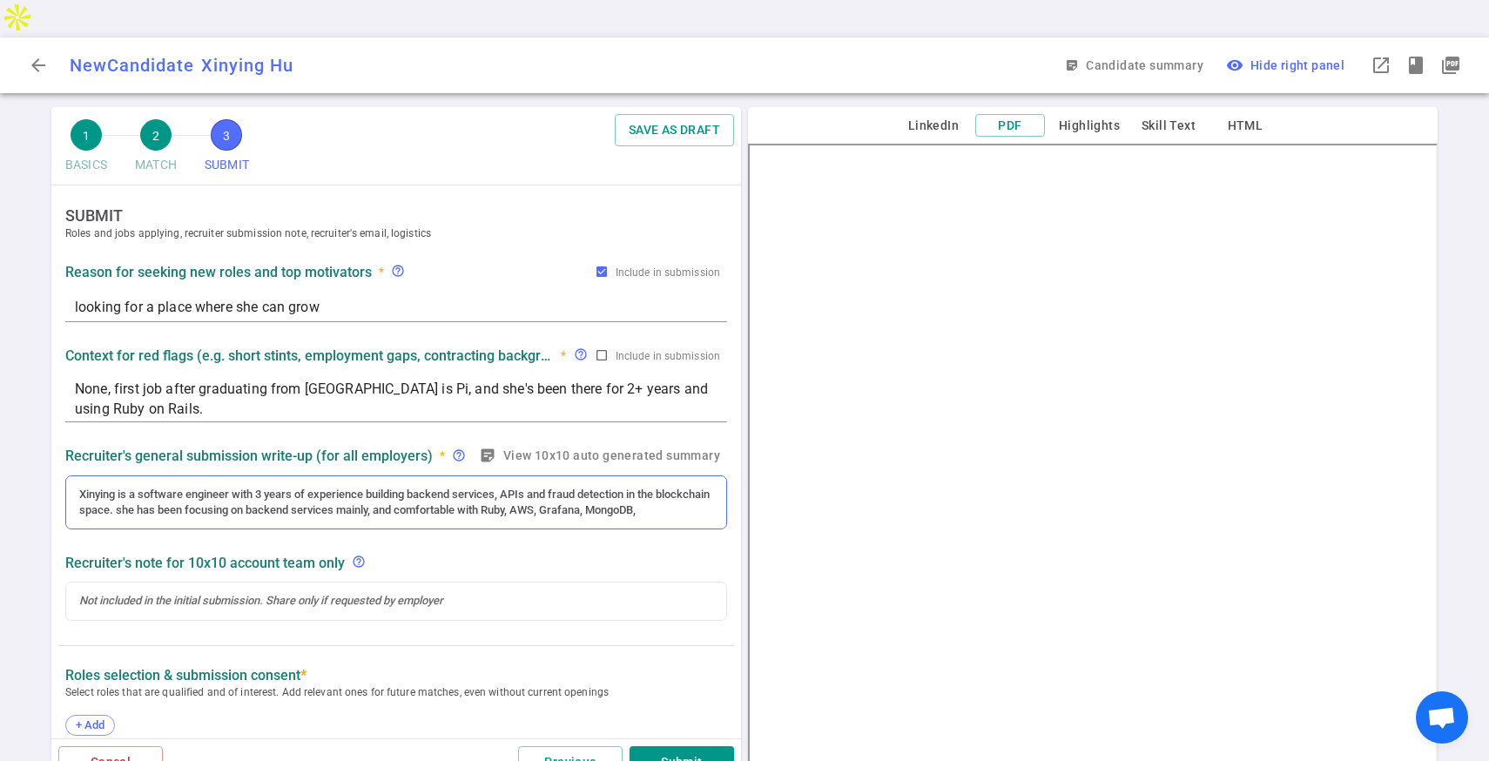
click at [708, 477] on div "Xinying is a software engineer with 3 years of experience building backend serv…" at bounding box center [396, 502] width 660 height 53
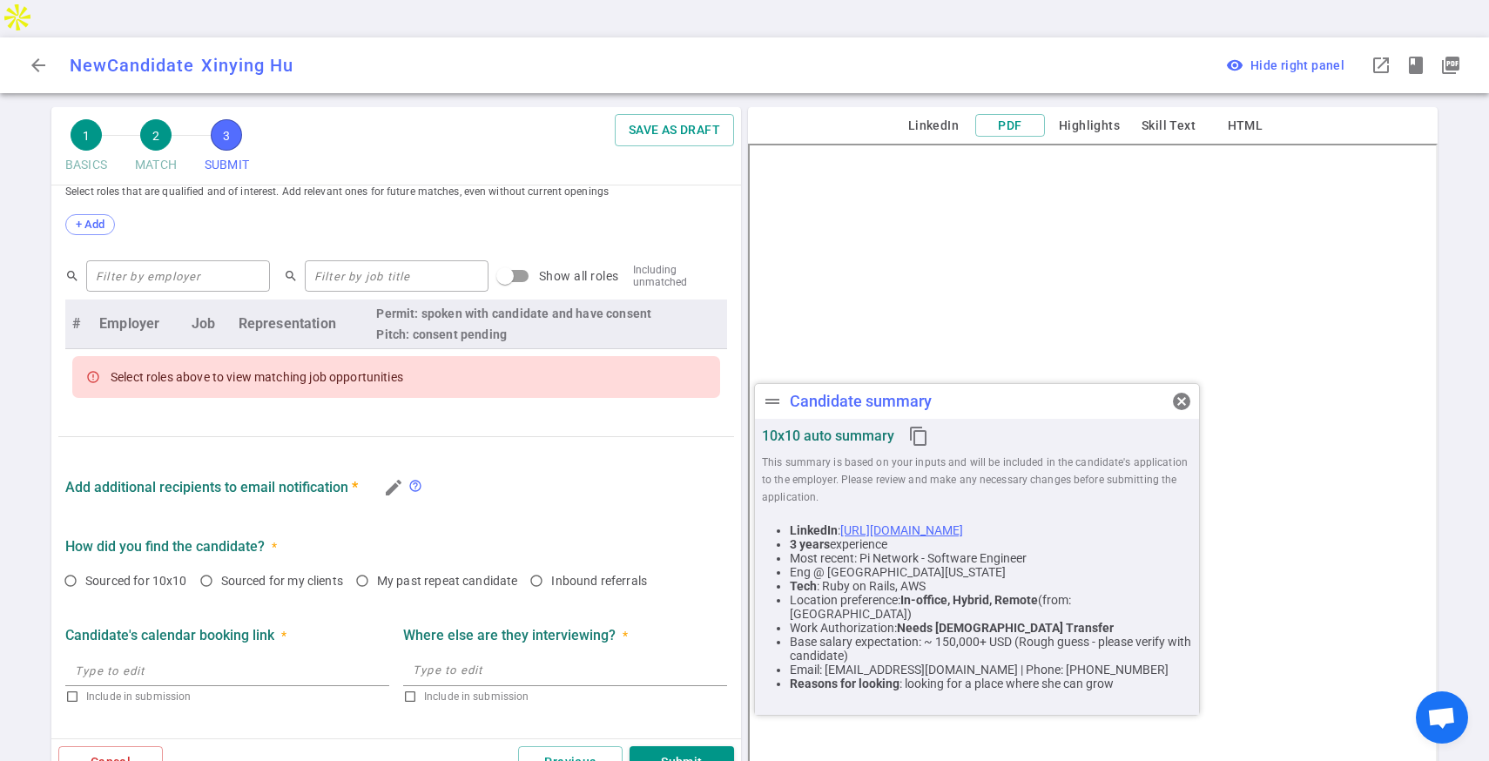
scroll to position [495, 0]
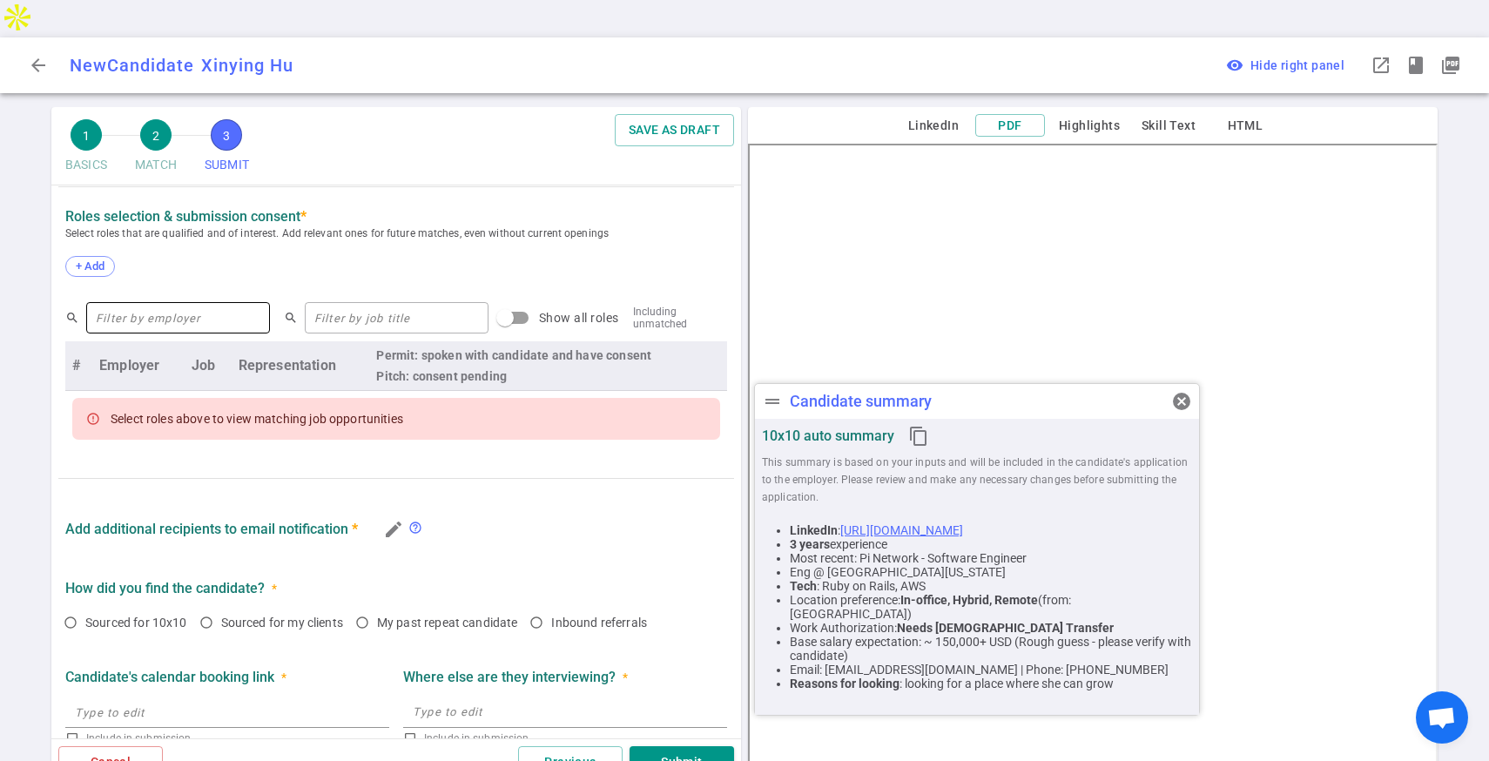
click at [224, 304] on input "text" at bounding box center [178, 318] width 184 height 28
